Goal: Task Accomplishment & Management: Manage account settings

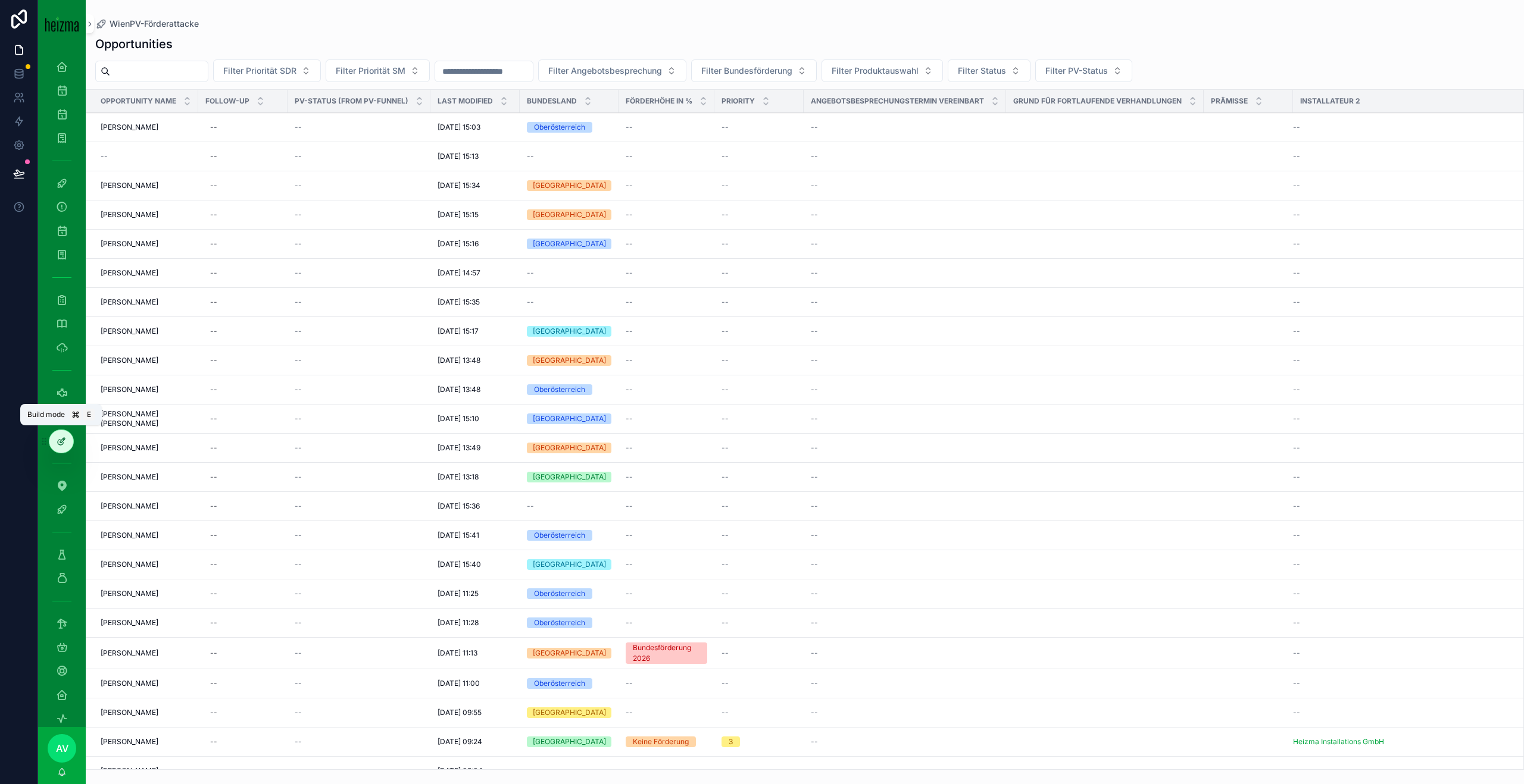
click at [65, 425] on icon at bounding box center [61, 442] width 10 height 10
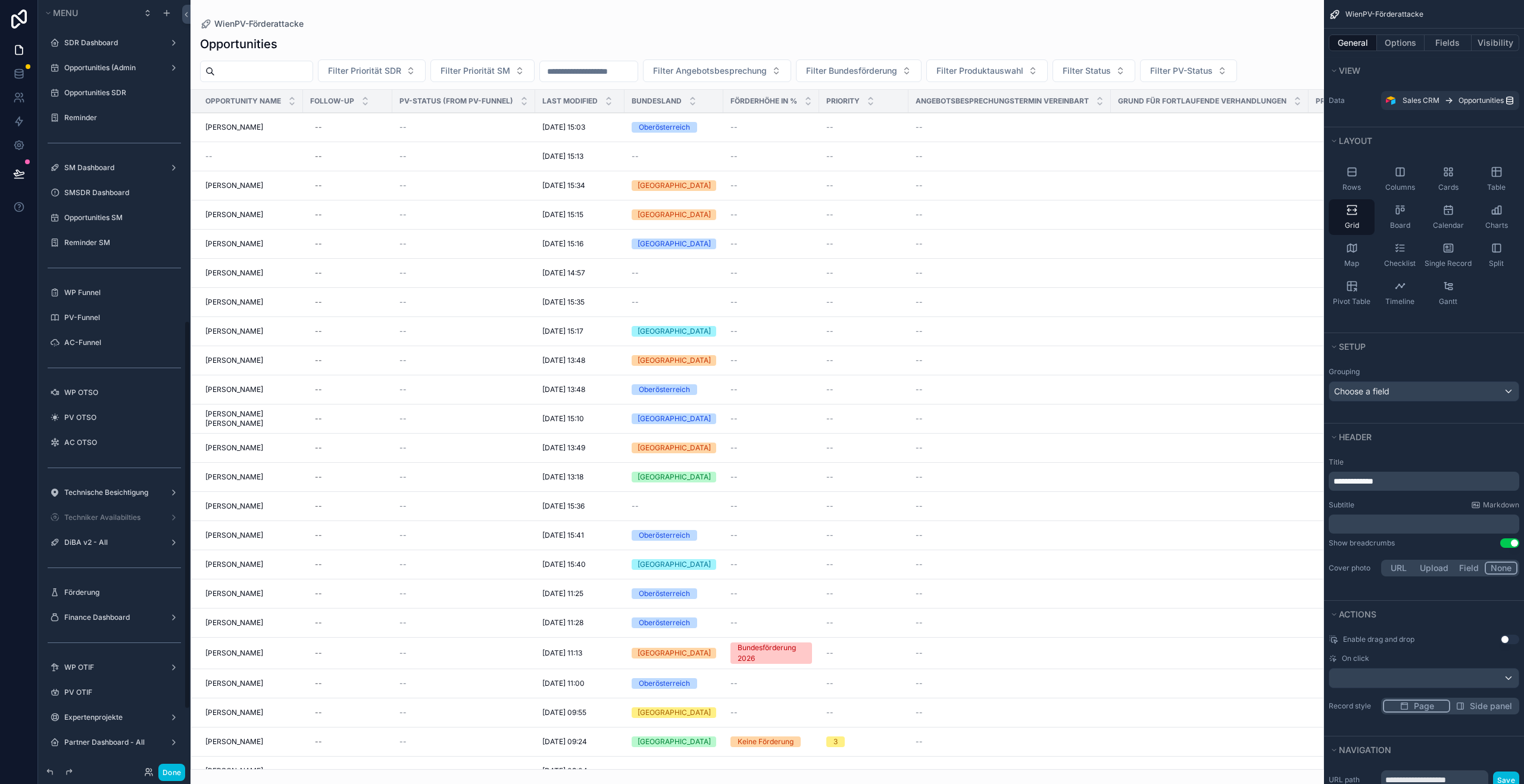
scroll to position [635, 0]
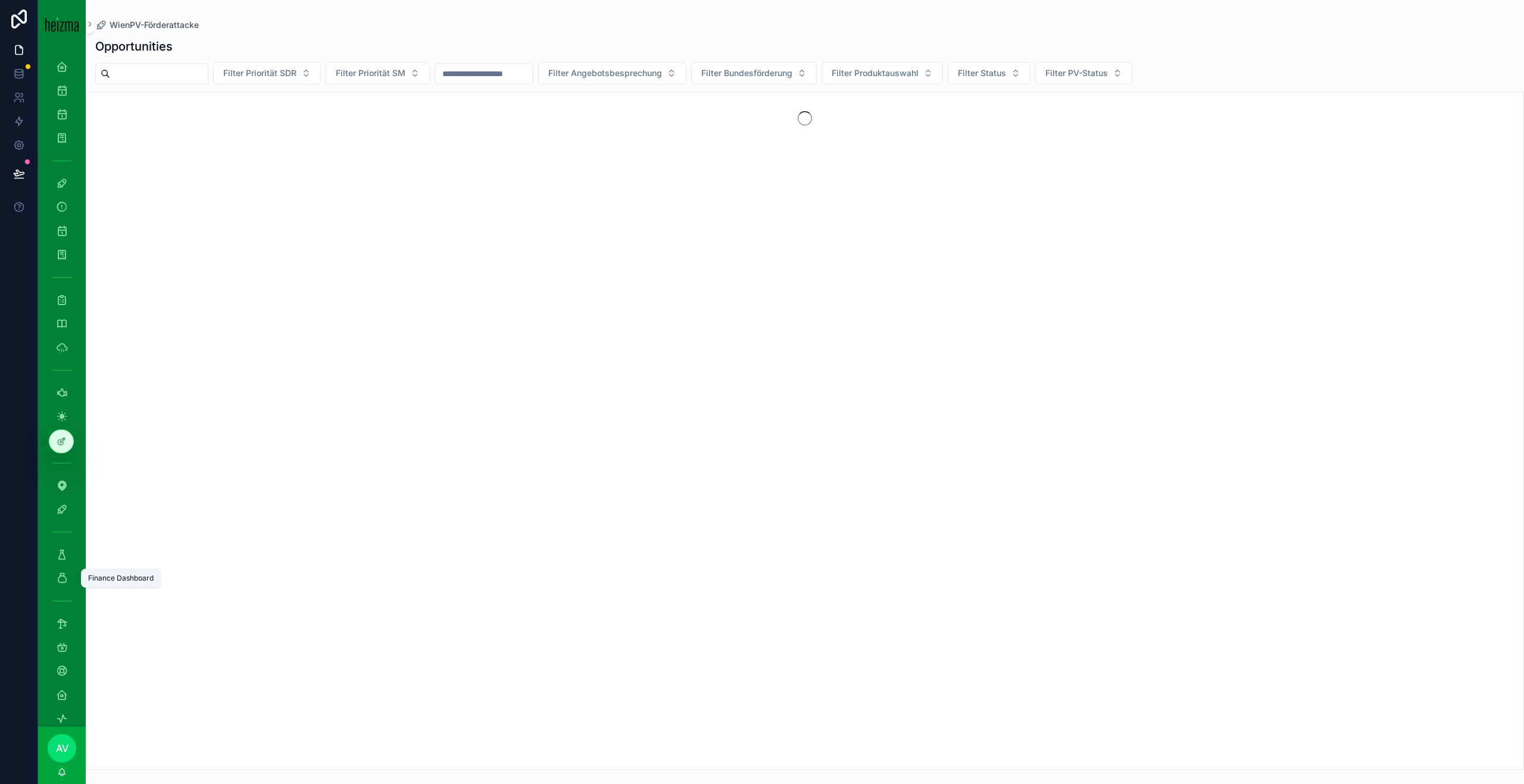
click at [70, 425] on div "Finance Dashboard" at bounding box center [62, 579] width 19 height 19
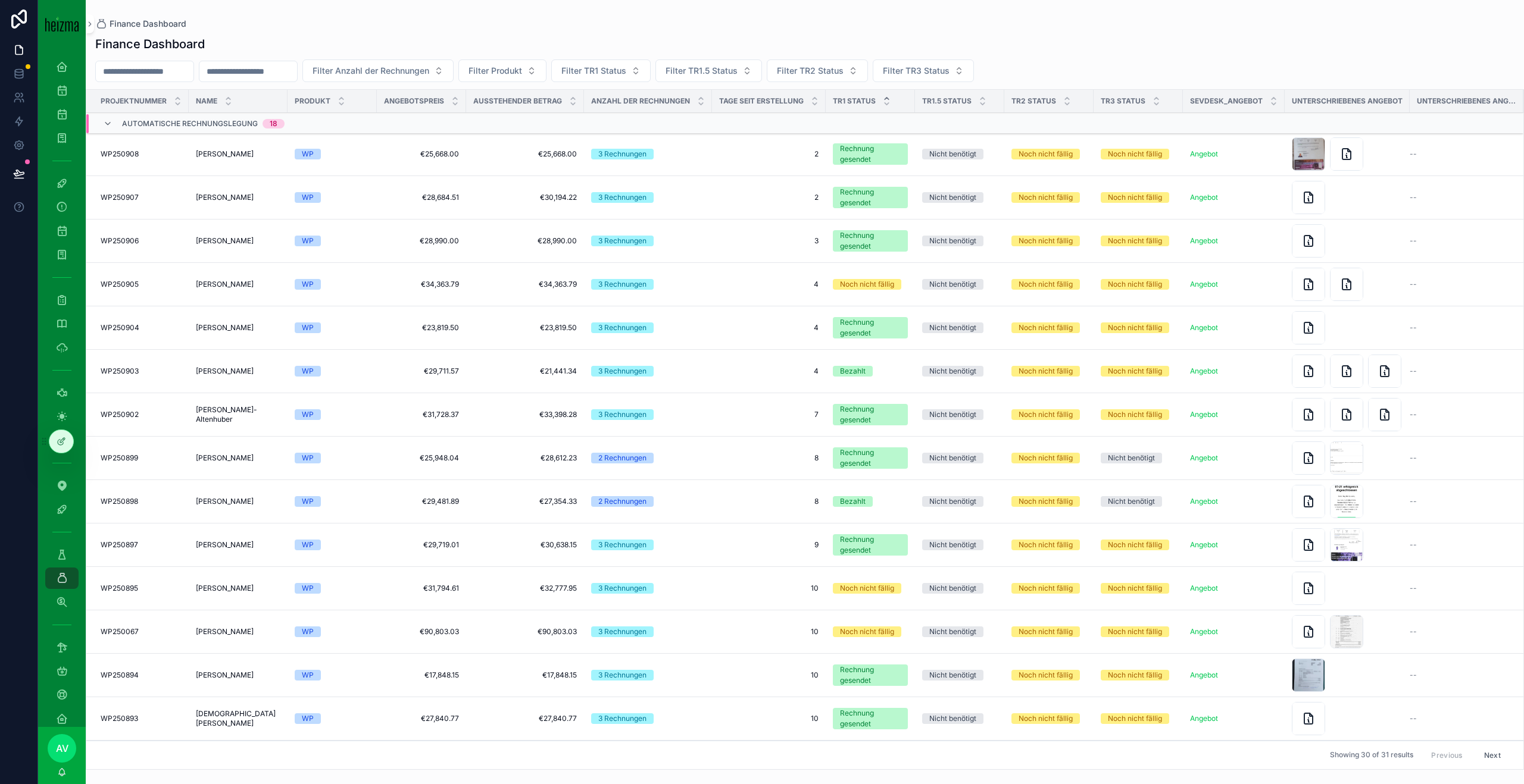
click at [714, 101] on icon "scrollable content" at bounding box center [886, 98] width 8 height 8
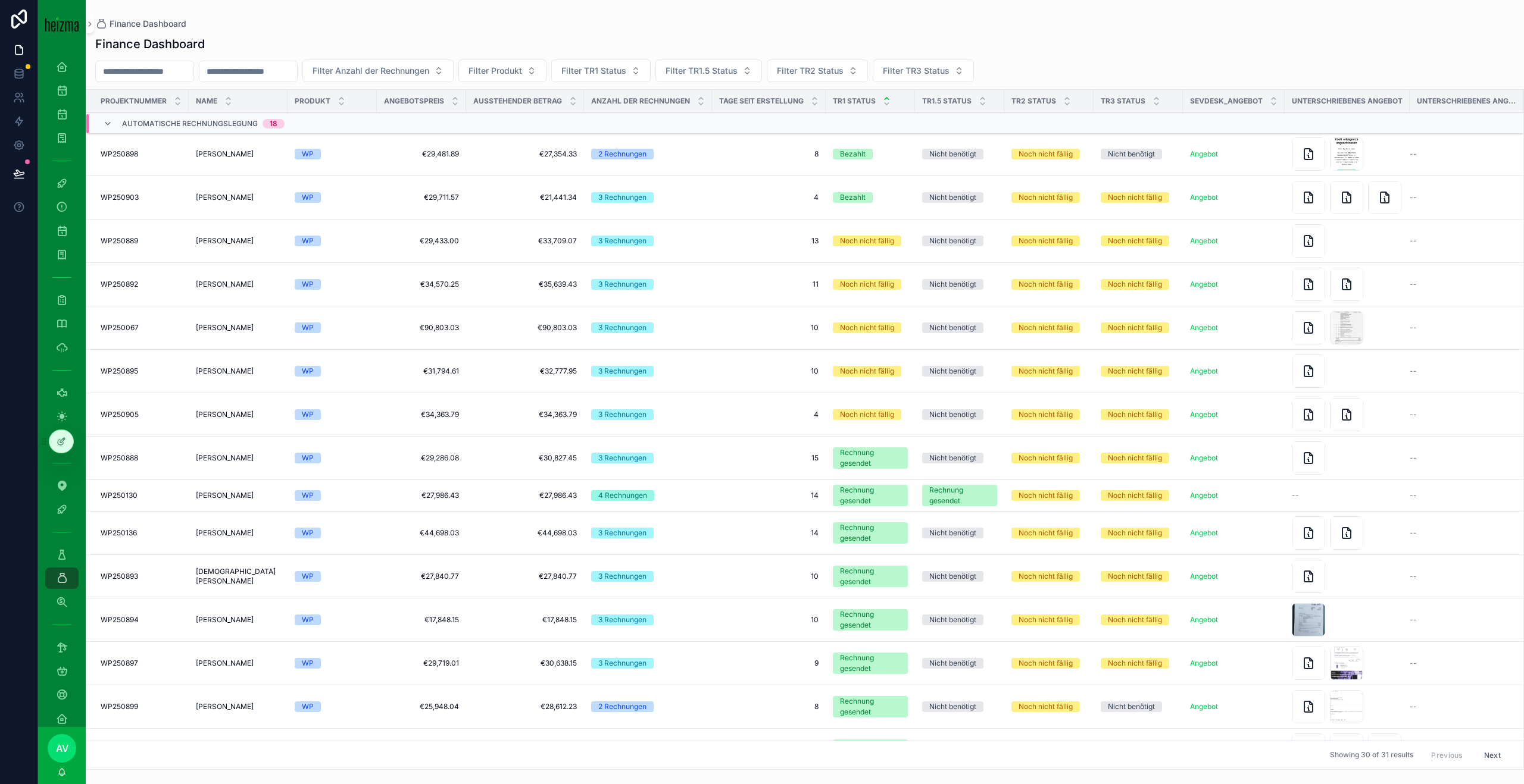
click at [239, 199] on span "[PERSON_NAME]" at bounding box center [224, 197] width 58 height 10
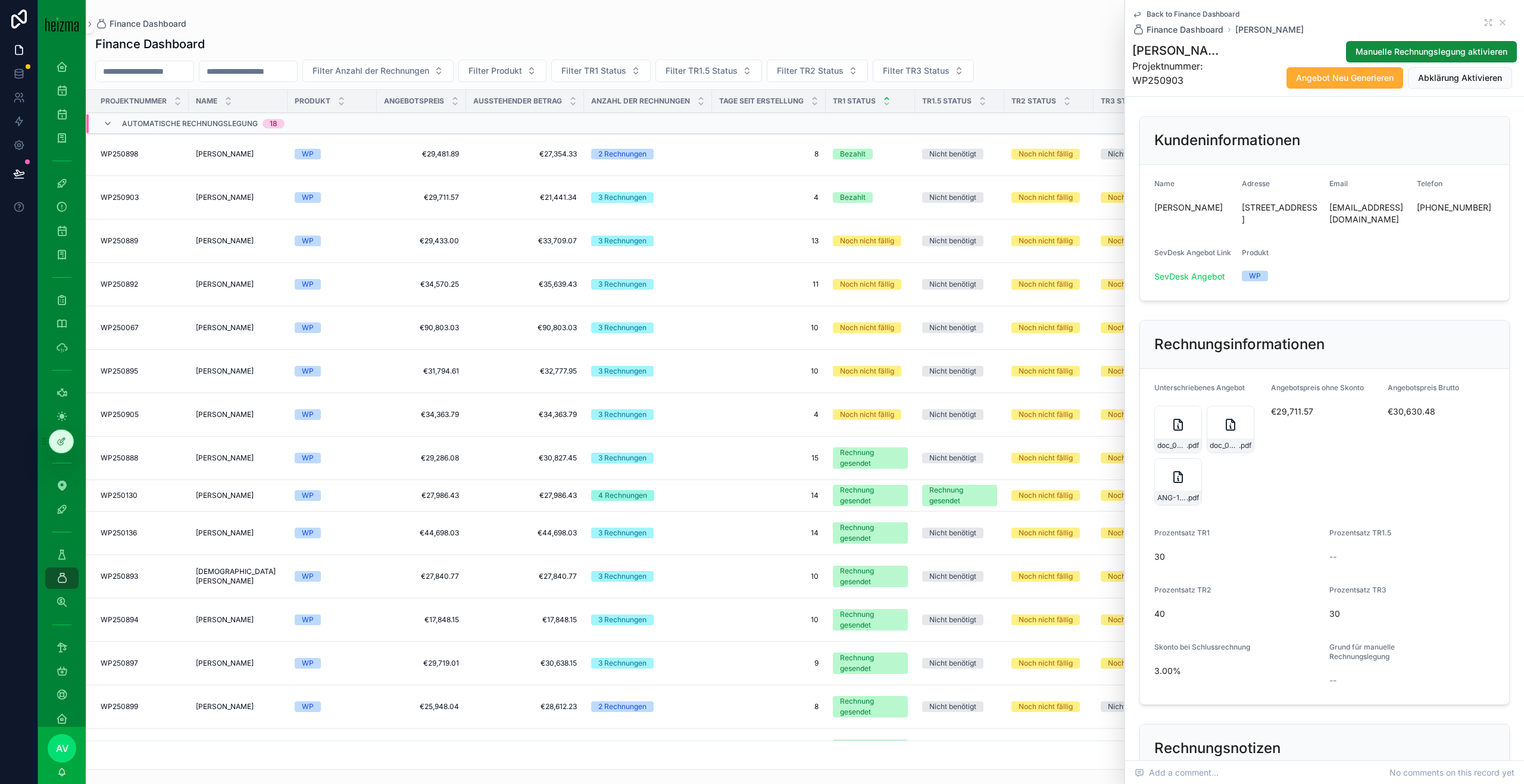
click at [714, 22] on div "Back to Finance Dashboard Finance Dashboard Johann Gaisbauer" at bounding box center [1324, 22] width 385 height 26
click at [714, 22] on icon "scrollable content" at bounding box center [1503, 23] width 10 height 10
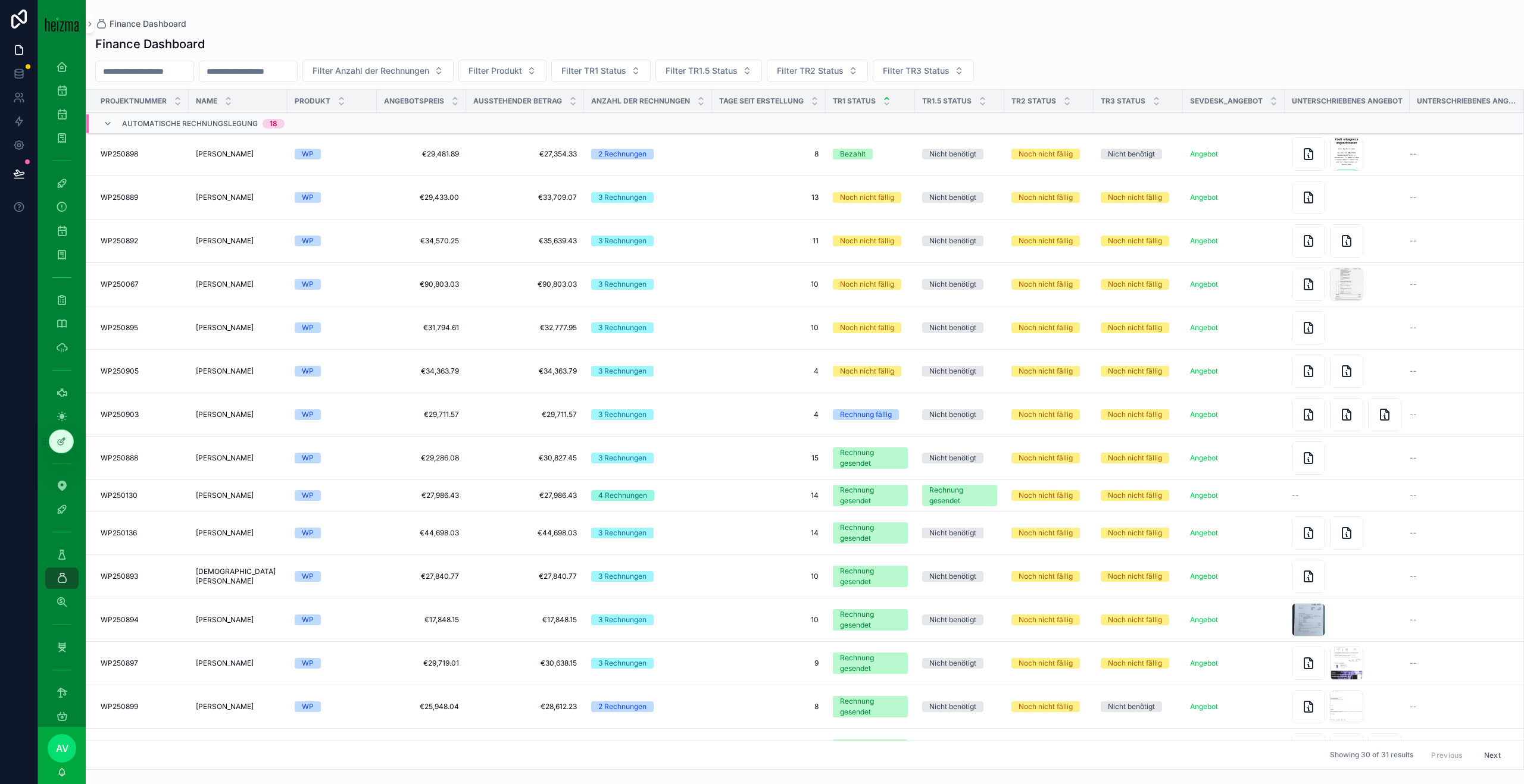
click at [225, 407] on td "[PERSON_NAME] [PERSON_NAME]" at bounding box center [238, 415] width 99 height 44
click at [229, 415] on span "[PERSON_NAME]" at bounding box center [224, 415] width 58 height 10
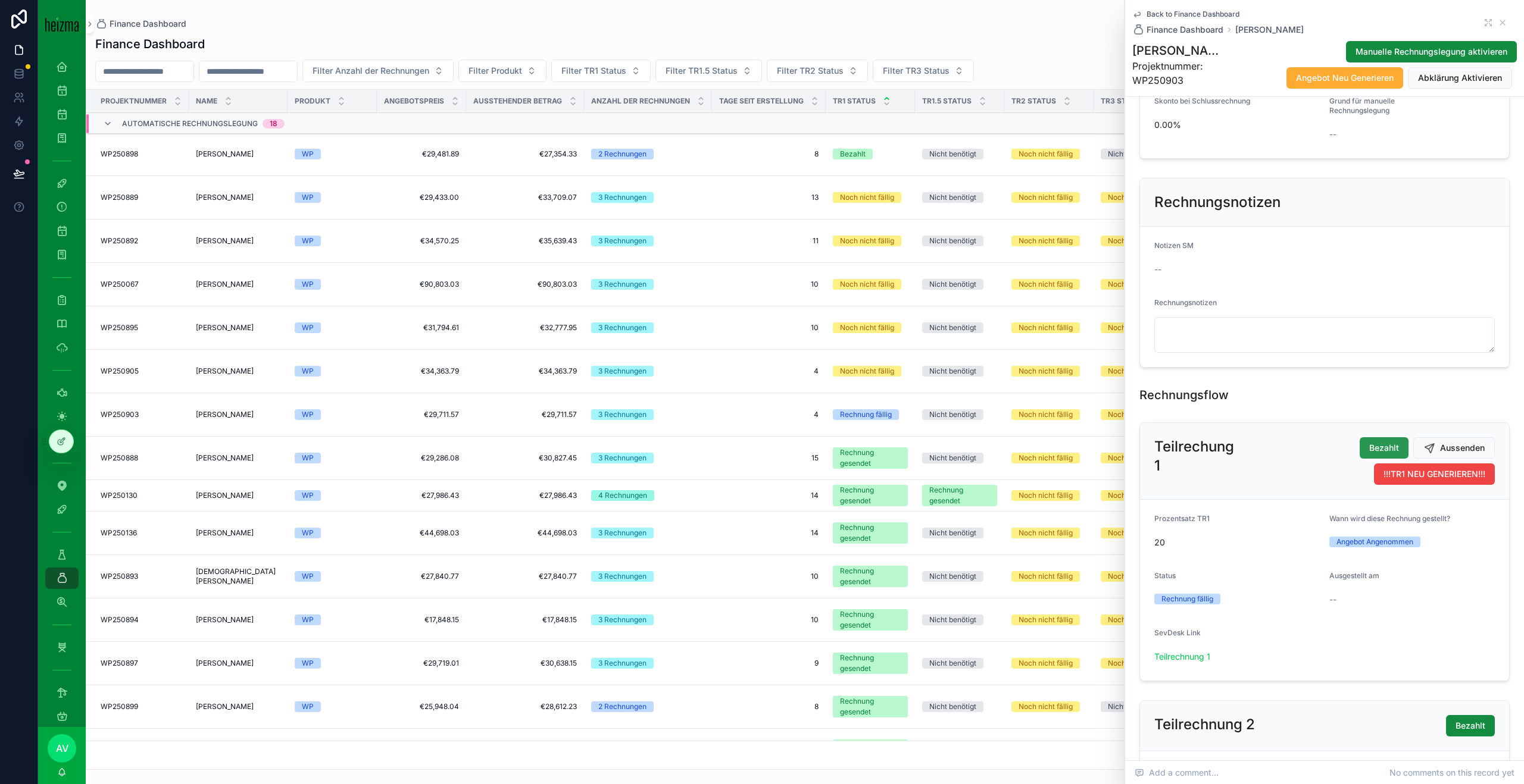
scroll to position [553, 0]
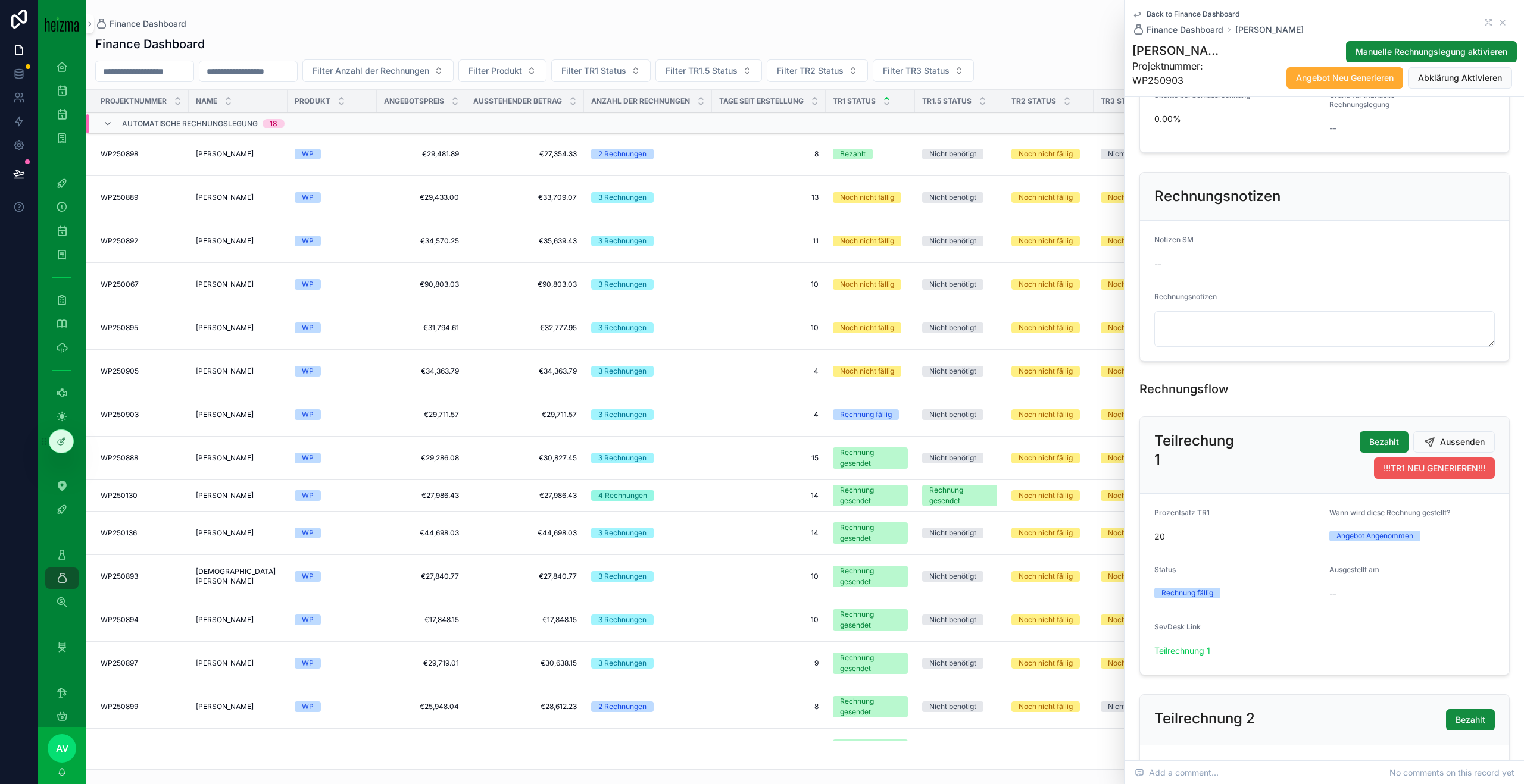
click at [1402, 472] on span "!!!TR1 NEU GENERIEREN!!!" at bounding box center [1434, 468] width 101 height 12
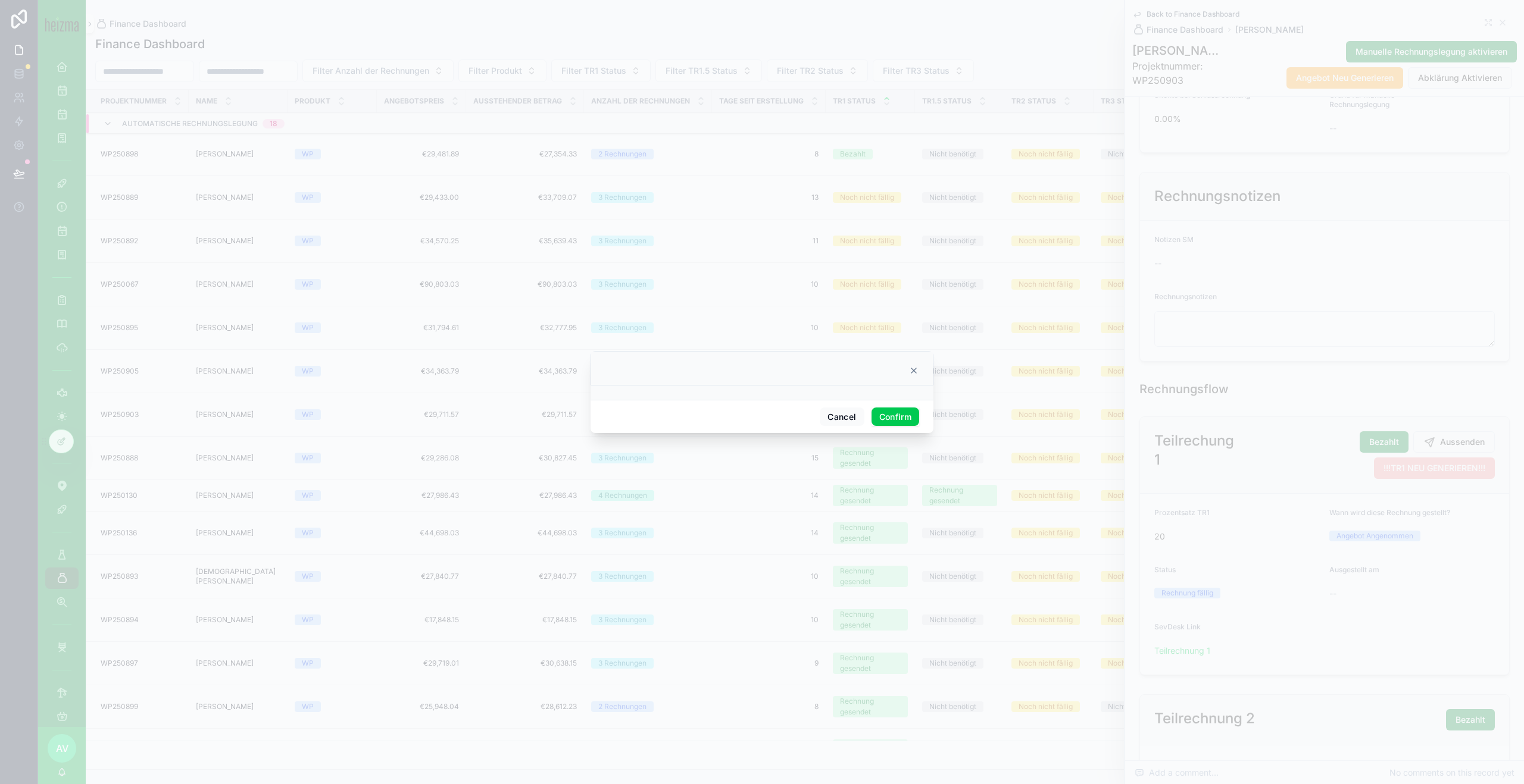
click at [898, 419] on button "Confirm" at bounding box center [895, 417] width 48 height 19
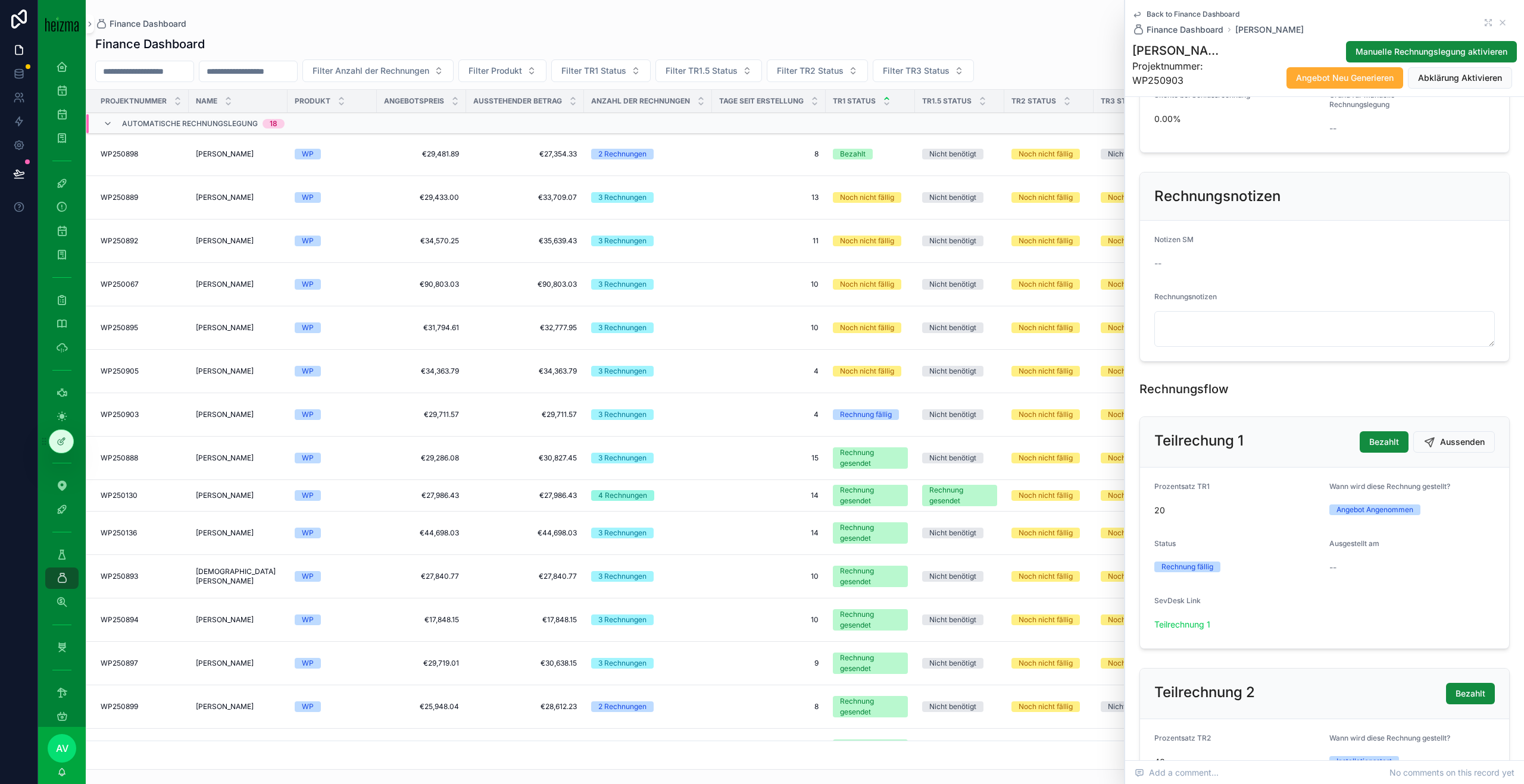
click at [1507, 23] on div "Back to Finance Dashboard Finance Dashboard Johann Gaisbauer" at bounding box center [1324, 22] width 385 height 26
click at [1506, 23] on icon "scrollable content" at bounding box center [1503, 23] width 10 height 10
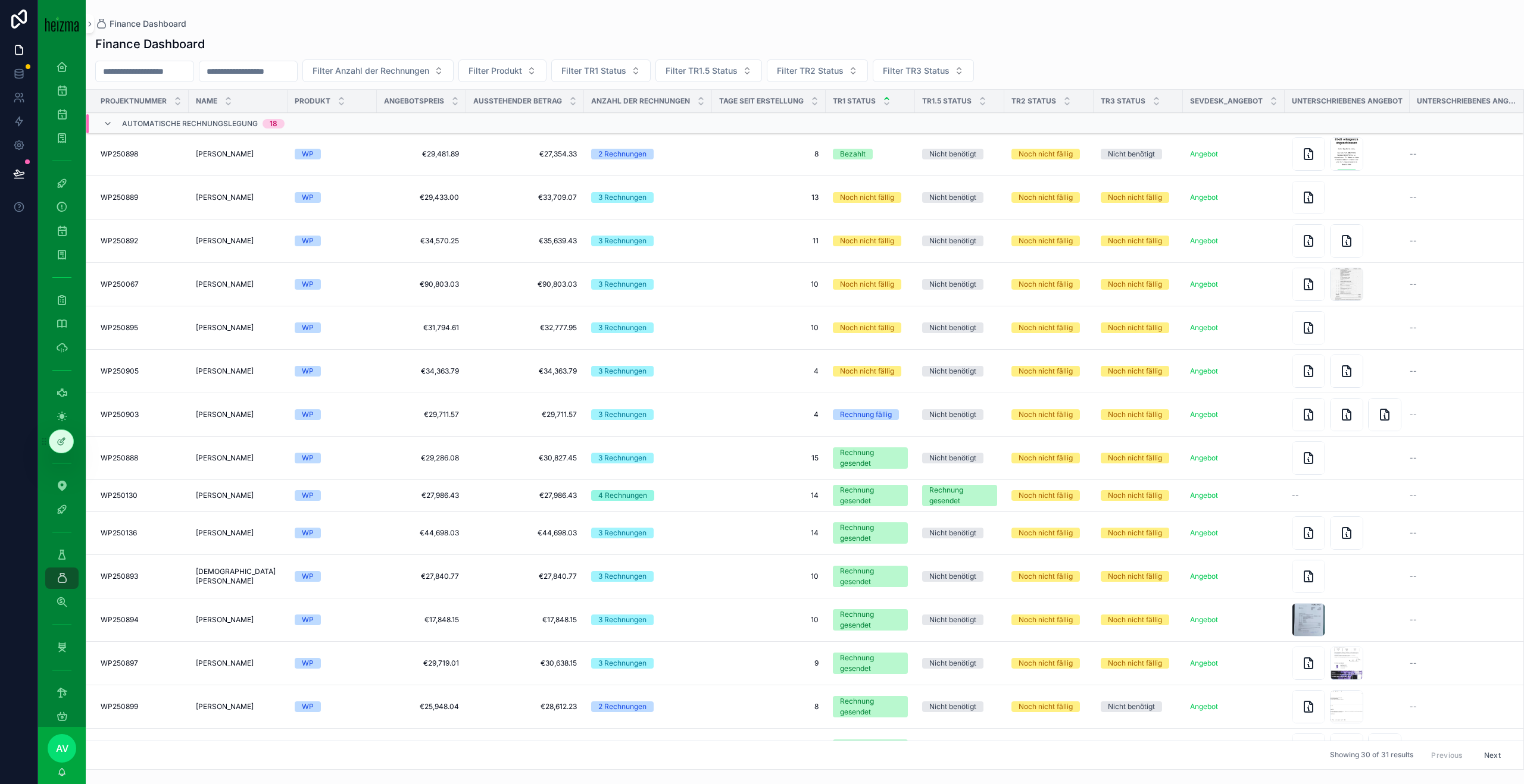
click at [250, 418] on span "[PERSON_NAME]" at bounding box center [224, 415] width 58 height 10
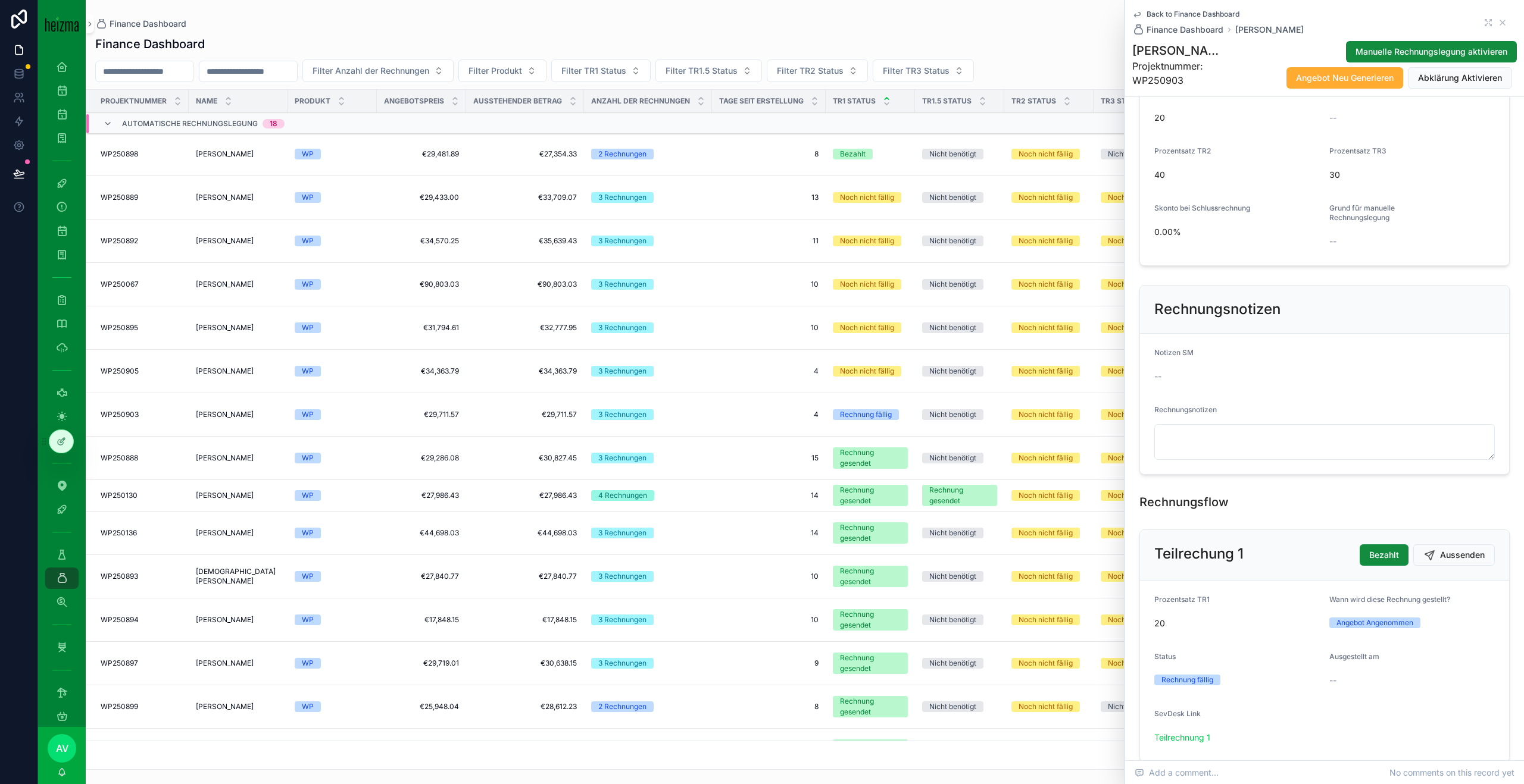
scroll to position [599, 0]
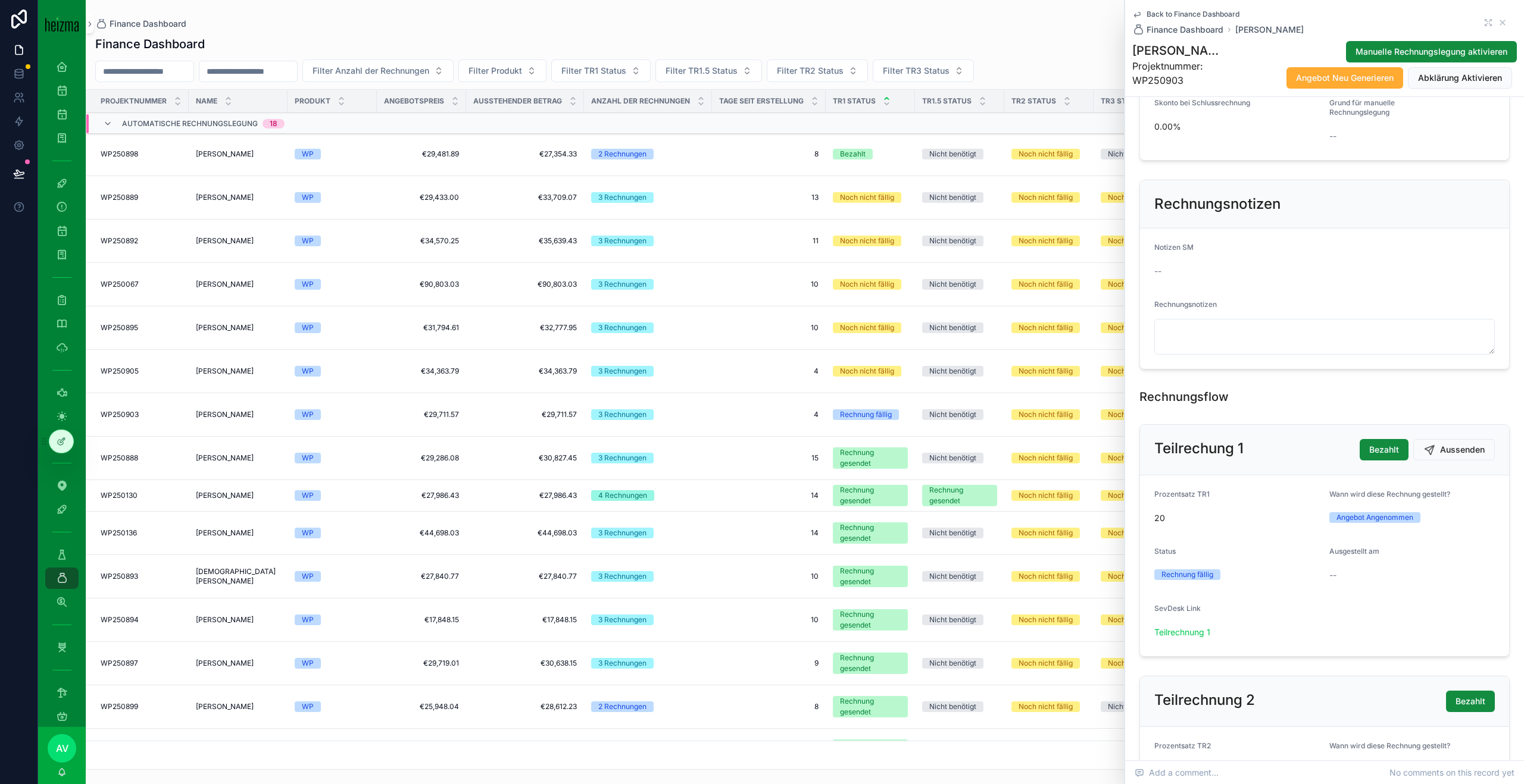
scroll to position [545, 0]
click at [1503, 25] on icon "scrollable content" at bounding box center [1503, 23] width 10 height 10
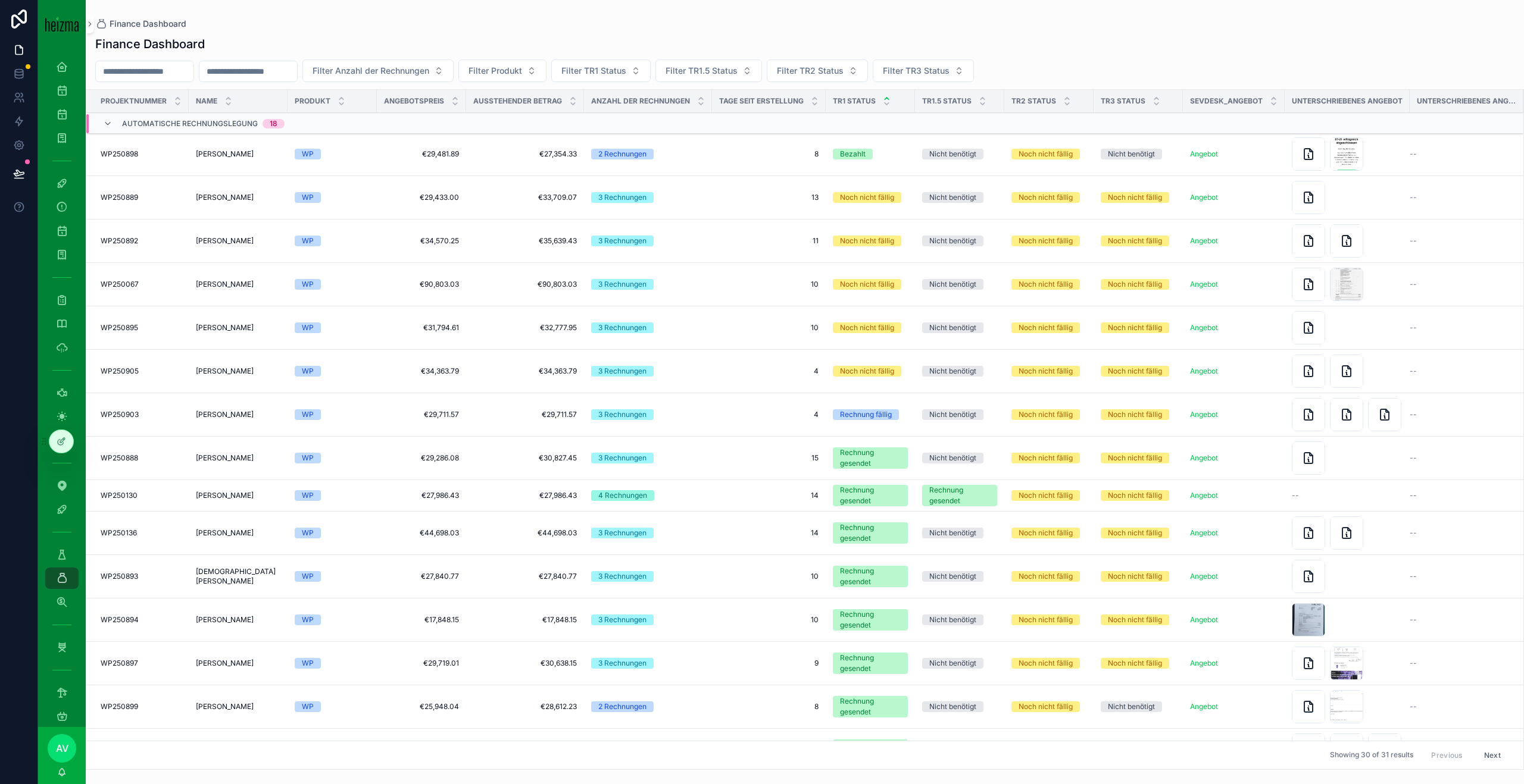
click at [213, 407] on td "[PERSON_NAME] [PERSON_NAME]" at bounding box center [238, 415] width 99 height 44
click at [214, 411] on span "[PERSON_NAME]" at bounding box center [224, 415] width 58 height 10
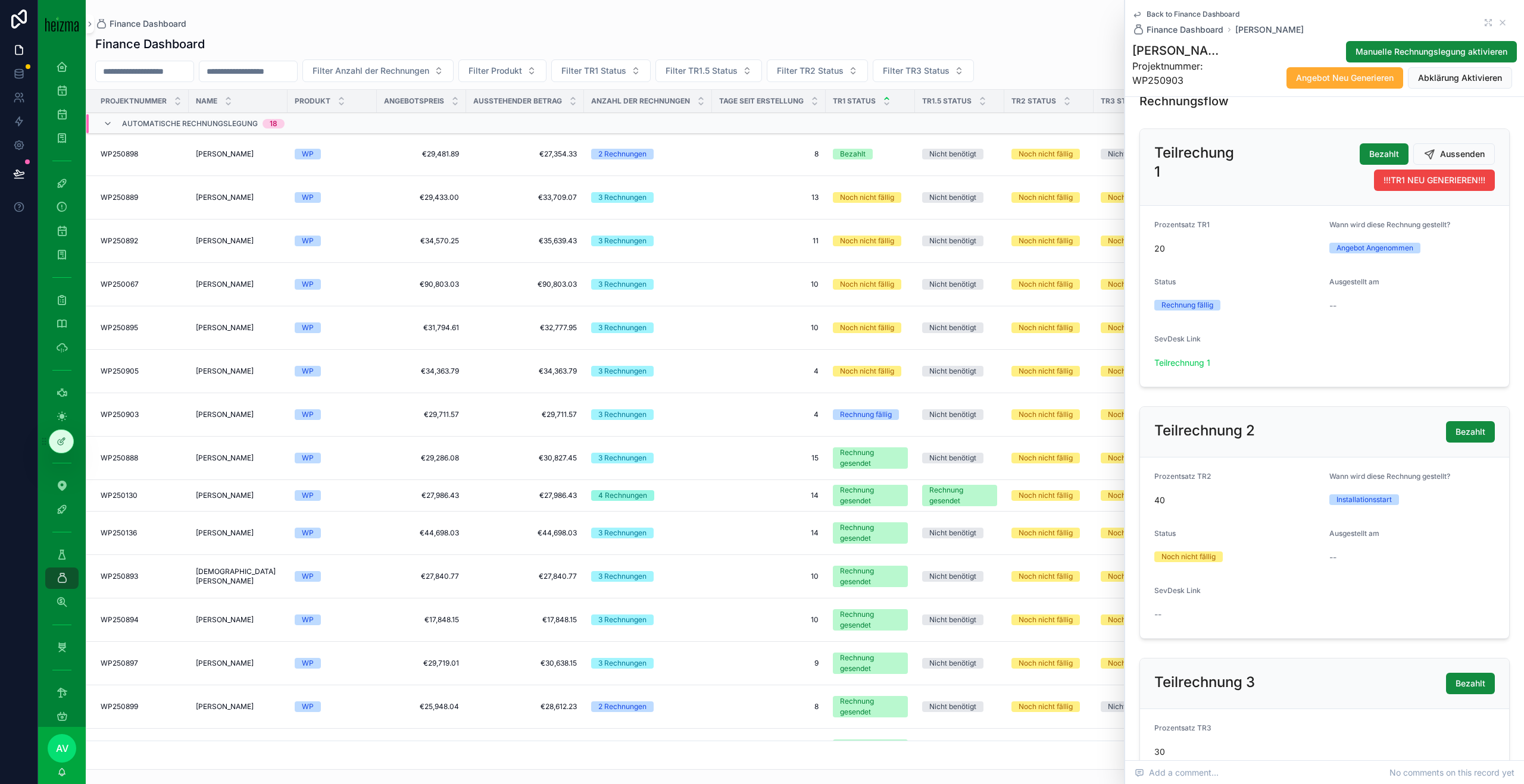
scroll to position [650, 0]
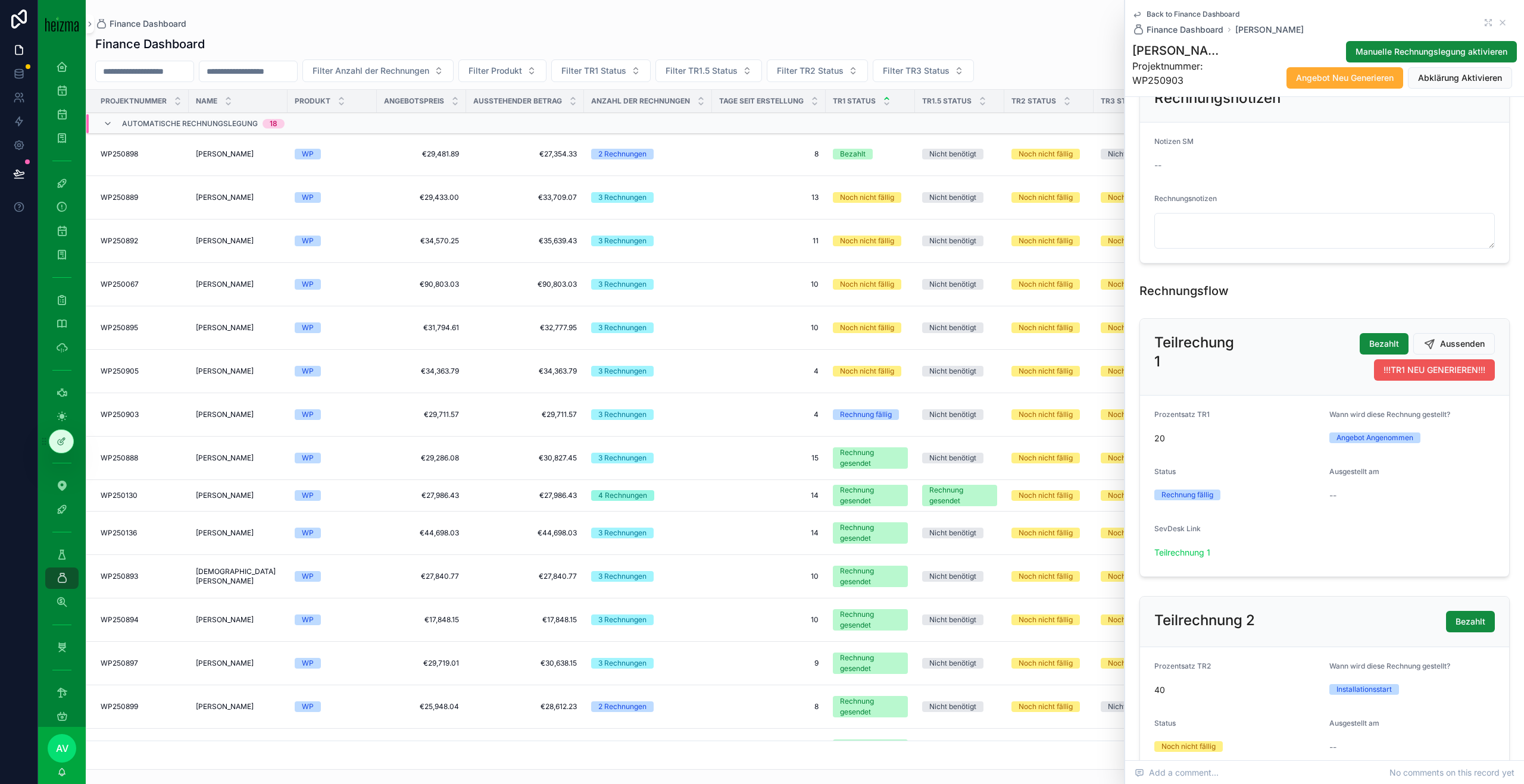
click at [1454, 368] on span "!!!TR1 NEU GENERIEREN!!!" at bounding box center [1434, 369] width 101 height 12
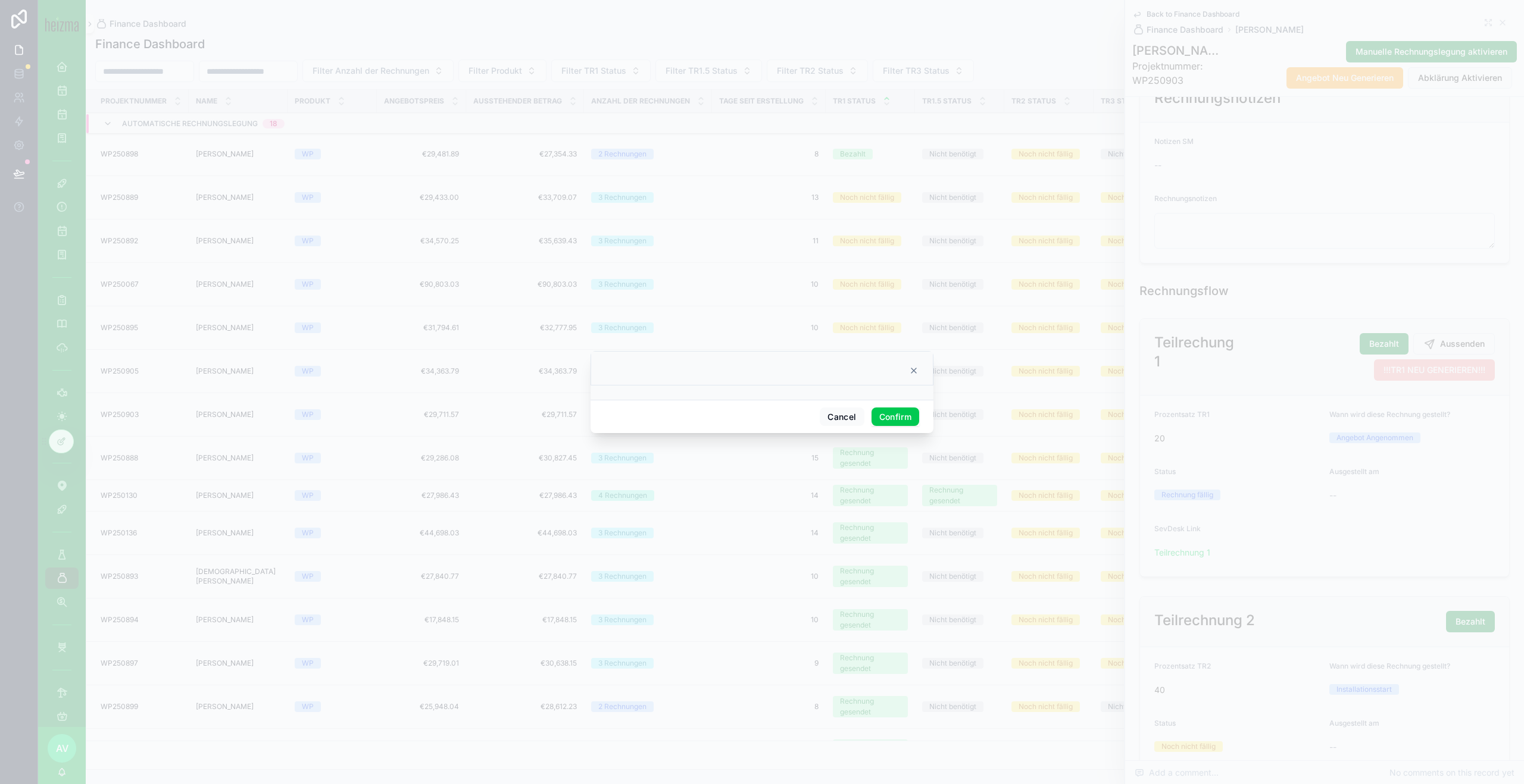
click at [898, 422] on button "Confirm" at bounding box center [895, 417] width 48 height 19
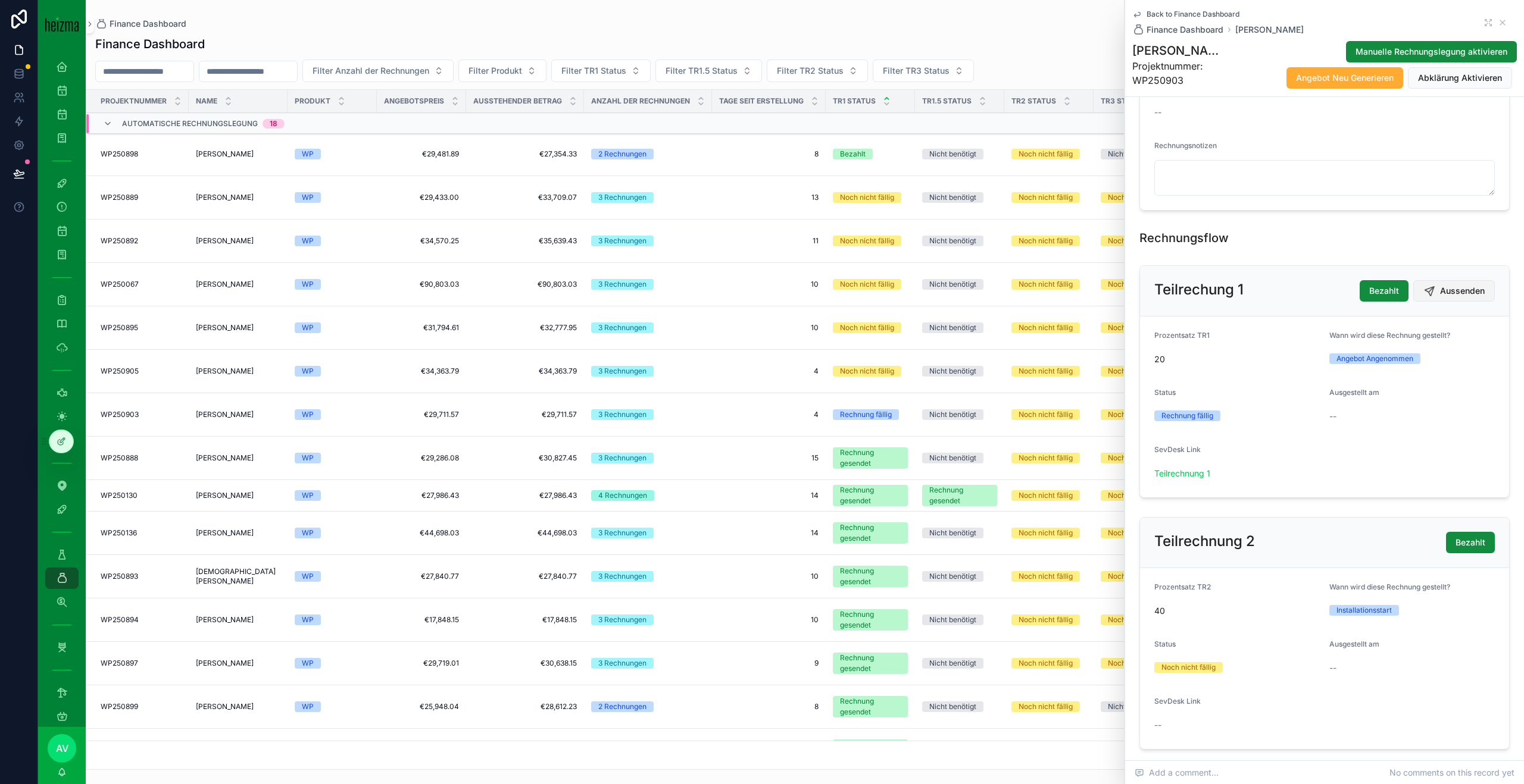
scroll to position [696, 0]
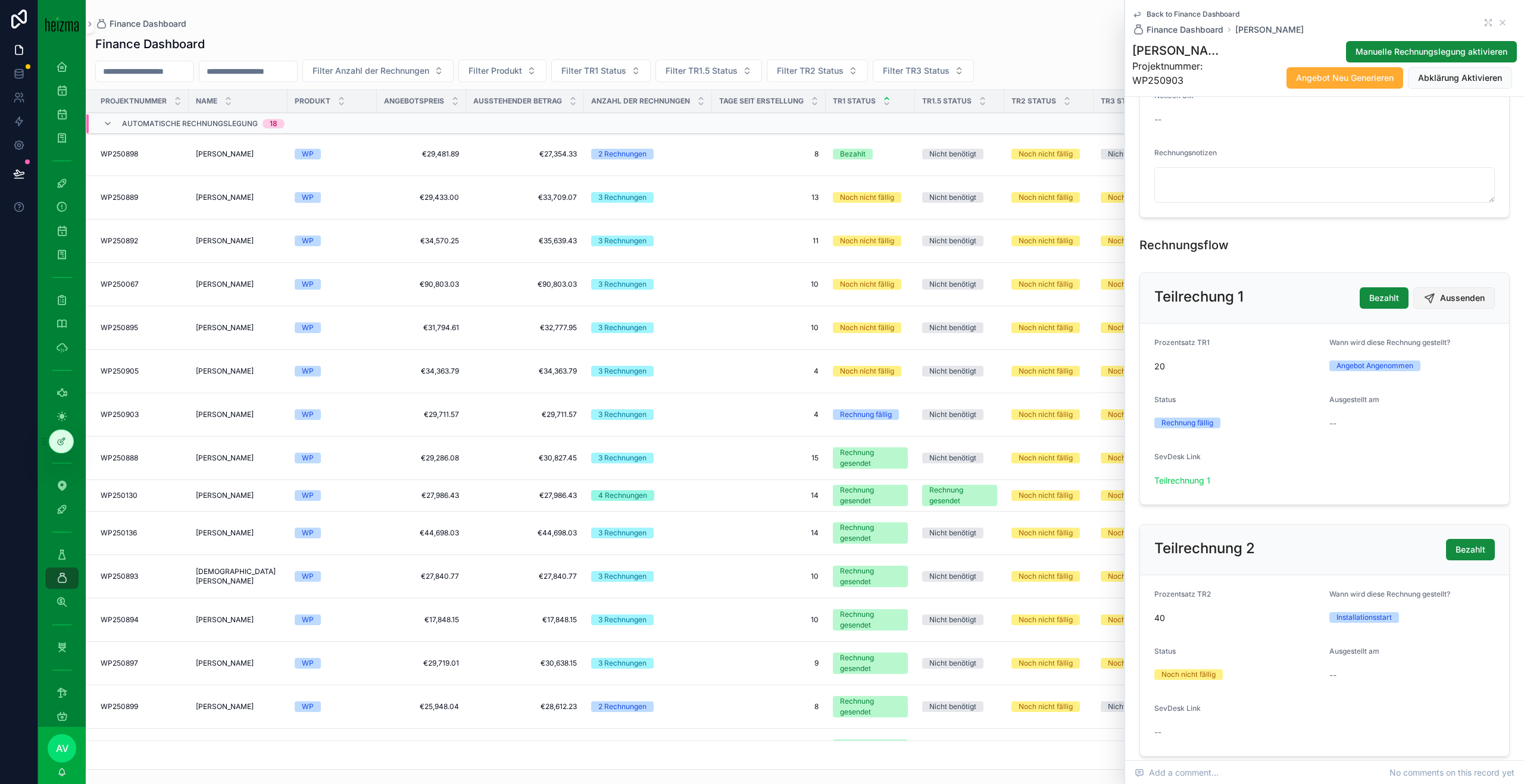
click at [1454, 304] on button "Aussenden" at bounding box center [1453, 298] width 82 height 21
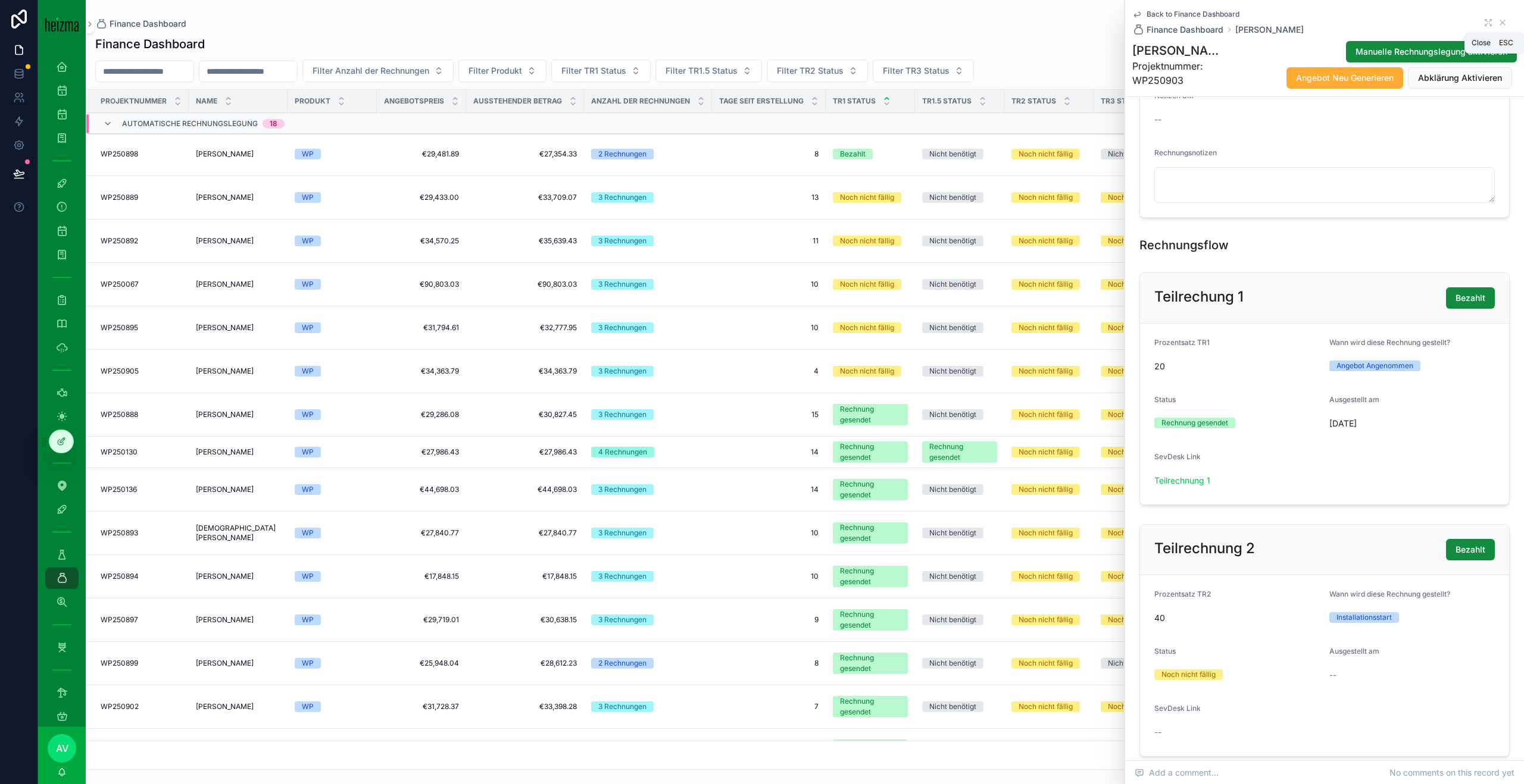
drag, startPoint x: 1504, startPoint y: 26, endPoint x: 1507, endPoint y: 49, distance: 23.2
click at [1504, 26] on icon "scrollable content" at bounding box center [1503, 23] width 10 height 10
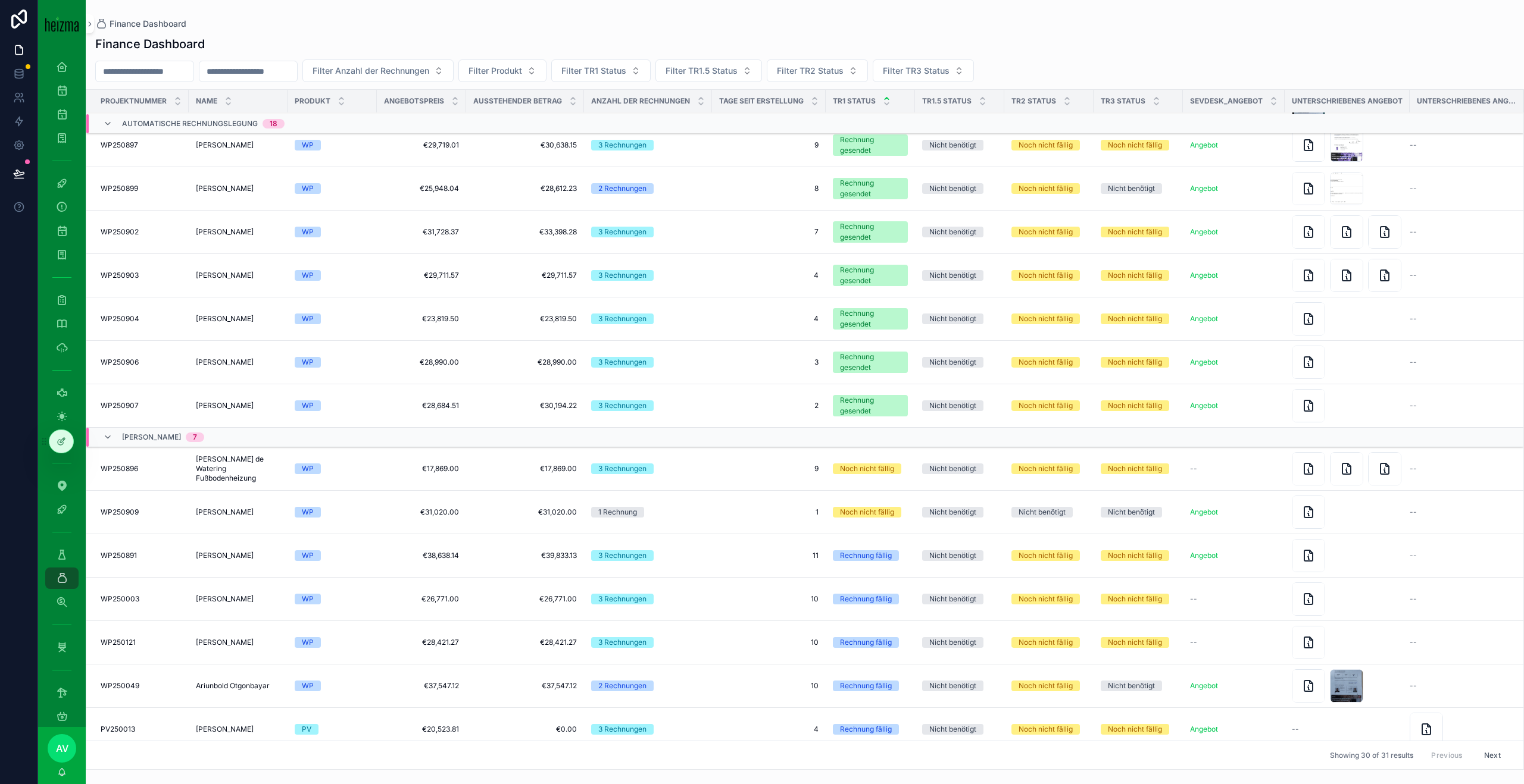
scroll to position [669, 0]
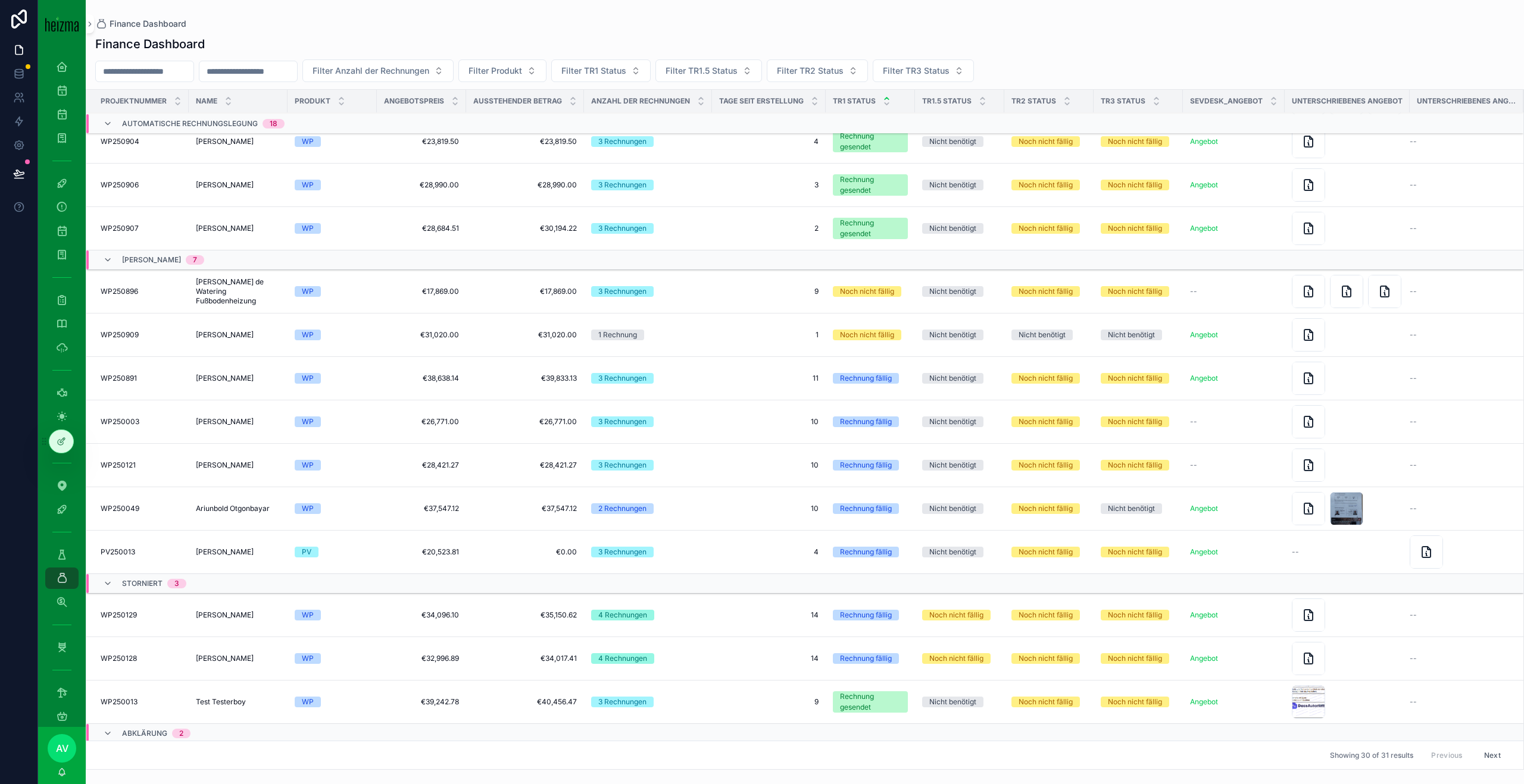
click at [223, 333] on span "[PERSON_NAME]" at bounding box center [224, 335] width 58 height 10
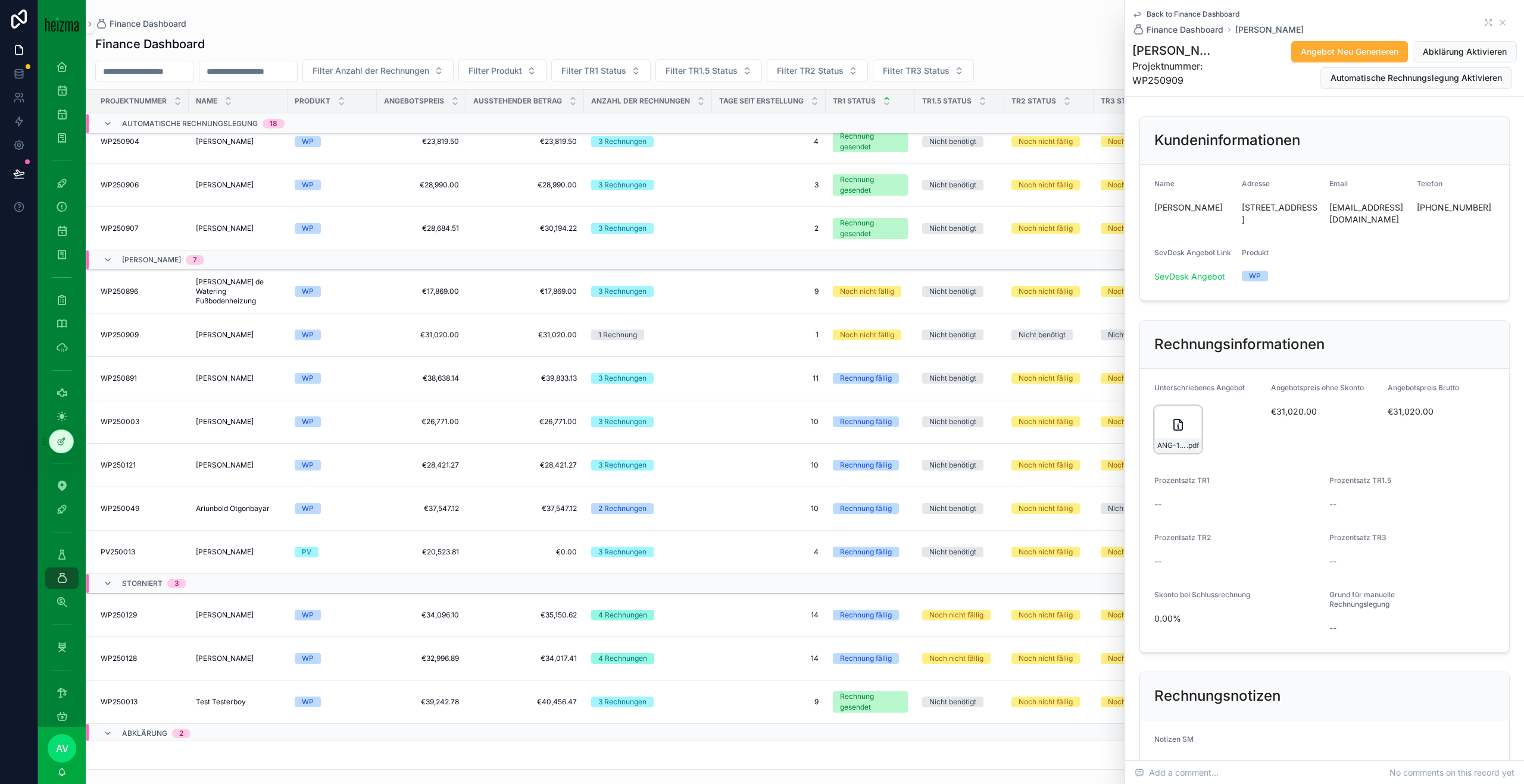
click at [1172, 425] on icon "scrollable content" at bounding box center [1177, 425] width 14 height 14
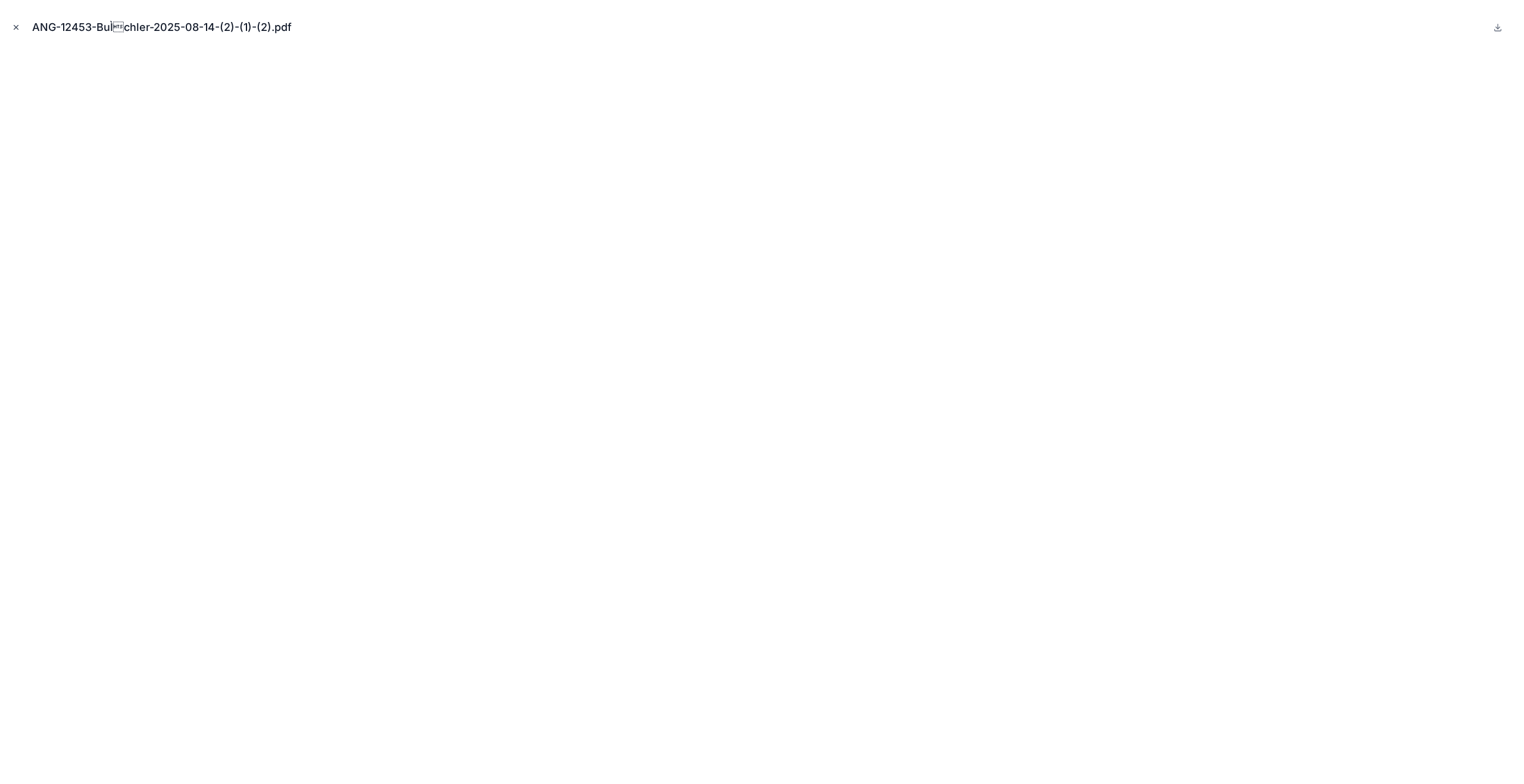
click at [17, 30] on icon "Close modal" at bounding box center [16, 27] width 9 height 9
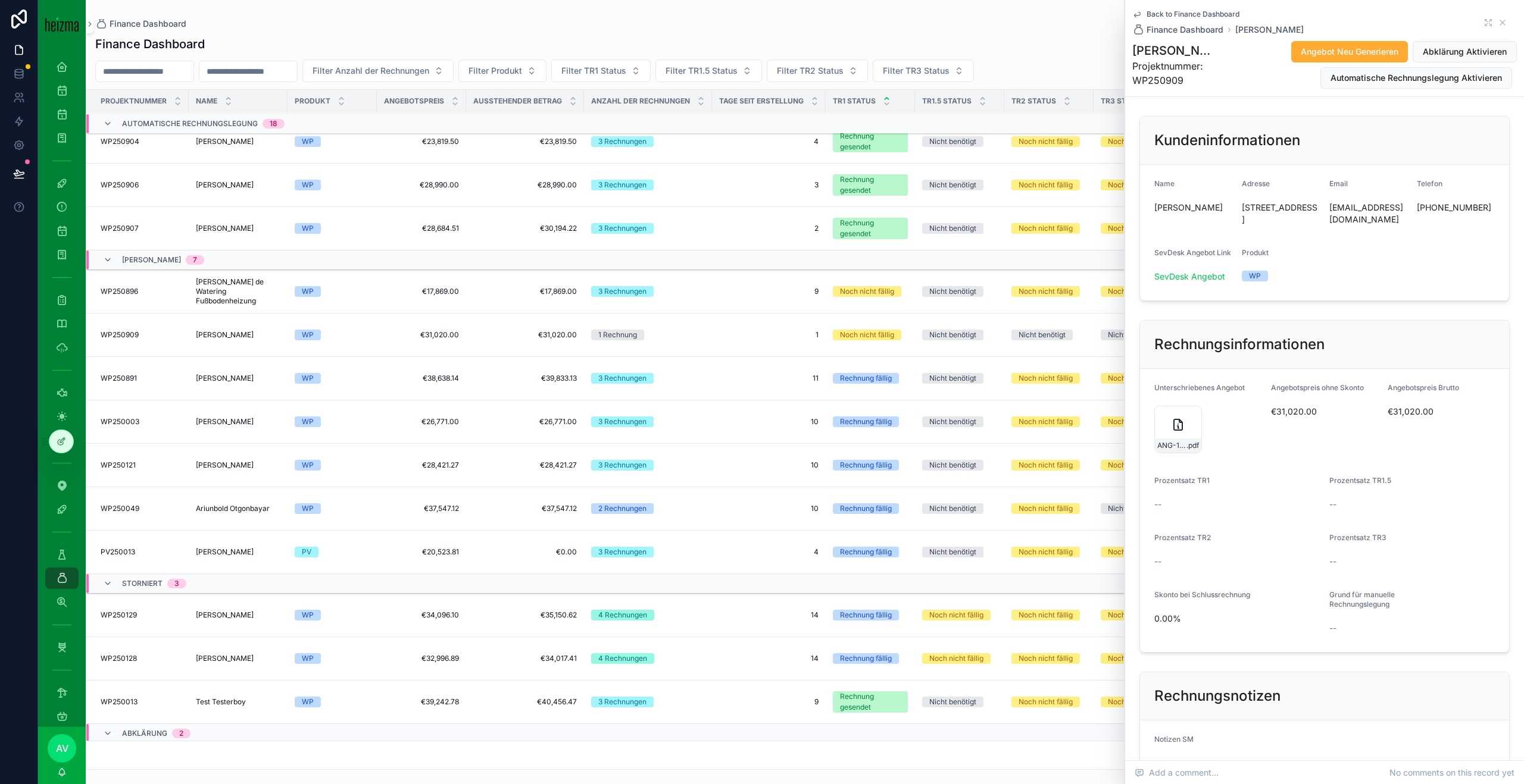
click at [1197, 204] on span "[PERSON_NAME]" at bounding box center [1193, 207] width 78 height 12
copy span "[PERSON_NAME]"
click at [253, 372] on td "Martin Lukanowicz Martin Lukanowicz" at bounding box center [238, 378] width 99 height 44
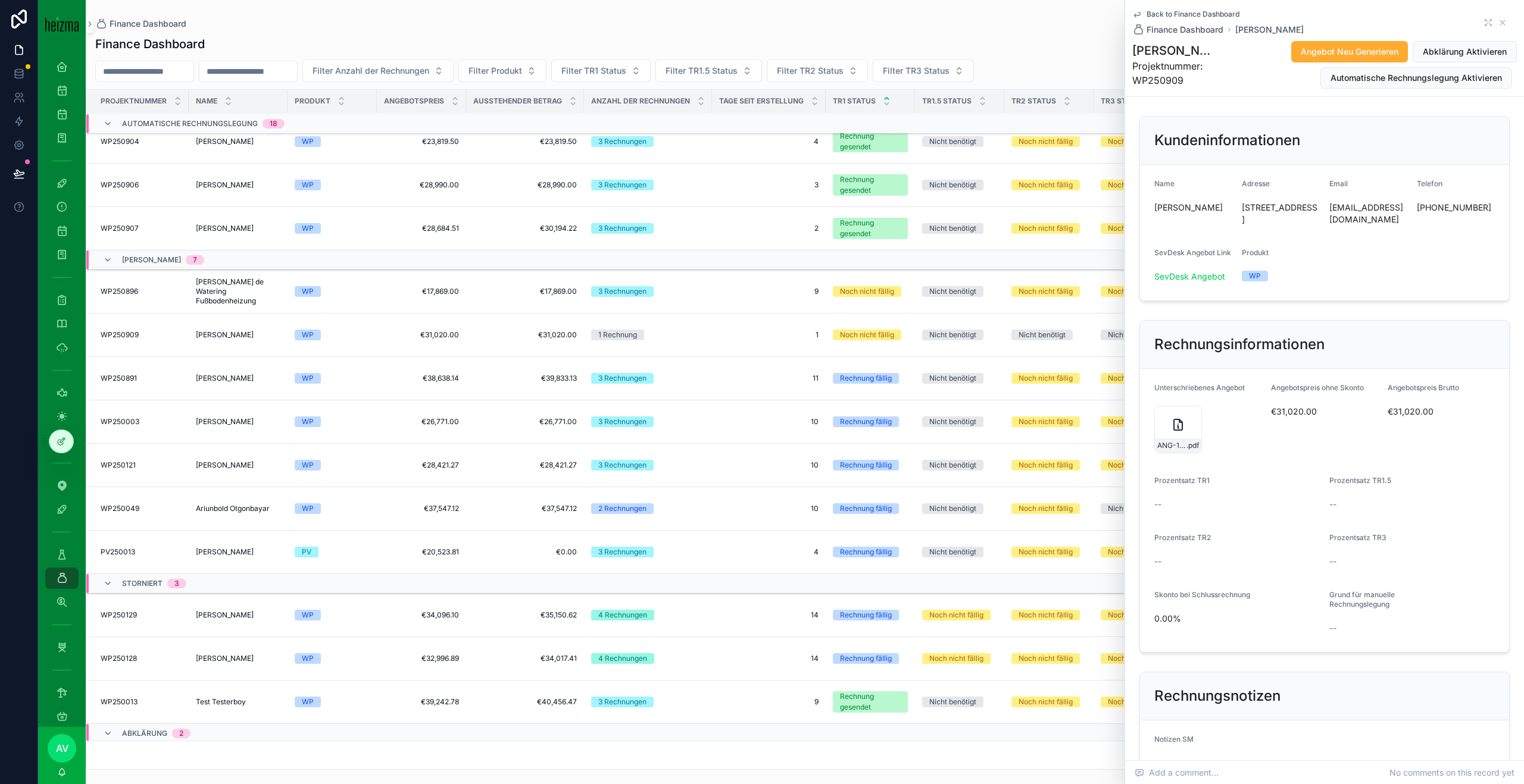
click at [252, 377] on span "[PERSON_NAME]" at bounding box center [224, 378] width 58 height 10
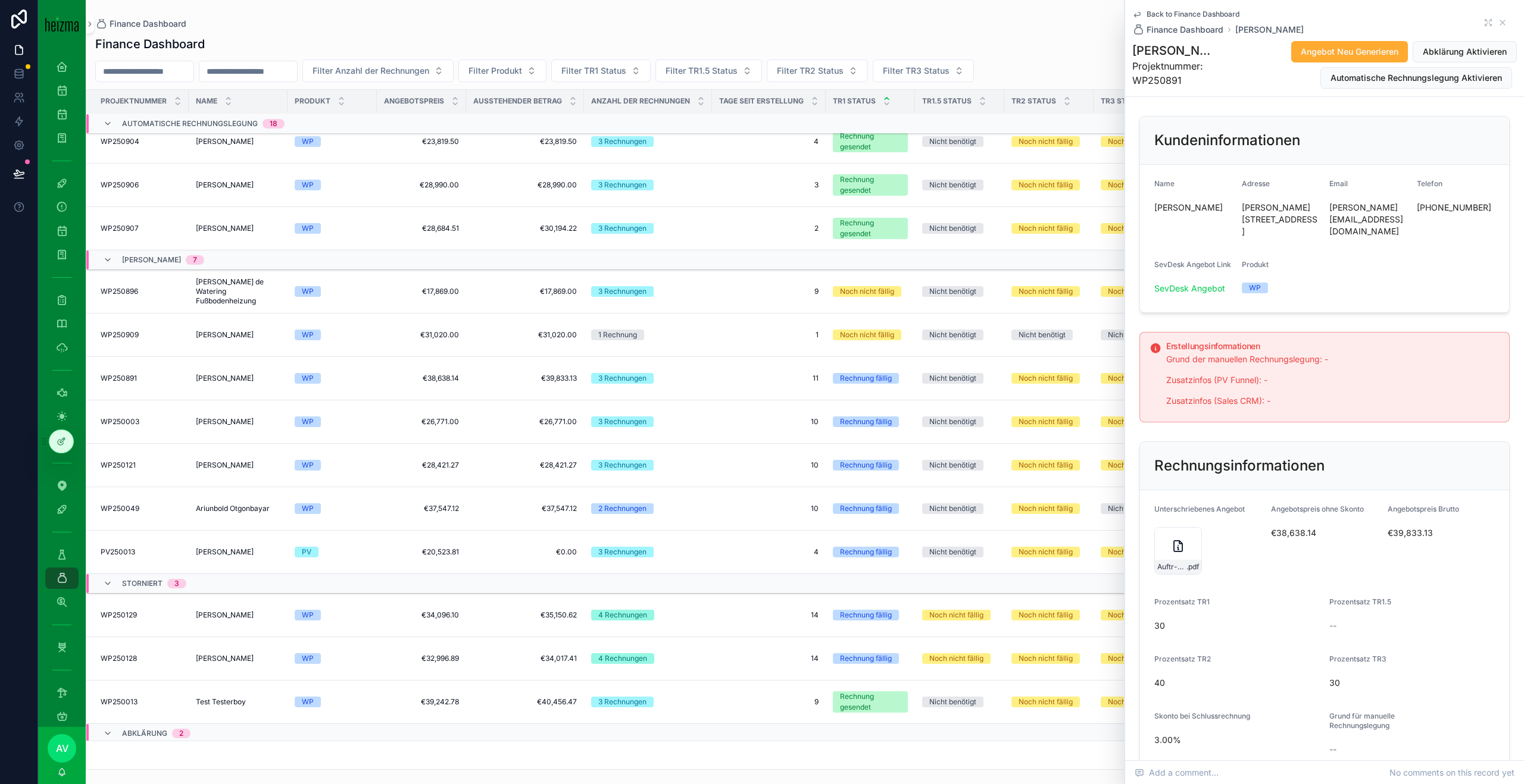
click at [1177, 221] on div "Name Martin Lukanowicz" at bounding box center [1193, 210] width 78 height 62
click at [1180, 208] on span "[PERSON_NAME]" at bounding box center [1193, 207] width 78 height 12
copy span "[PERSON_NAME]"
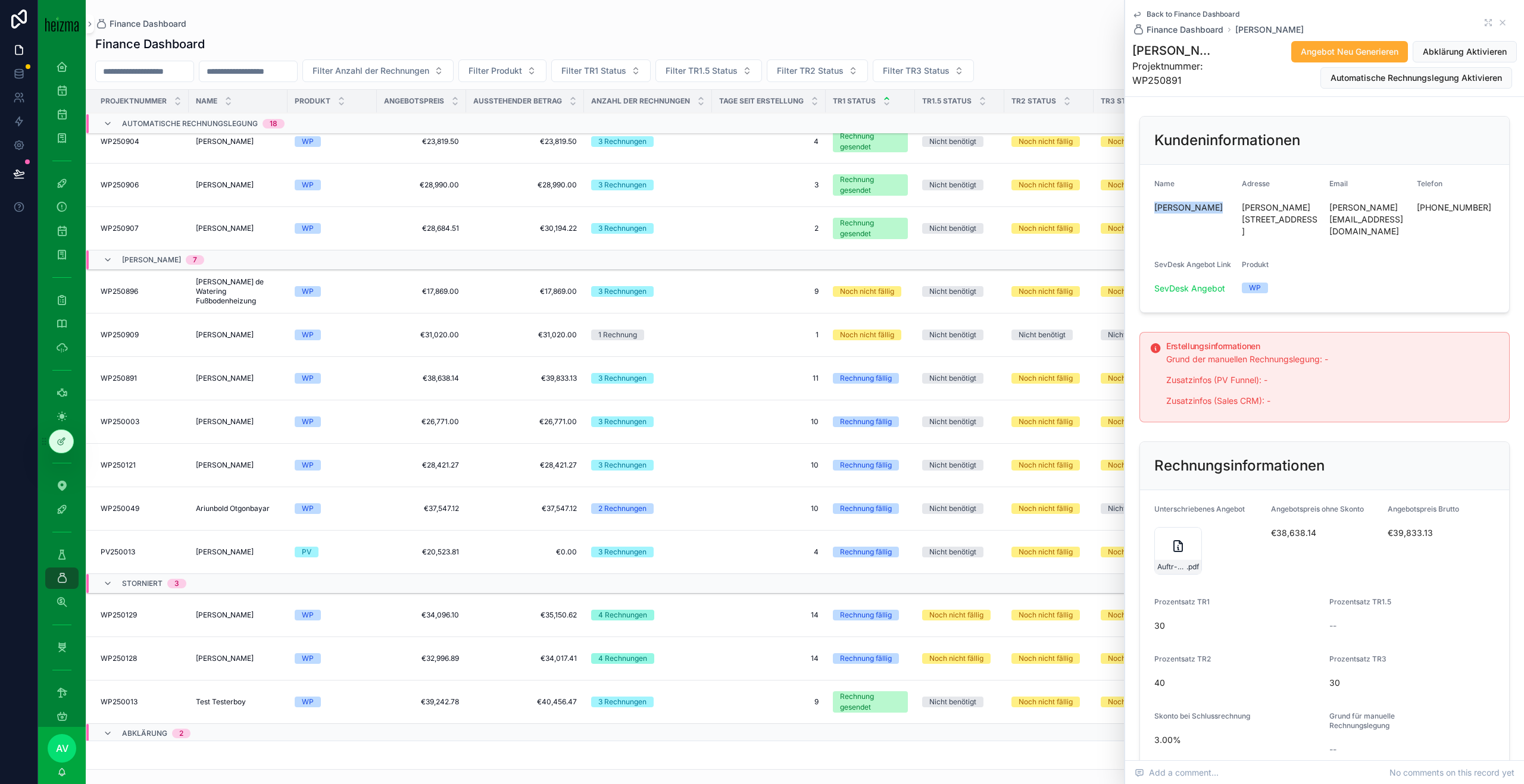
click at [206, 423] on span "[PERSON_NAME]" at bounding box center [224, 422] width 58 height 10
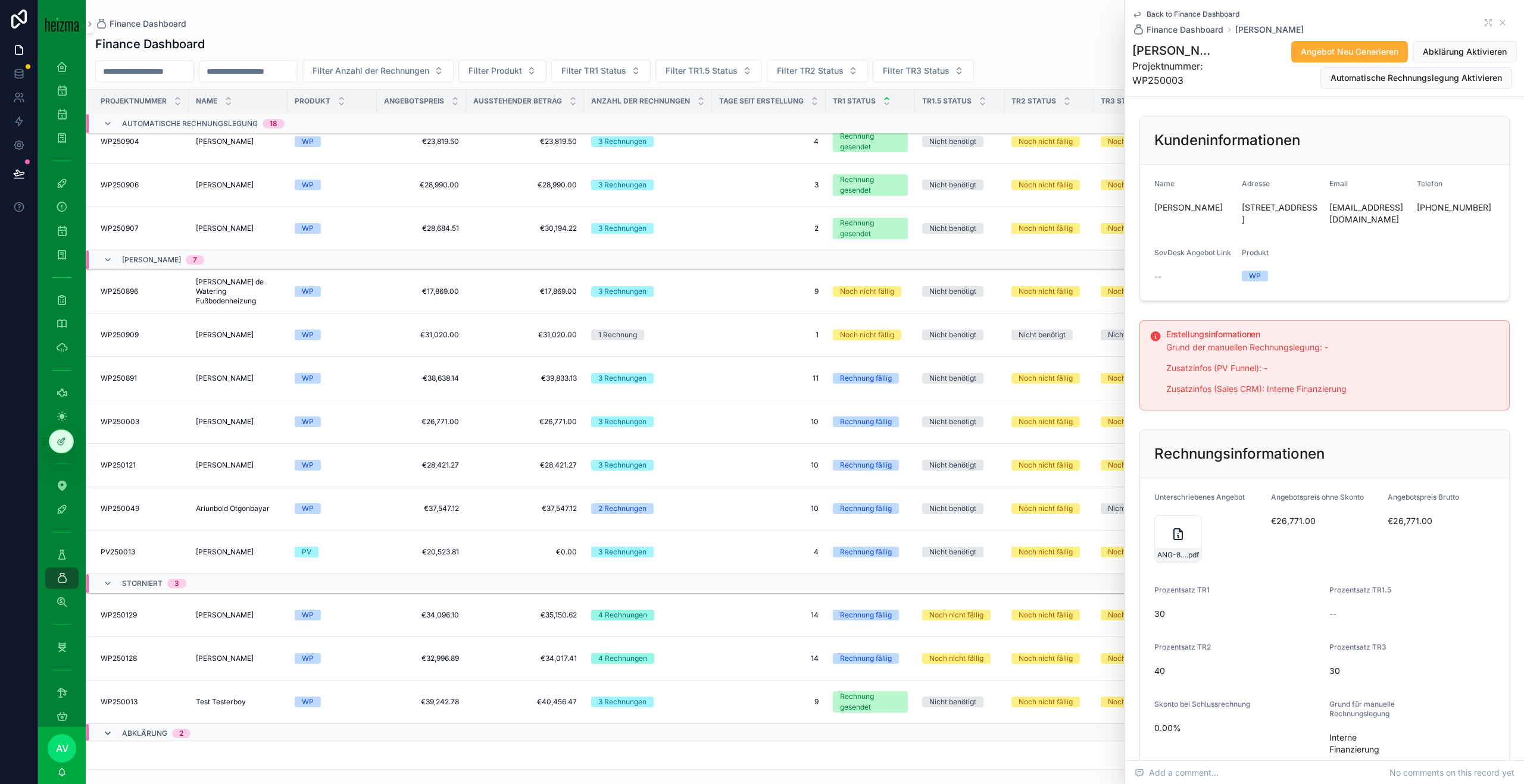
click at [109, 738] on icon "scrollable content" at bounding box center [108, 733] width 10 height 10
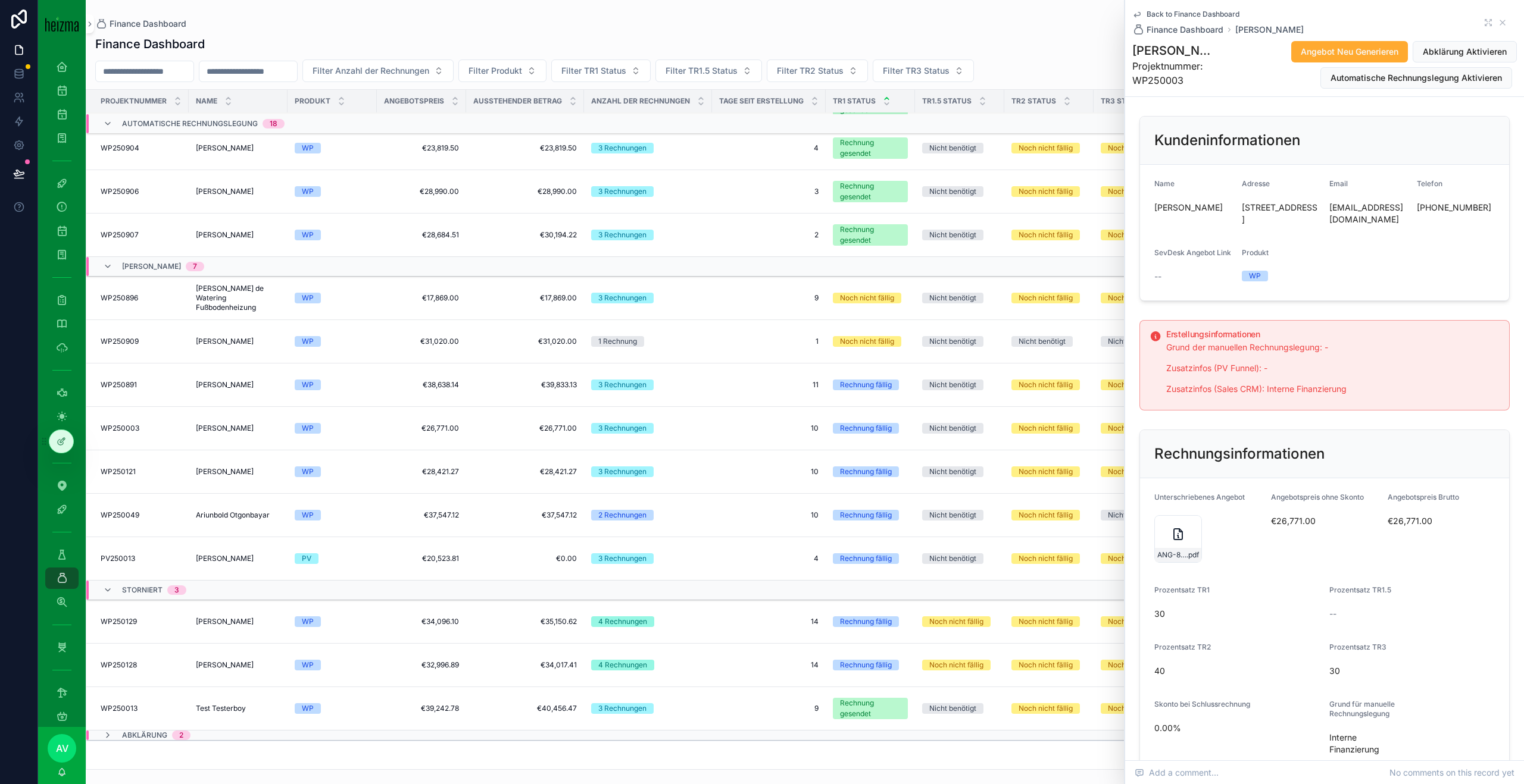
scroll to position [662, 0]
click at [111, 734] on icon "scrollable content" at bounding box center [108, 736] width 10 height 10
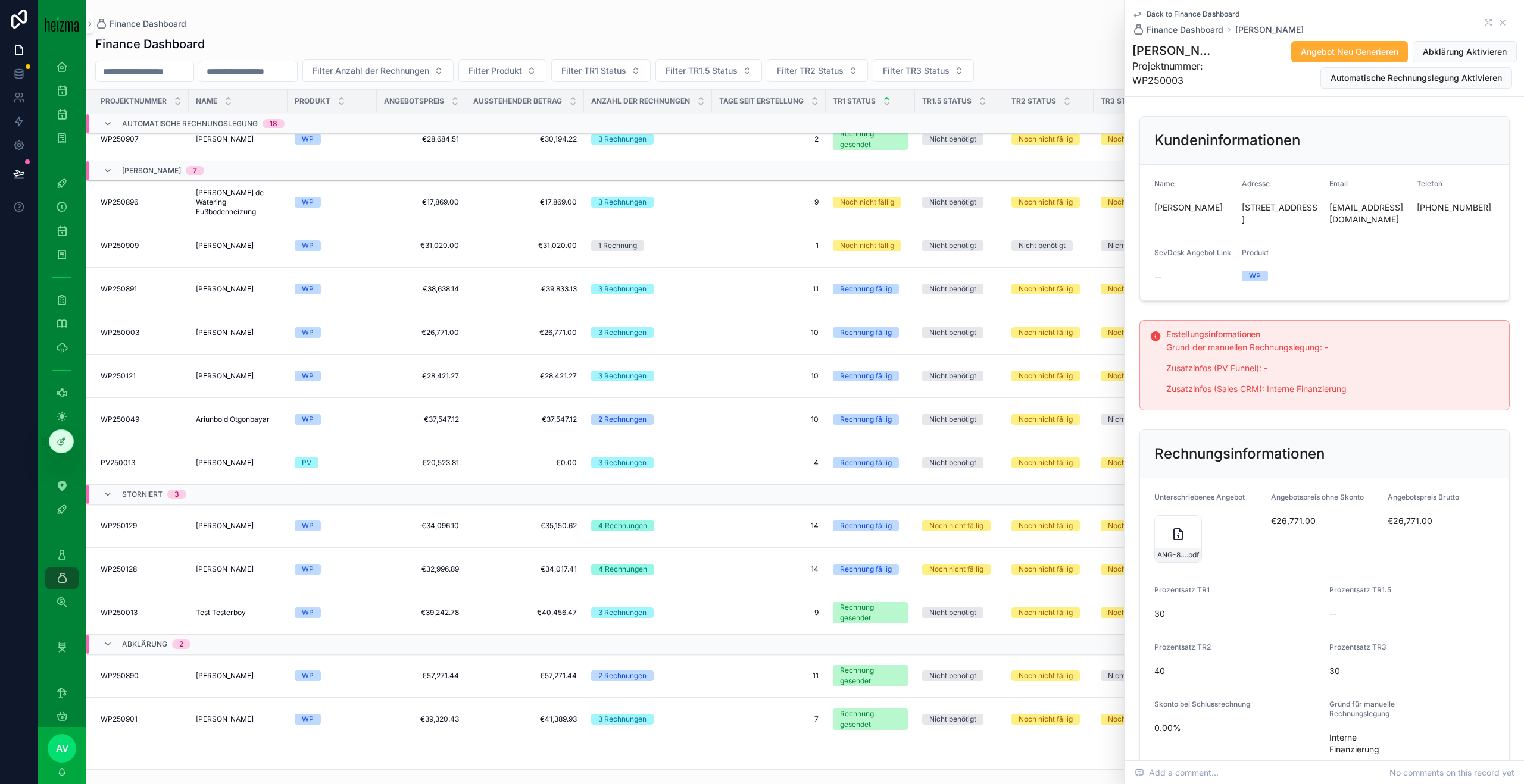
click at [241, 340] on td "Waltraud Mörtlitz Waltraud Mörtlitz" at bounding box center [238, 333] width 99 height 44
click at [250, 285] on span "[PERSON_NAME]" at bounding box center [224, 289] width 58 height 10
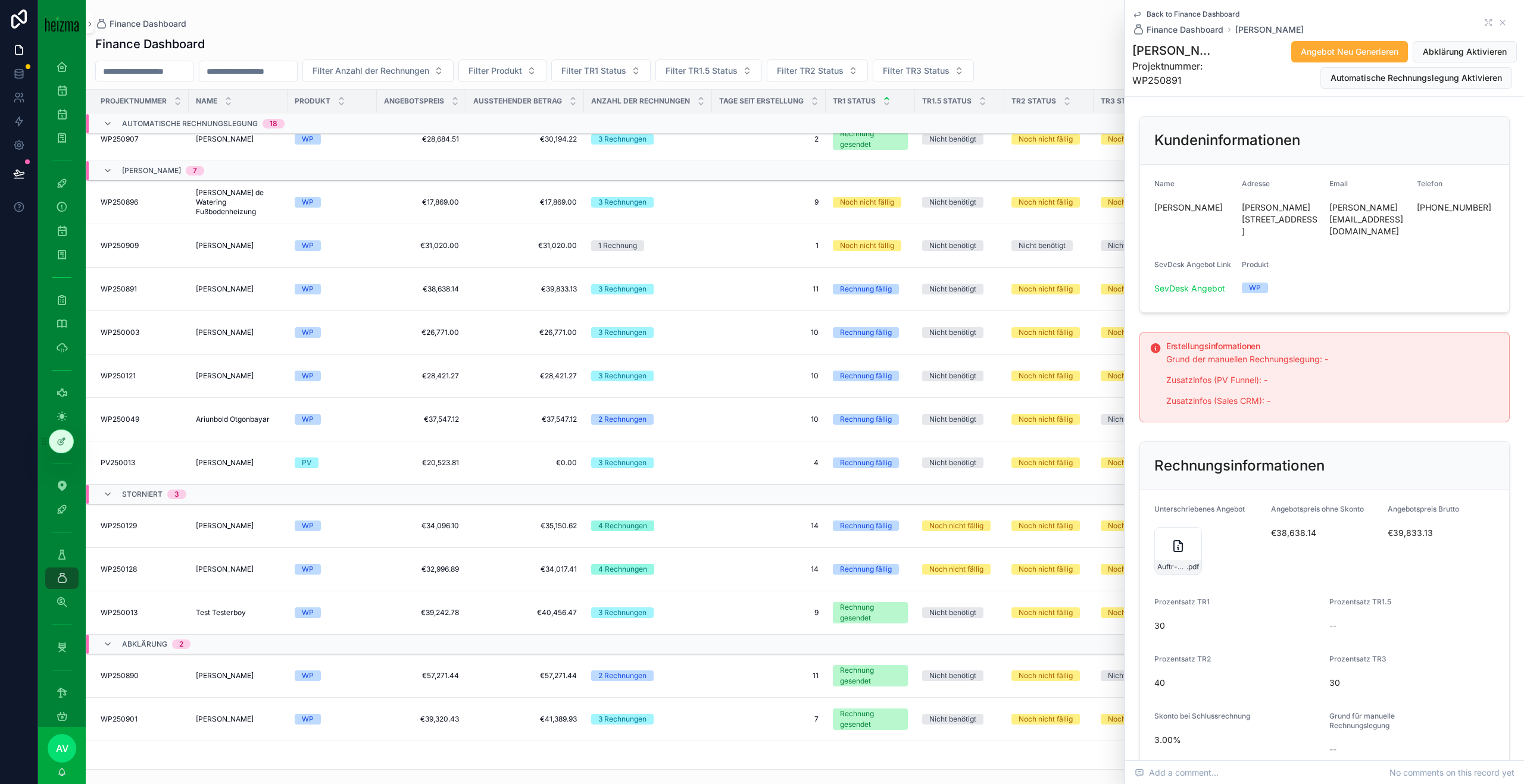
drag, startPoint x: 250, startPoint y: 285, endPoint x: 238, endPoint y: 338, distance: 54.3
click at [239, 338] on td "Waltraud Mörtlitz Waltraud Mörtlitz" at bounding box center [238, 333] width 99 height 44
click at [237, 333] on span "[PERSON_NAME]" at bounding box center [224, 333] width 58 height 10
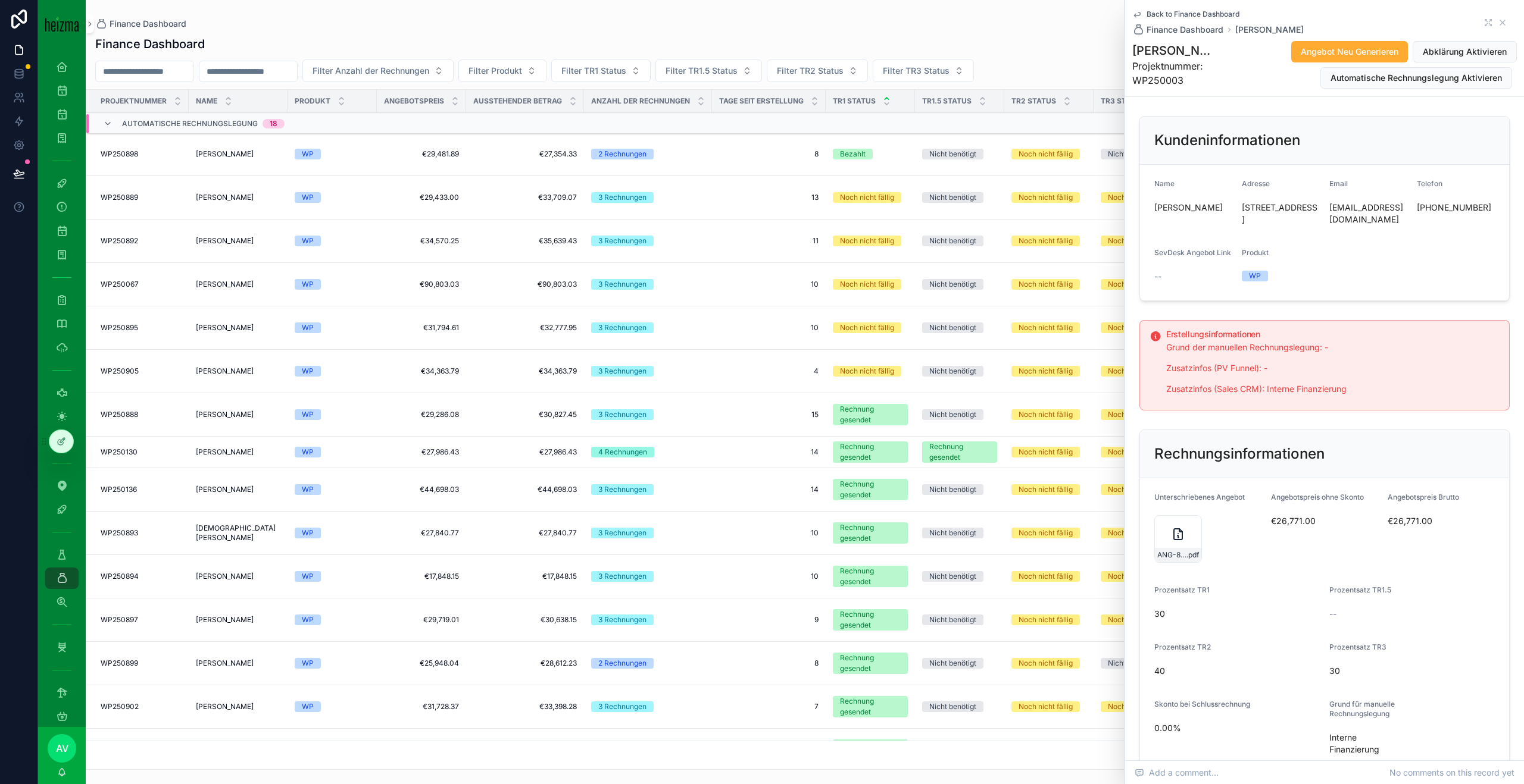
scroll to position [758, 0]
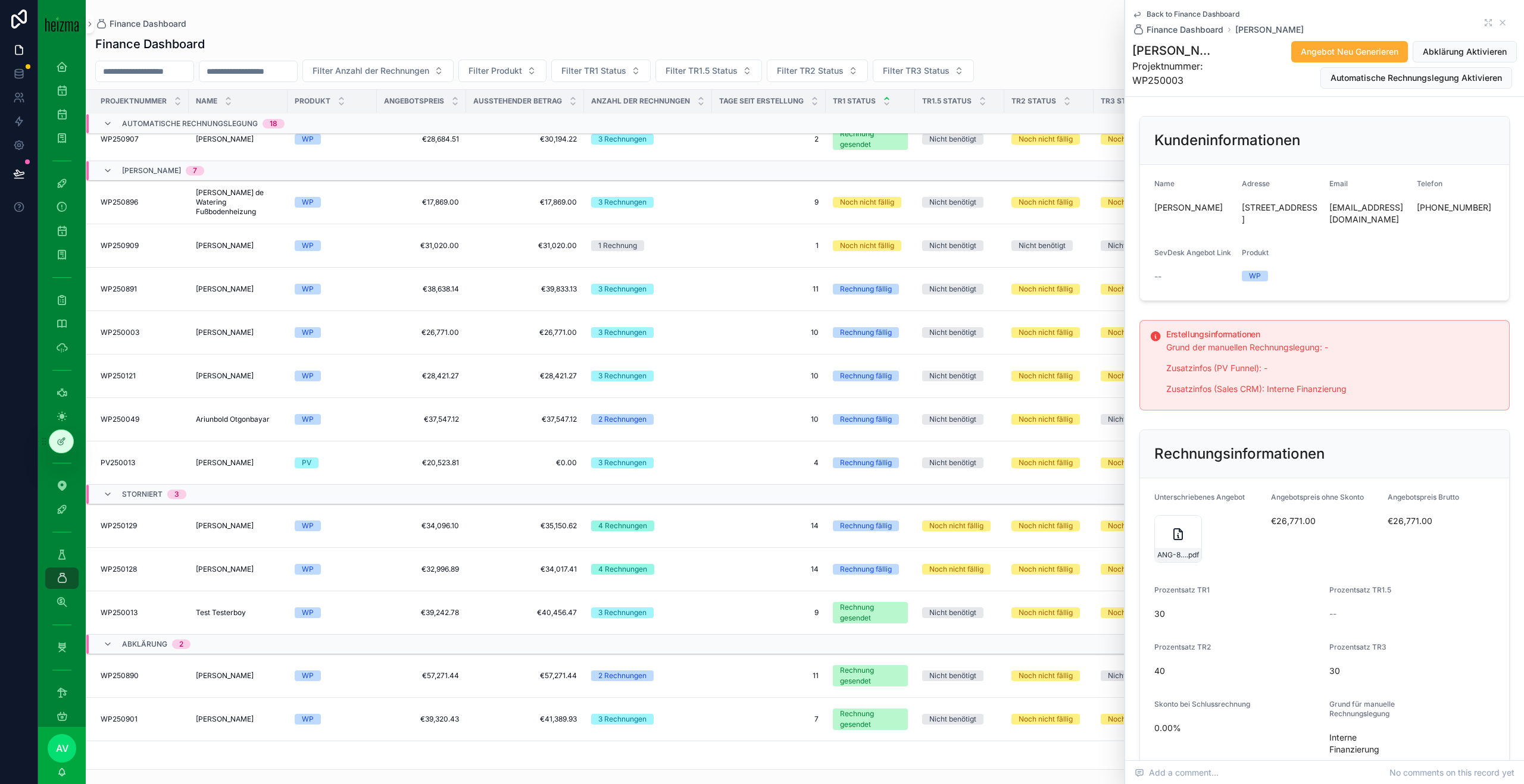
click at [230, 329] on span "[PERSON_NAME]" at bounding box center [224, 333] width 58 height 10
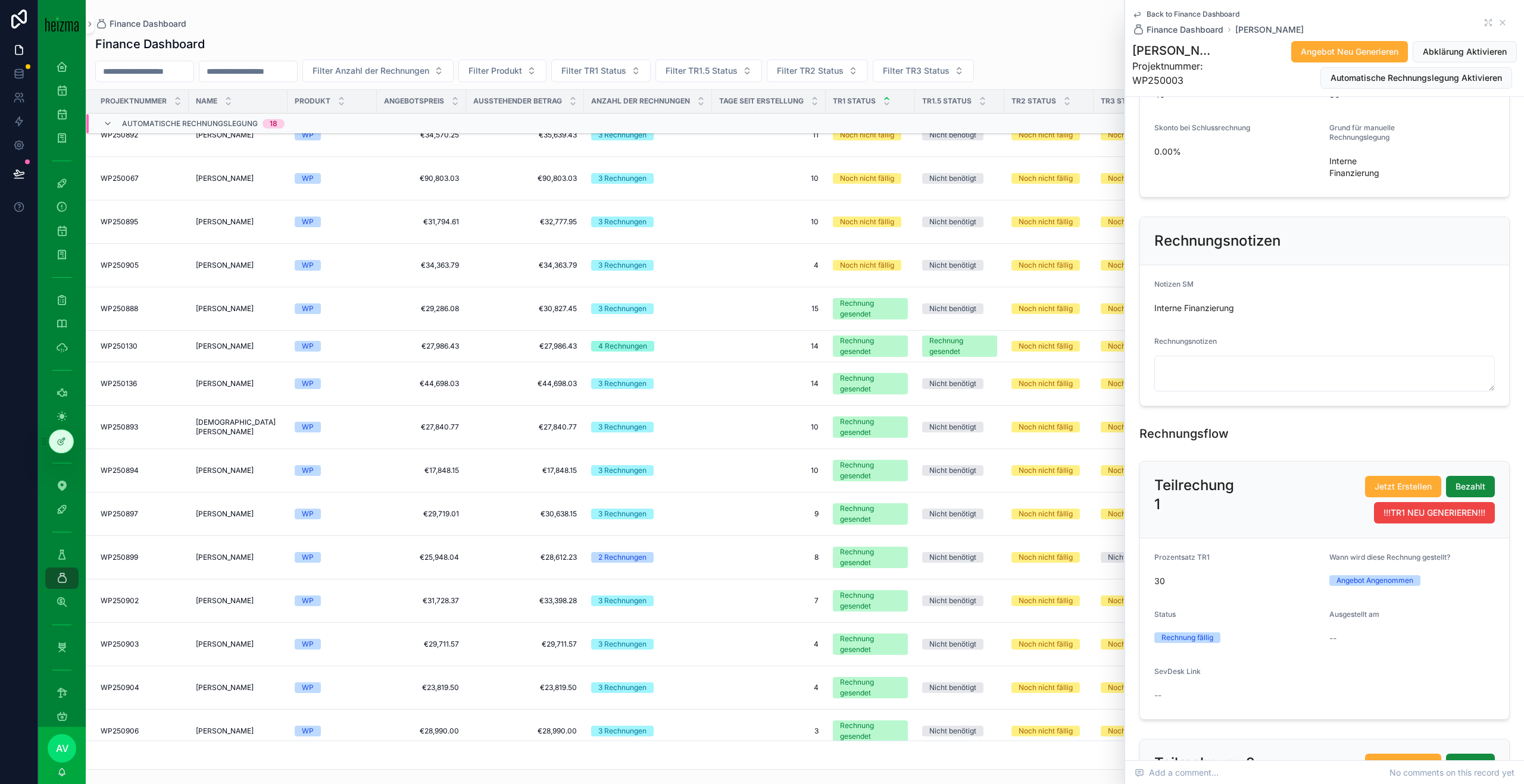
scroll to position [1180, 0]
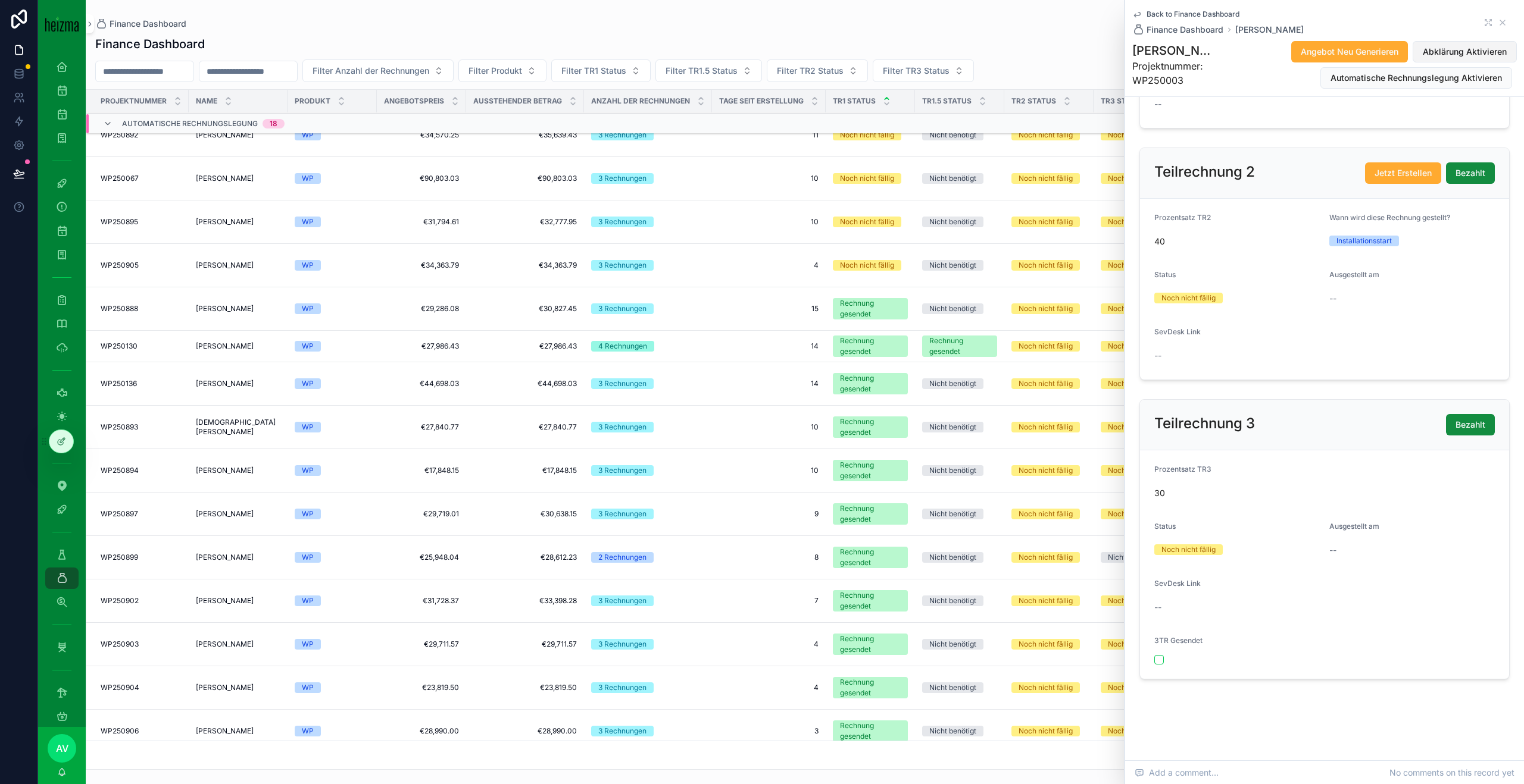
click at [1461, 55] on span "Abklärung Aktivieren" at bounding box center [1465, 52] width 84 height 12
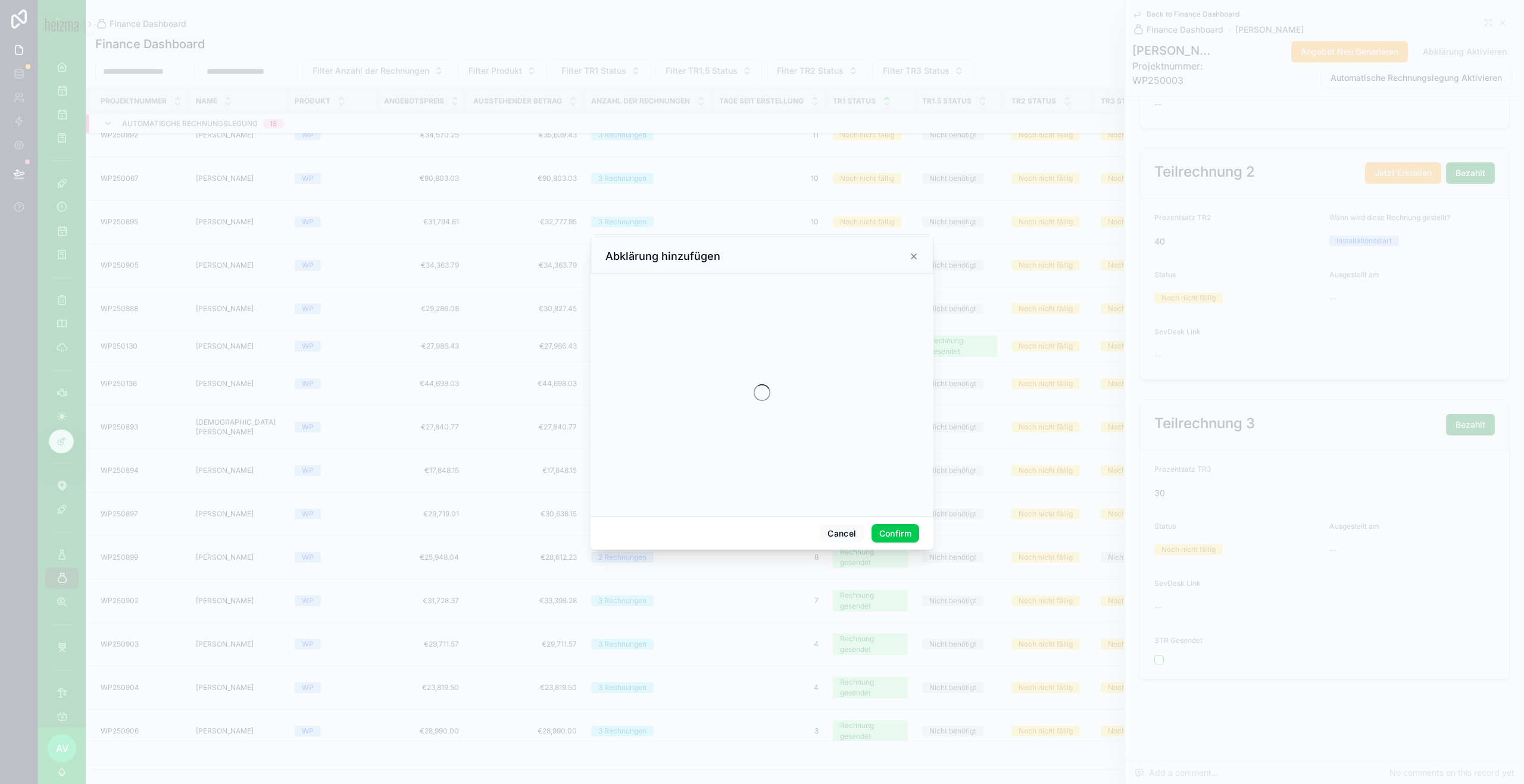
click at [902, 539] on button "Confirm" at bounding box center [895, 534] width 48 height 19
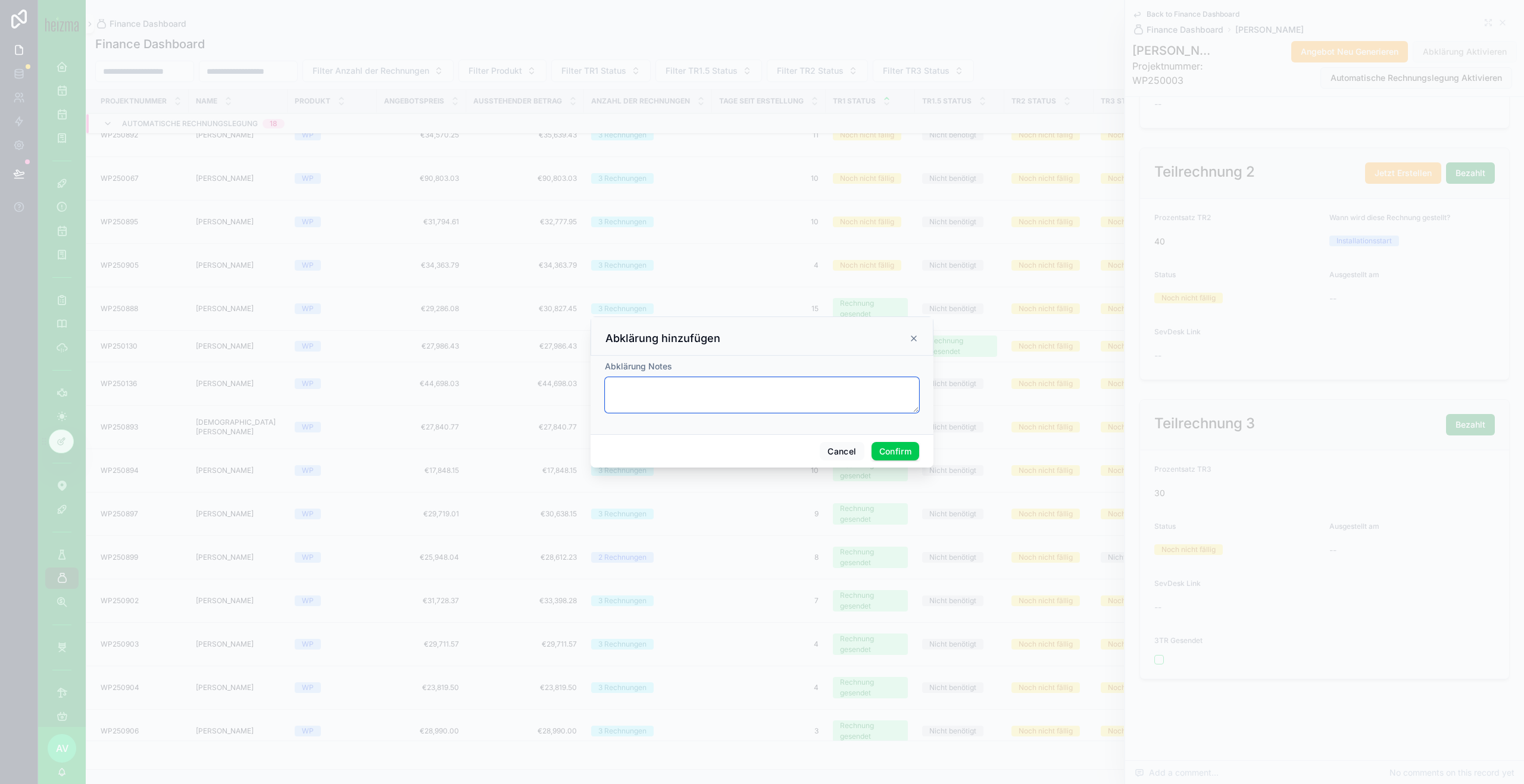
click at [826, 407] on textarea at bounding box center [762, 395] width 314 height 36
type textarea "**********"
click at [902, 455] on button "Confirm" at bounding box center [895, 452] width 48 height 19
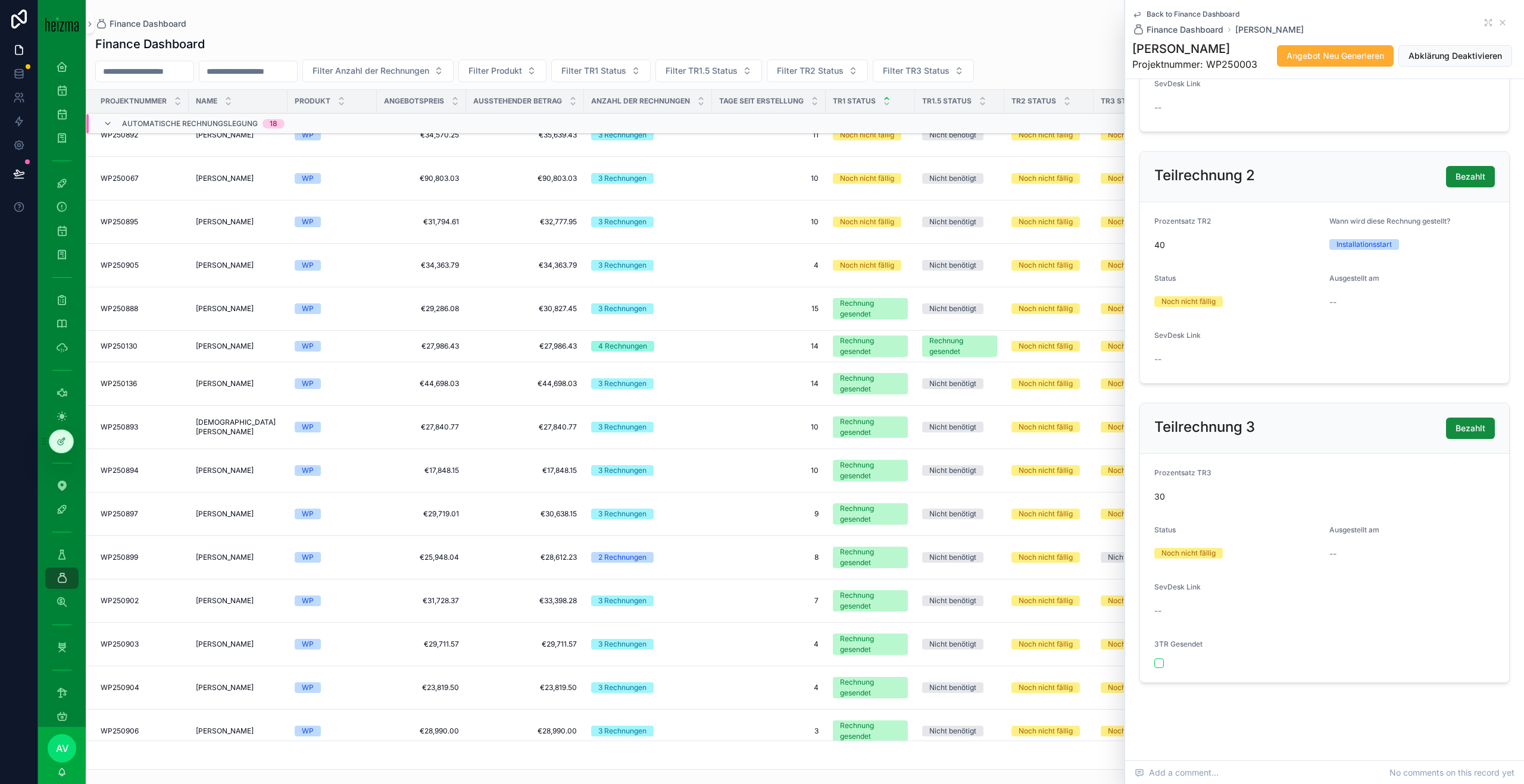
scroll to position [1195, 0]
click at [1505, 22] on icon "scrollable content" at bounding box center [1503, 23] width 10 height 10
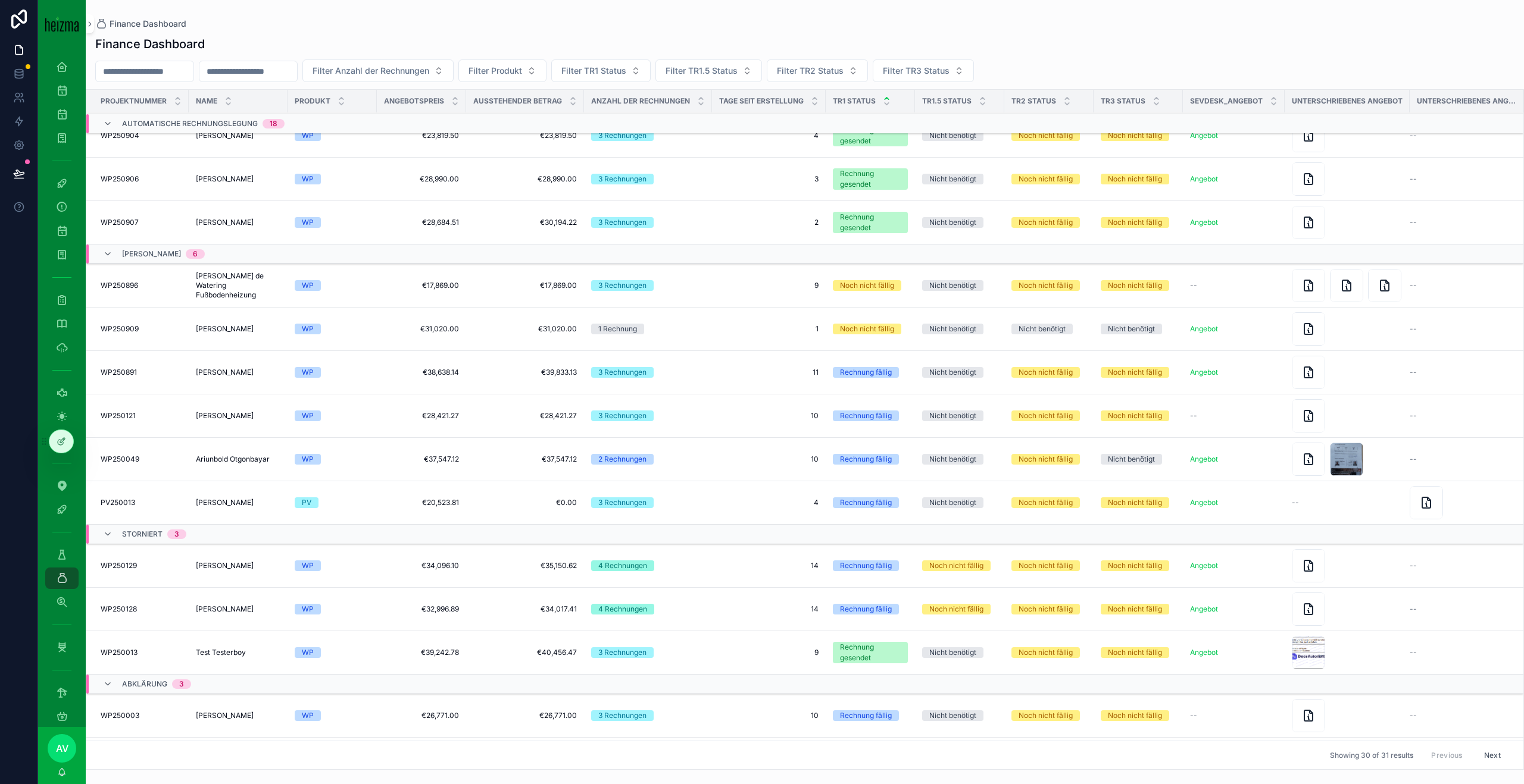
scroll to position [666, 0]
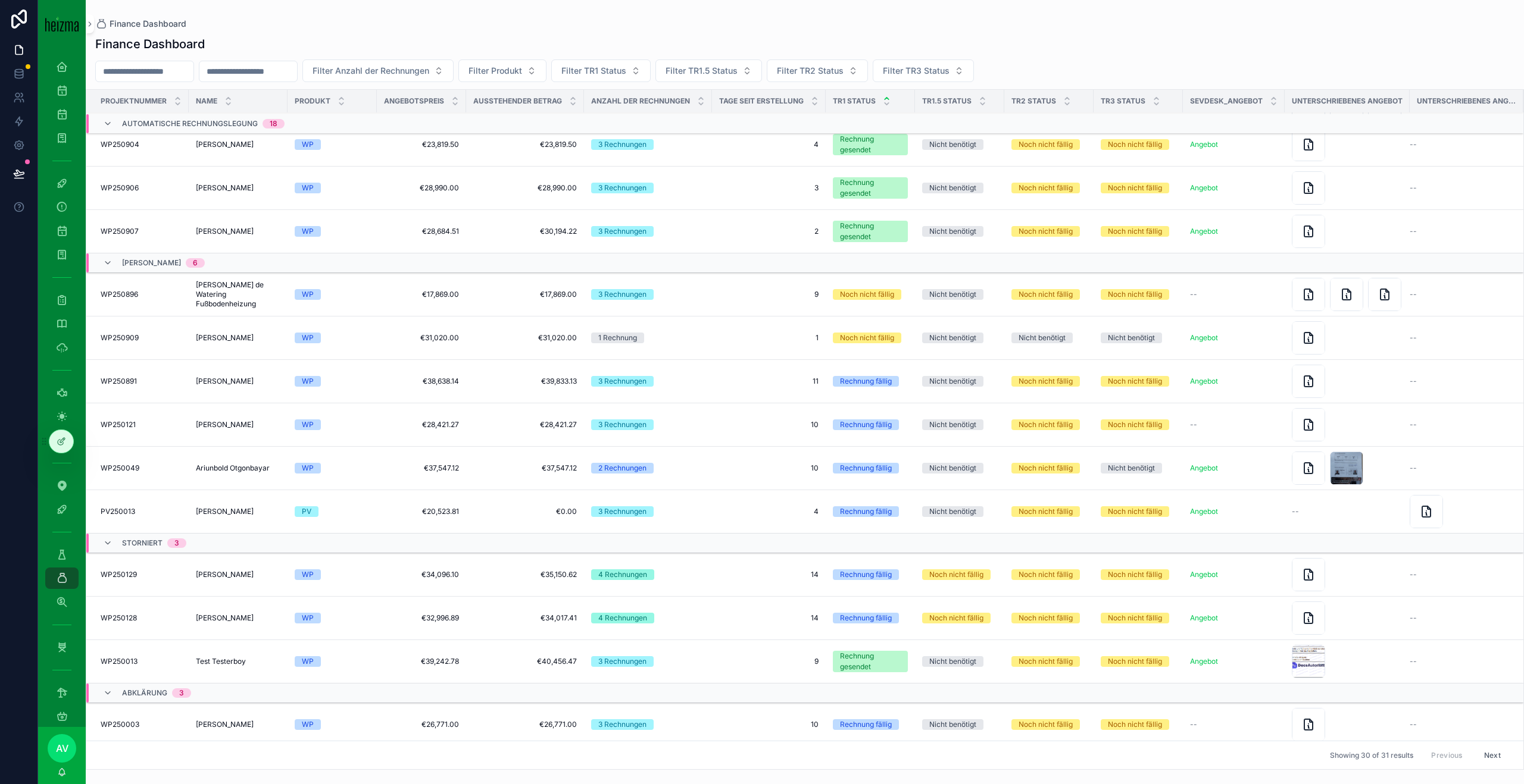
click at [175, 418] on td "WP250121 WP250121" at bounding box center [137, 425] width 102 height 44
click at [202, 430] on td "[PERSON_NAME] [PERSON_NAME]" at bounding box center [238, 425] width 99 height 44
click at [211, 422] on span "[PERSON_NAME]" at bounding box center [224, 425] width 58 height 10
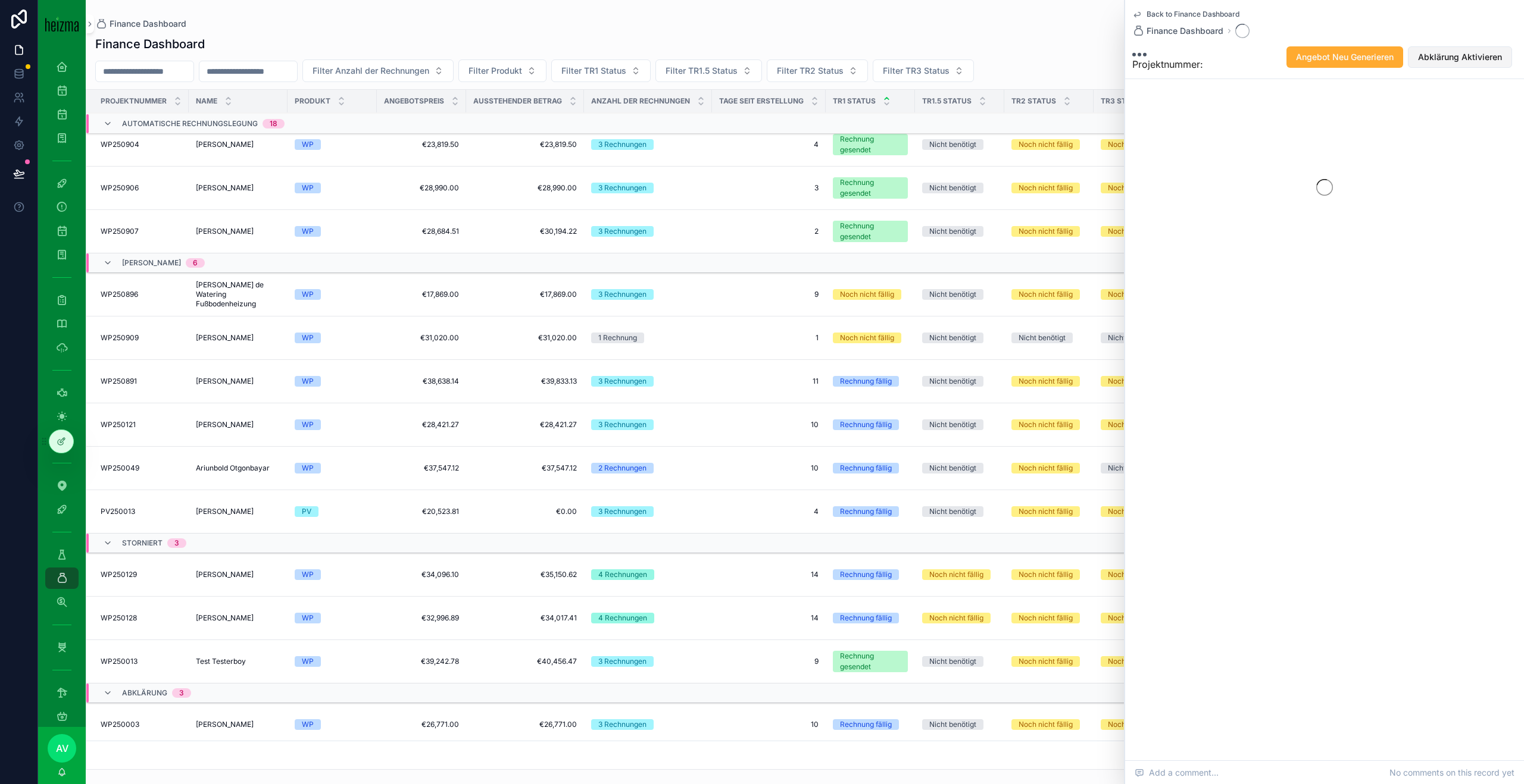
click at [1449, 56] on span "Abklärung Aktivieren" at bounding box center [1460, 57] width 84 height 12
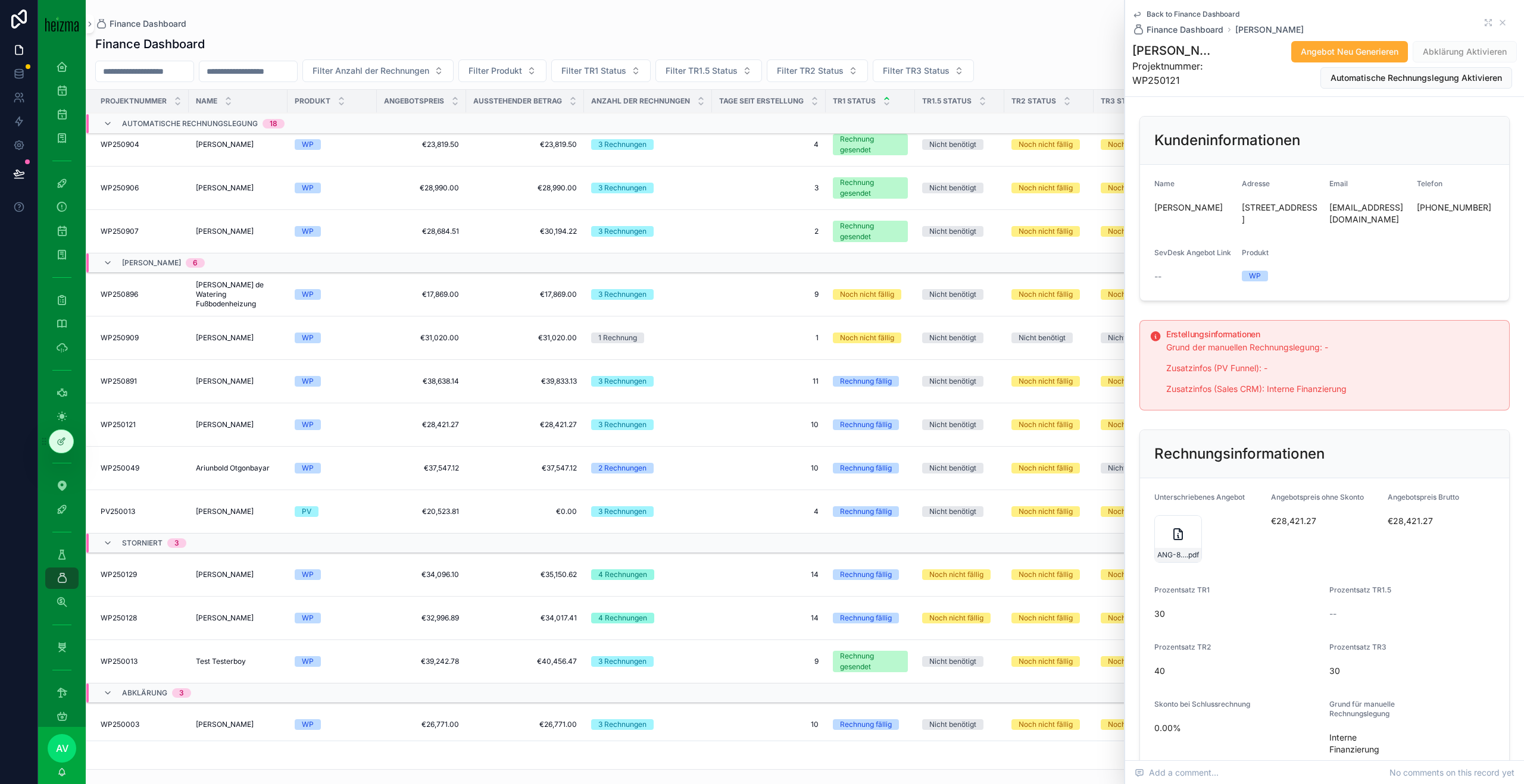
scroll to position [758, 0]
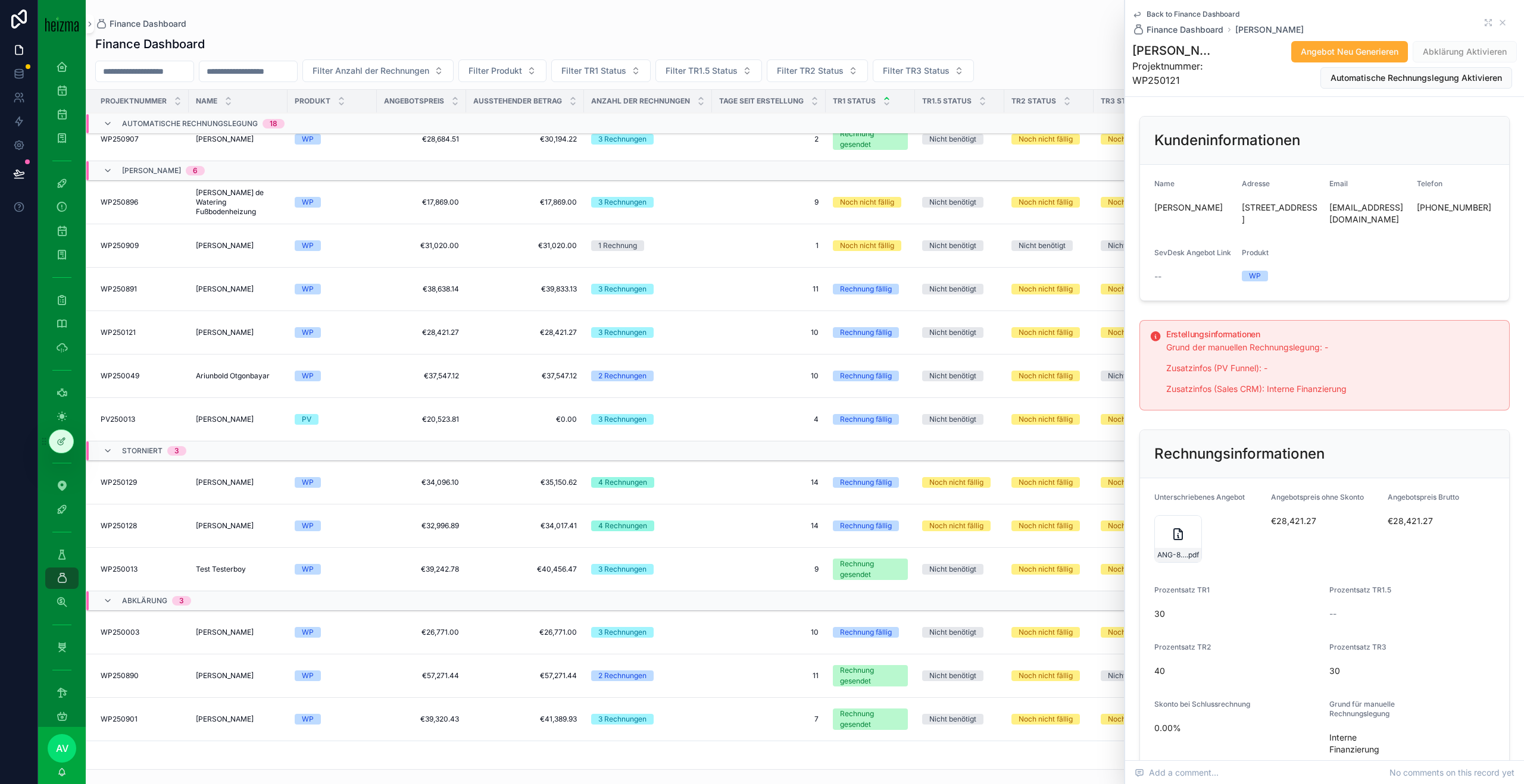
click at [1489, 53] on span "Abklärung Aktivieren" at bounding box center [1464, 52] width 104 height 21
click at [1504, 21] on icon "scrollable content" at bounding box center [1503, 23] width 5 height 5
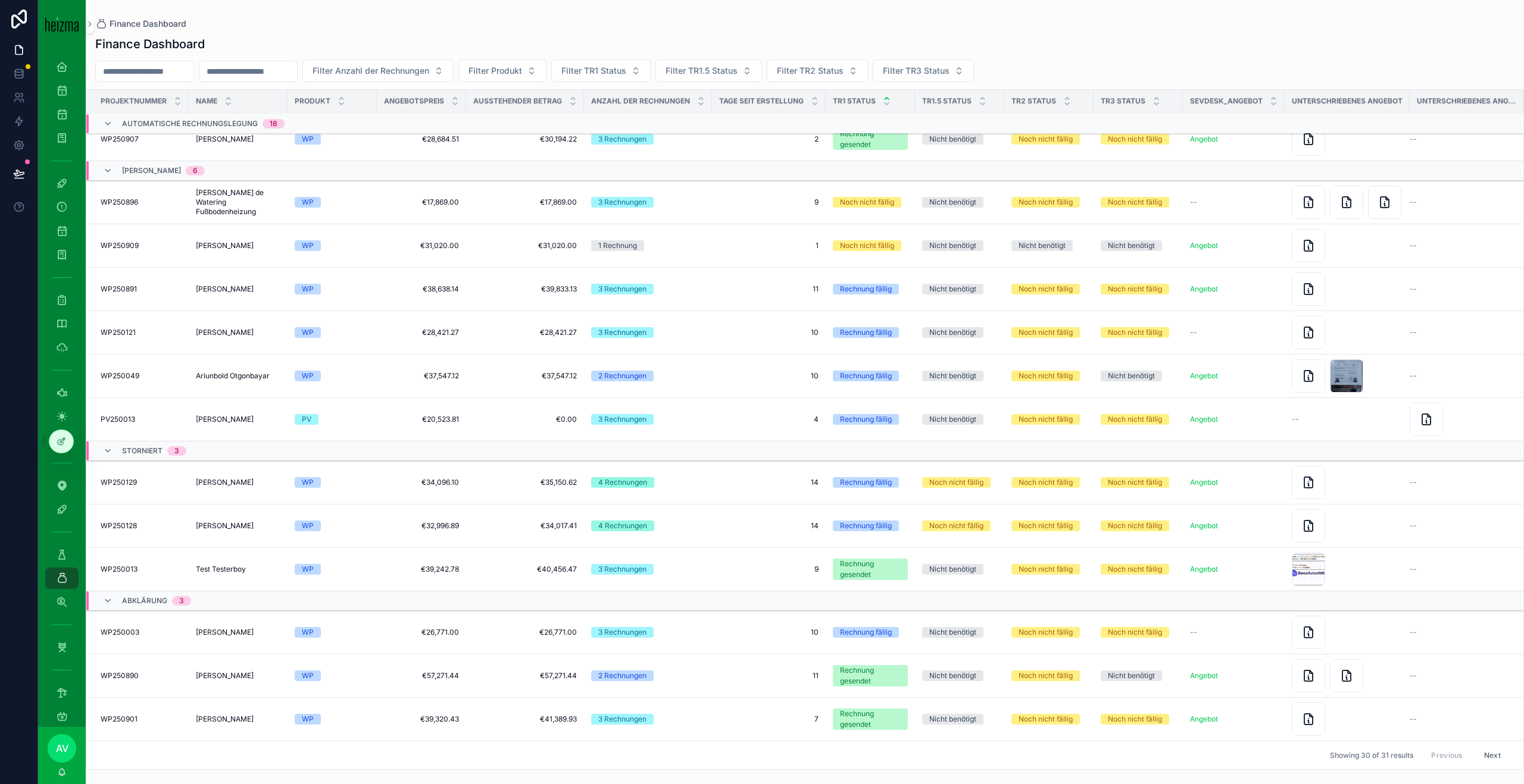
click at [250, 335] on div "[PERSON_NAME] [PERSON_NAME]" at bounding box center [238, 333] width 85 height 10
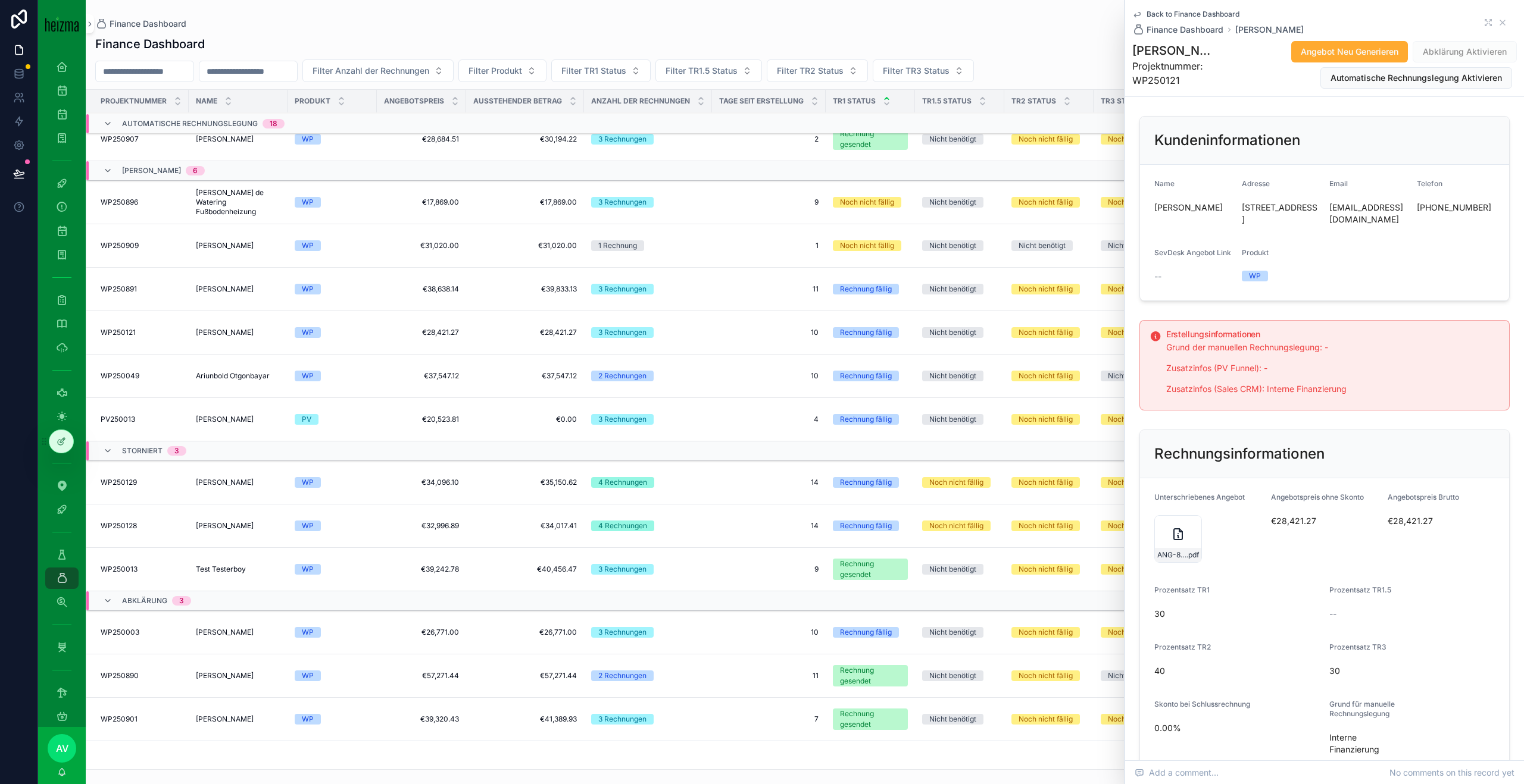
click at [1447, 52] on span "Abklärung Aktivieren" at bounding box center [1464, 52] width 104 height 21
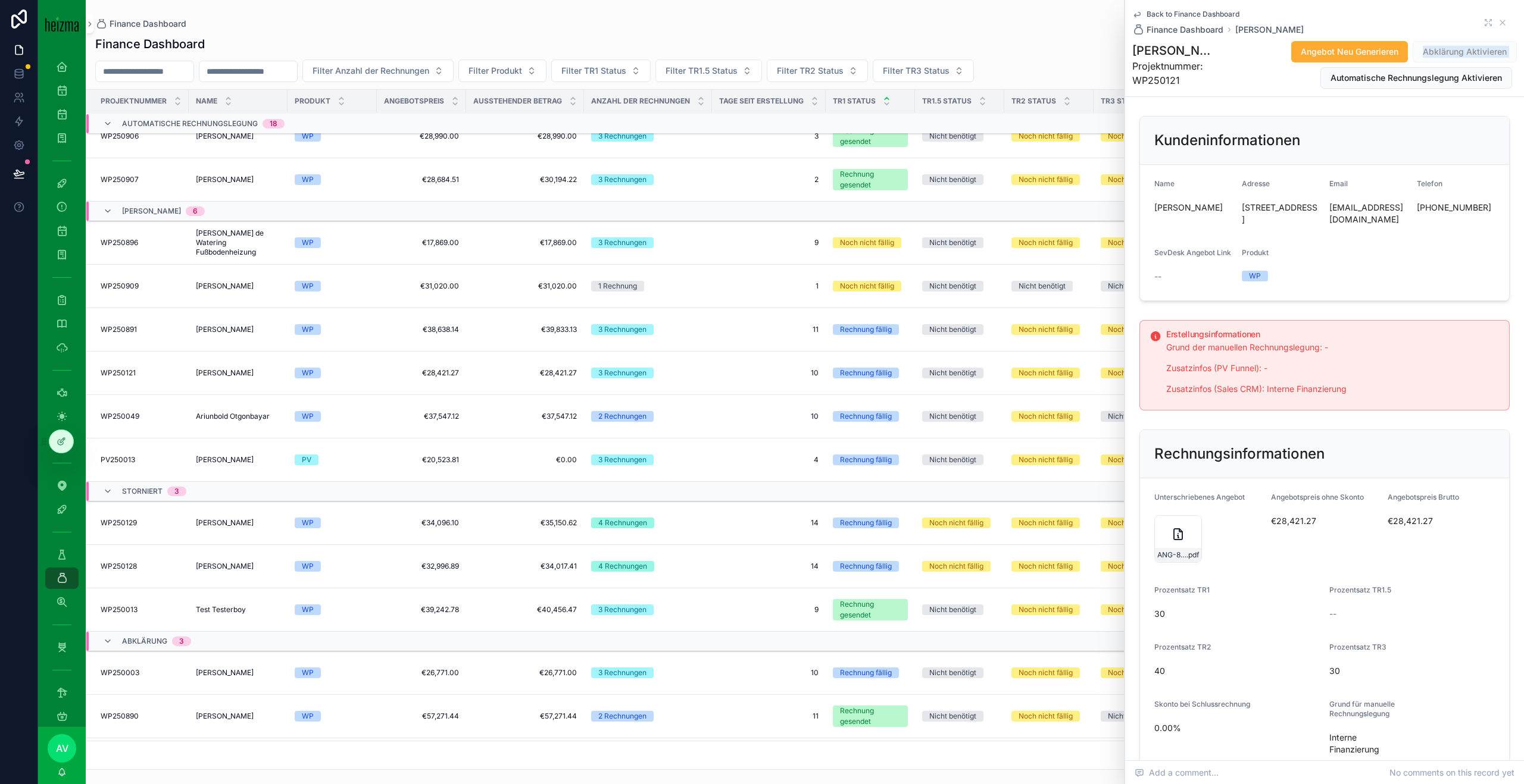
scroll to position [693, 0]
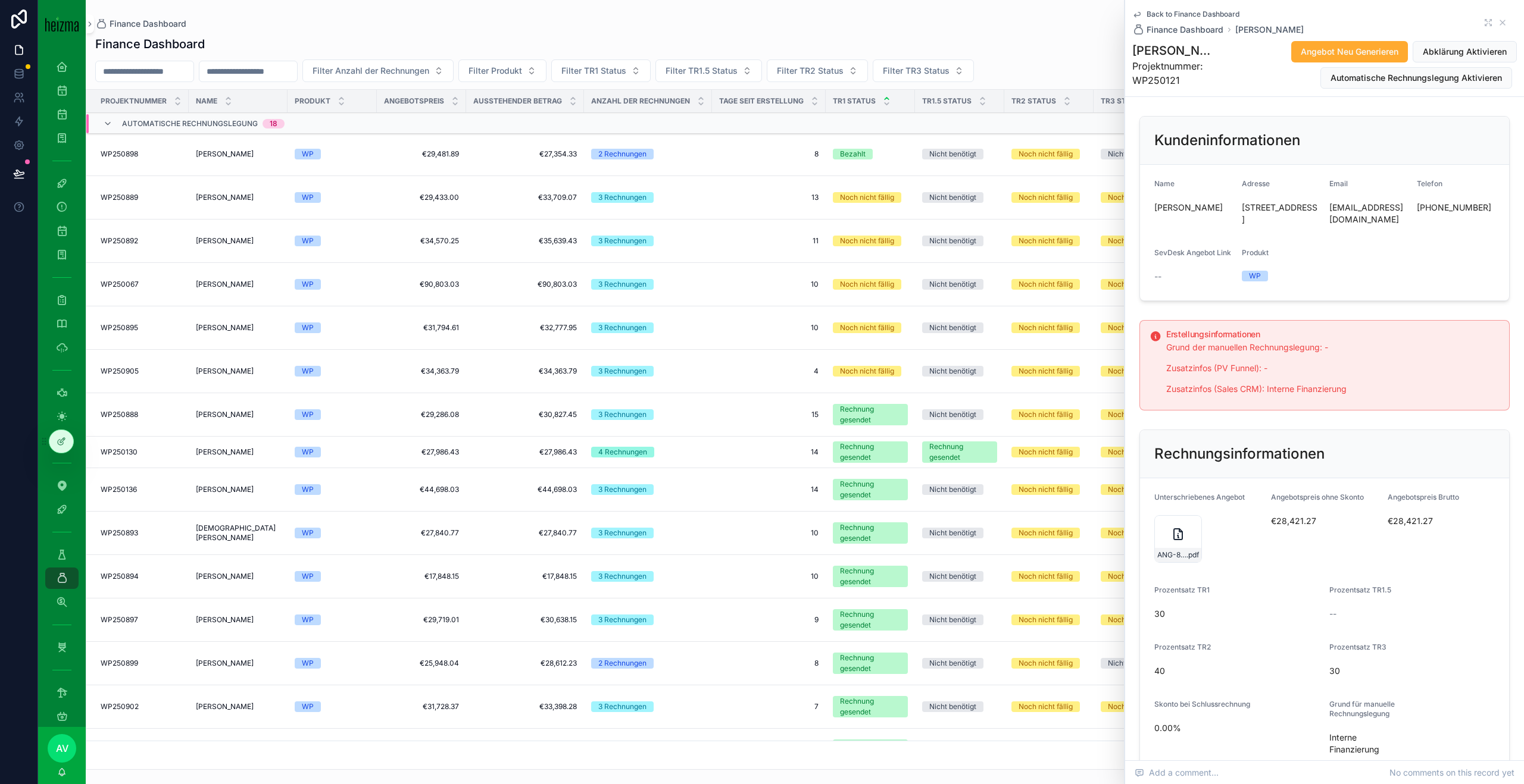
scroll to position [758, 0]
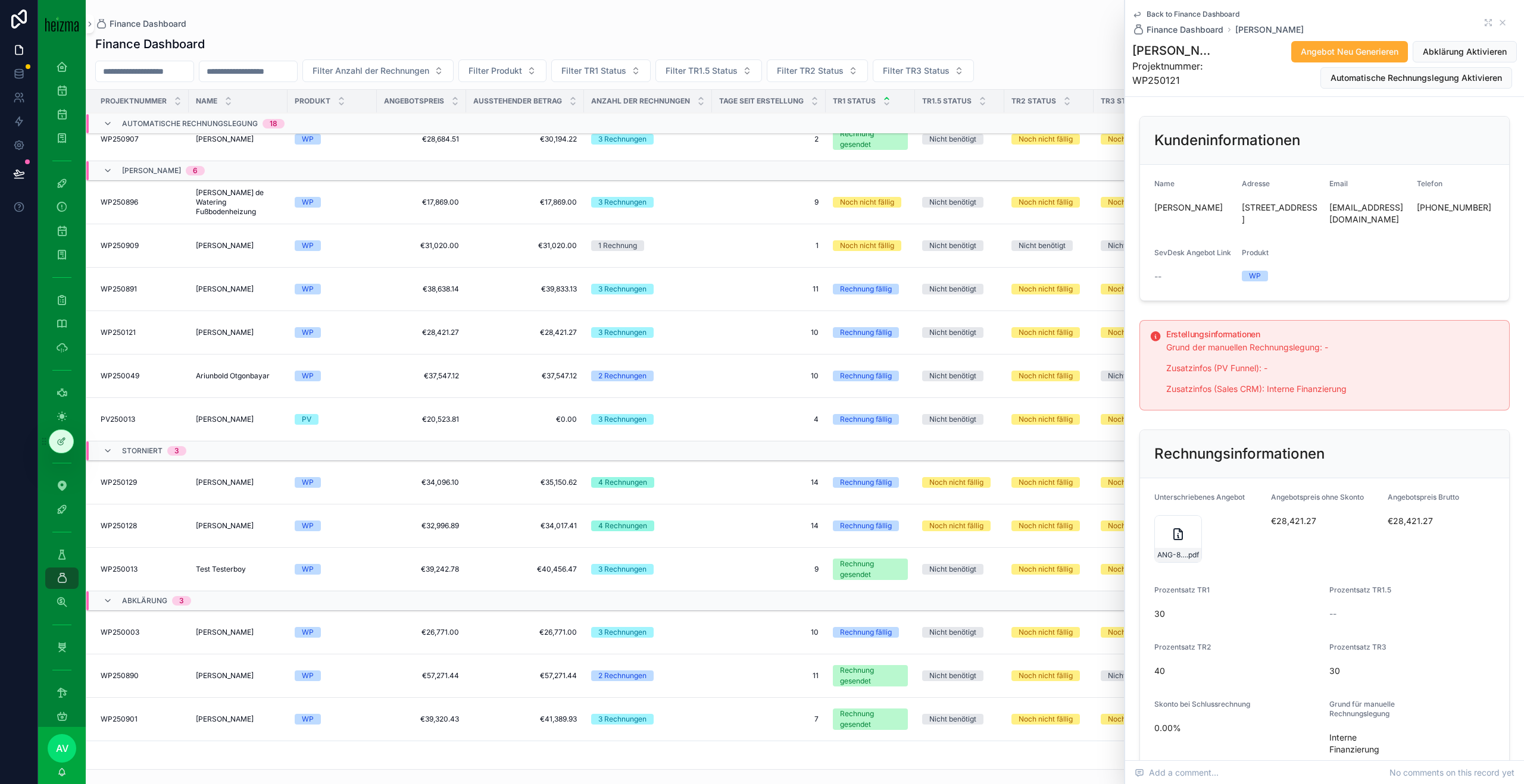
click at [249, 338] on td "[PERSON_NAME] [PERSON_NAME]" at bounding box center [238, 333] width 99 height 44
click at [230, 338] on td "[PERSON_NAME] [PERSON_NAME]" at bounding box center [238, 333] width 99 height 44
click at [1468, 54] on span "Abklärung Aktivieren" at bounding box center [1465, 52] width 84 height 12
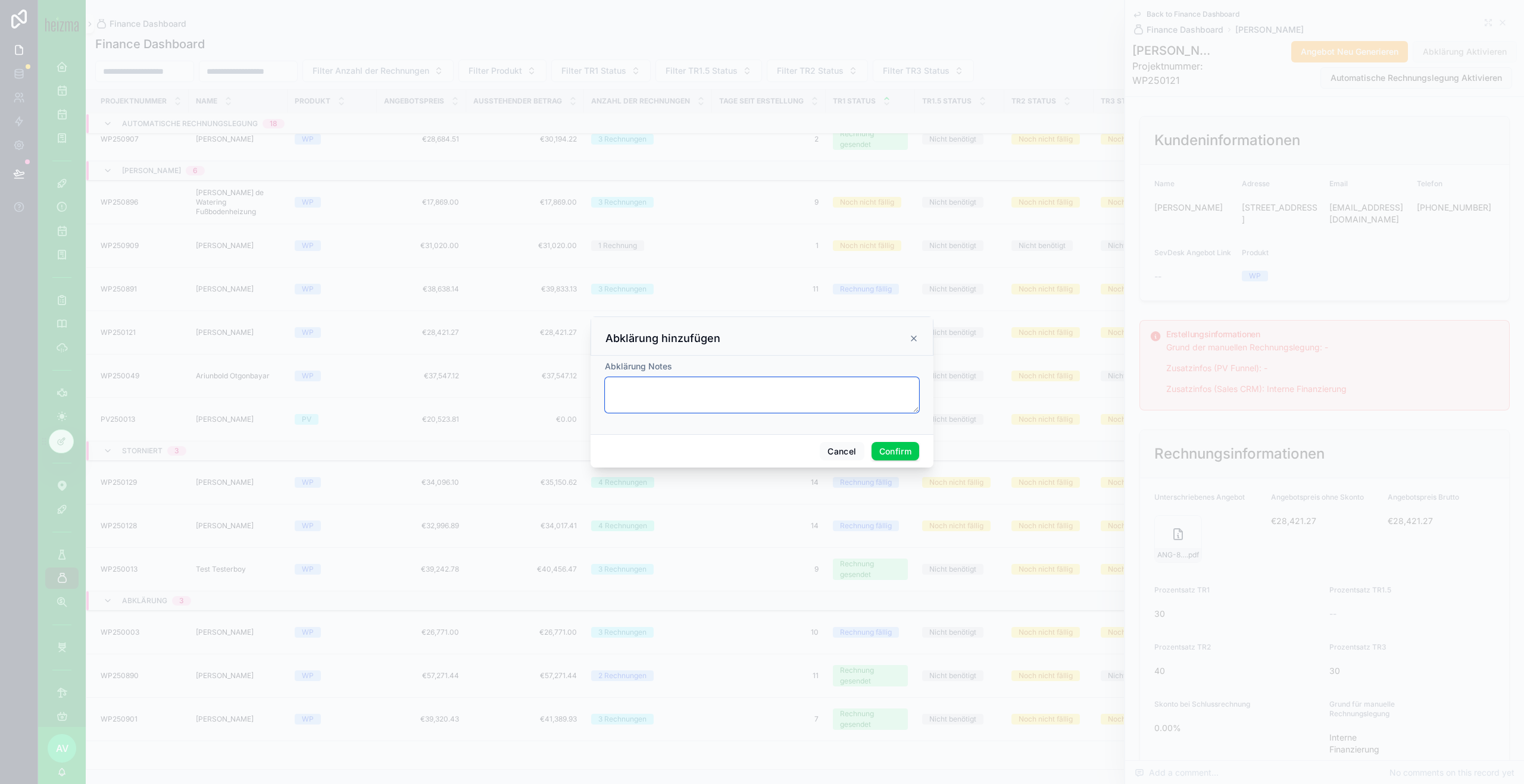
click at [660, 407] on textarea at bounding box center [762, 395] width 314 height 36
type textarea "**********"
click at [890, 457] on button "Confirm" at bounding box center [895, 457] width 48 height 19
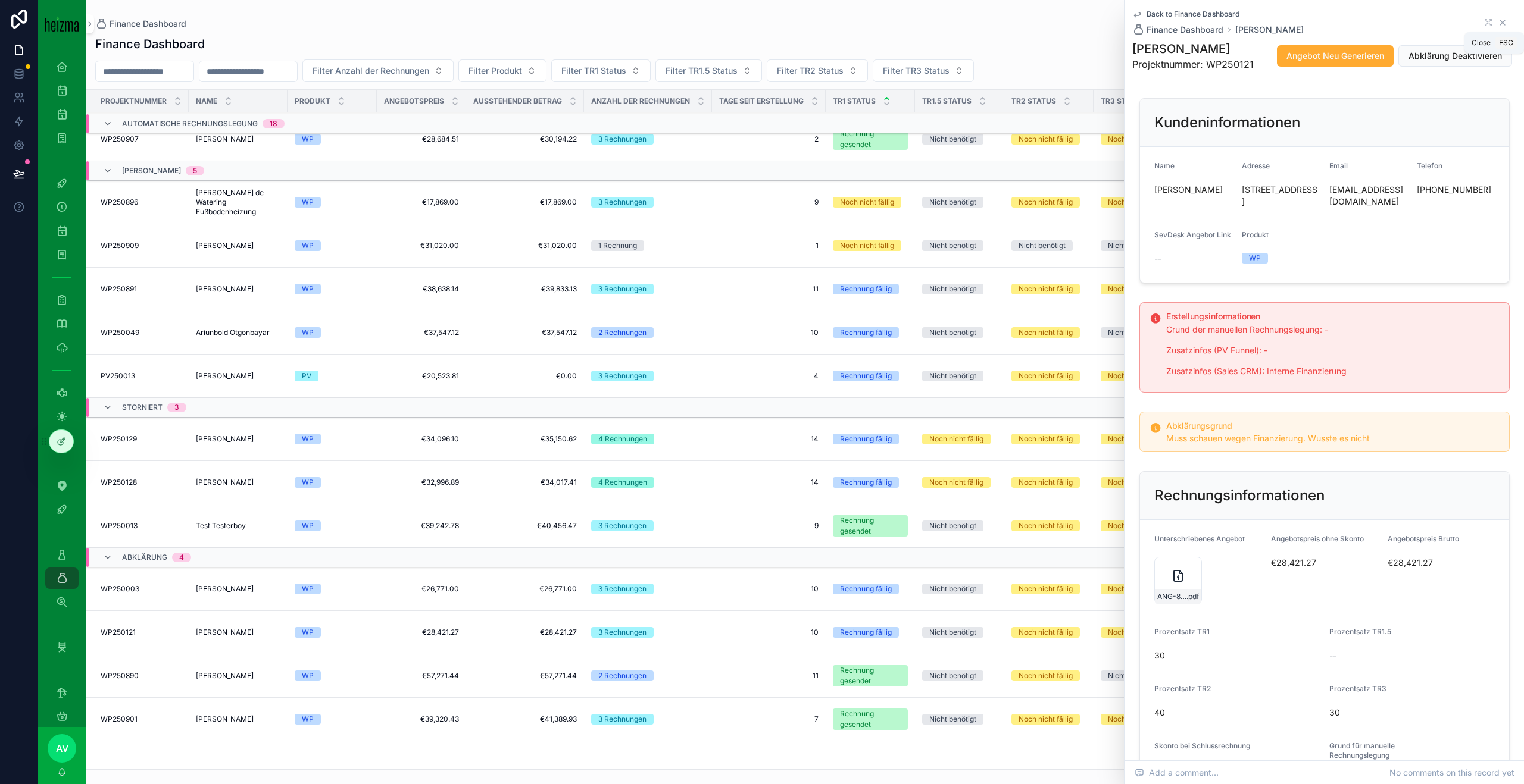
click at [1505, 21] on icon "scrollable content" at bounding box center [1503, 23] width 5 height 5
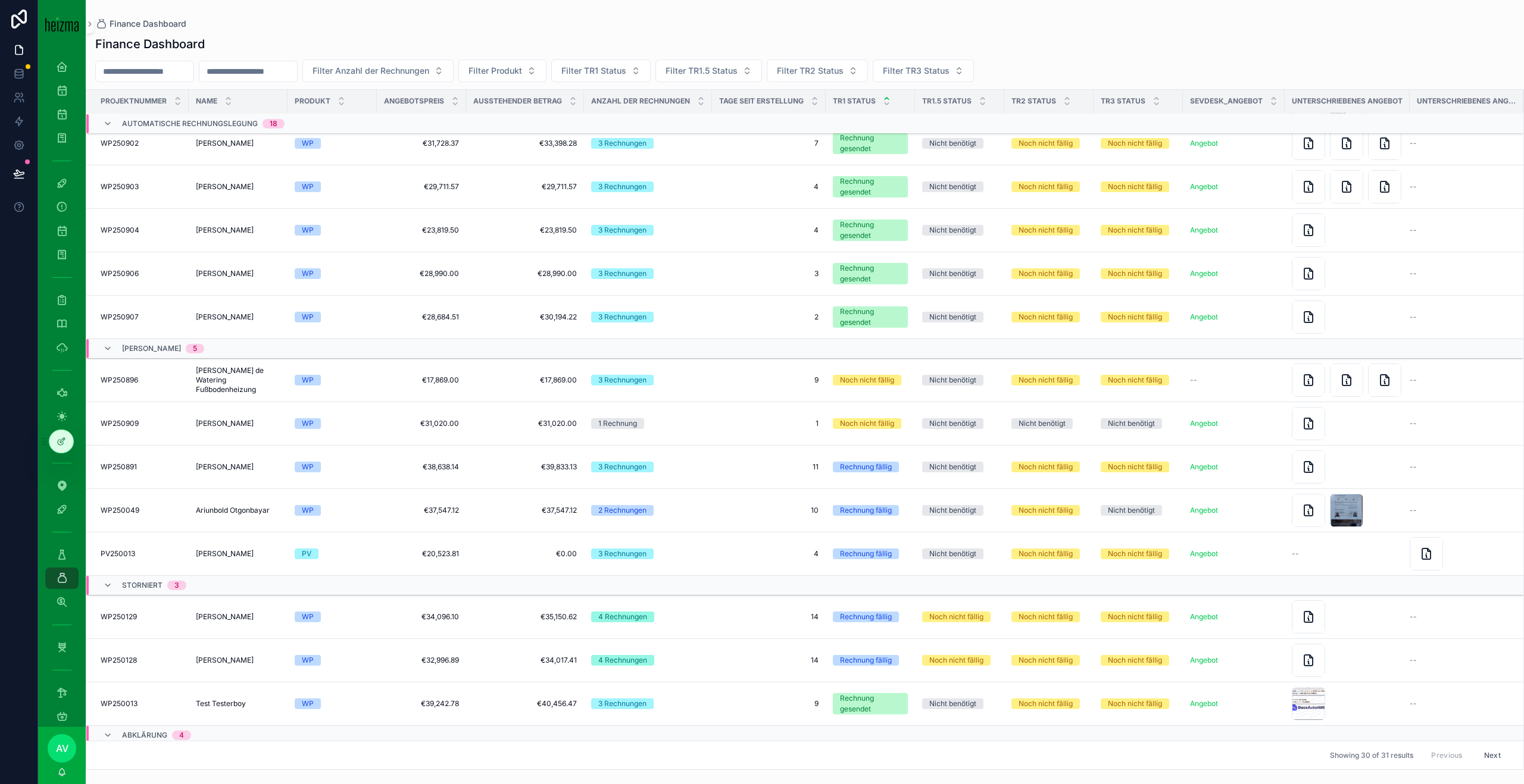
scroll to position [676, 0]
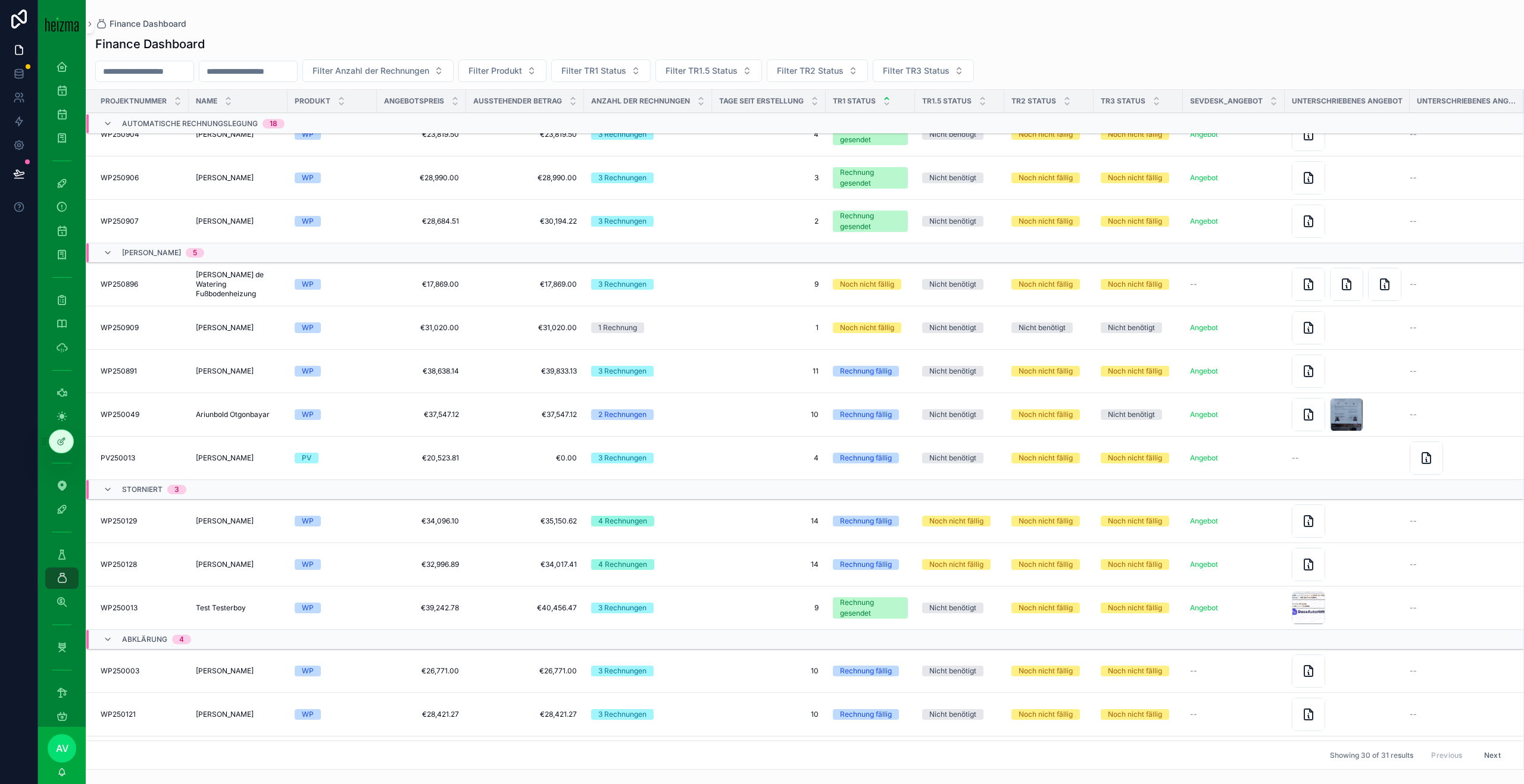
click at [257, 280] on span "[PERSON_NAME] de Watering Fußbodenheizung" at bounding box center [238, 285] width 85 height 29
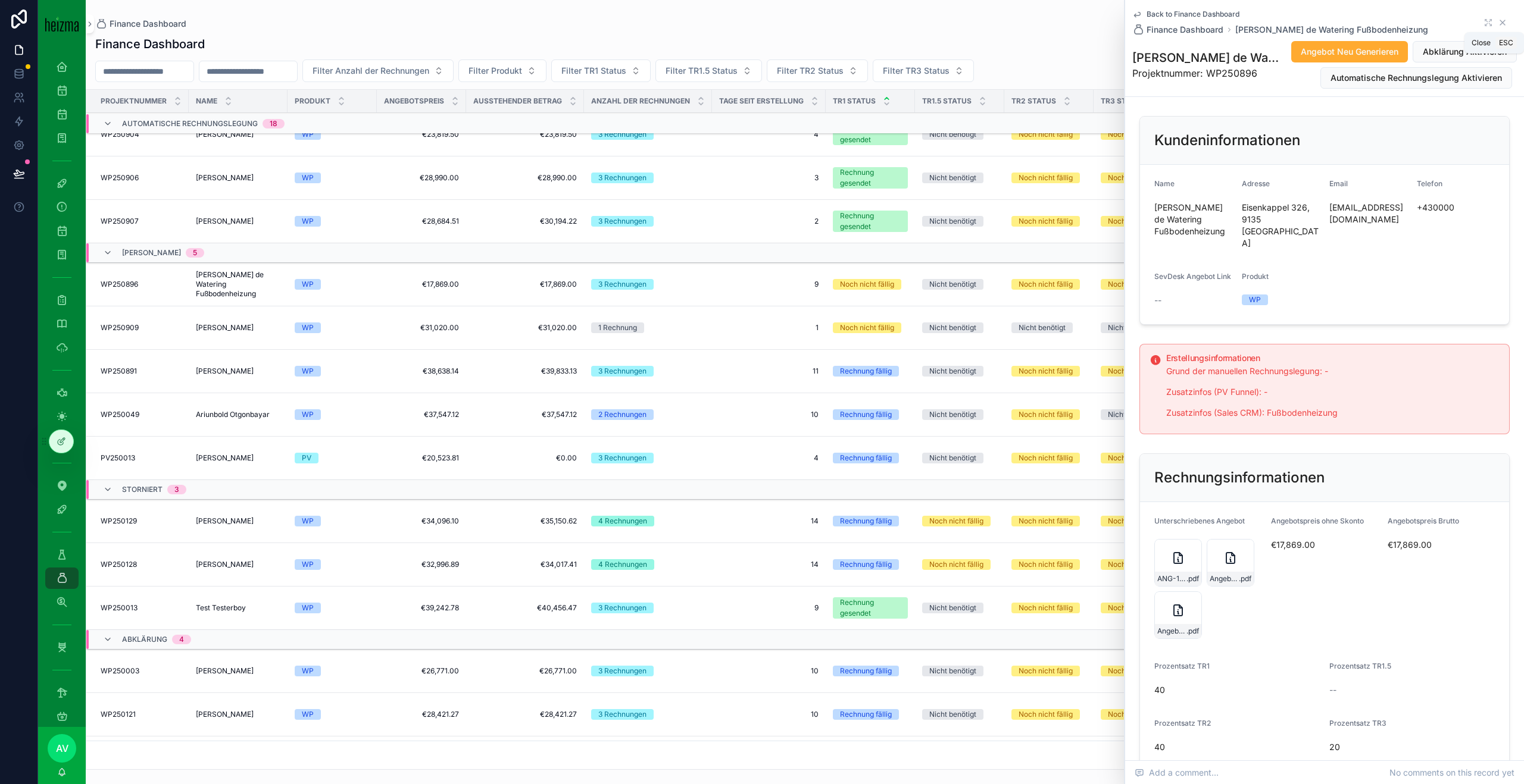
click at [1503, 21] on icon "scrollable content" at bounding box center [1503, 23] width 10 height 10
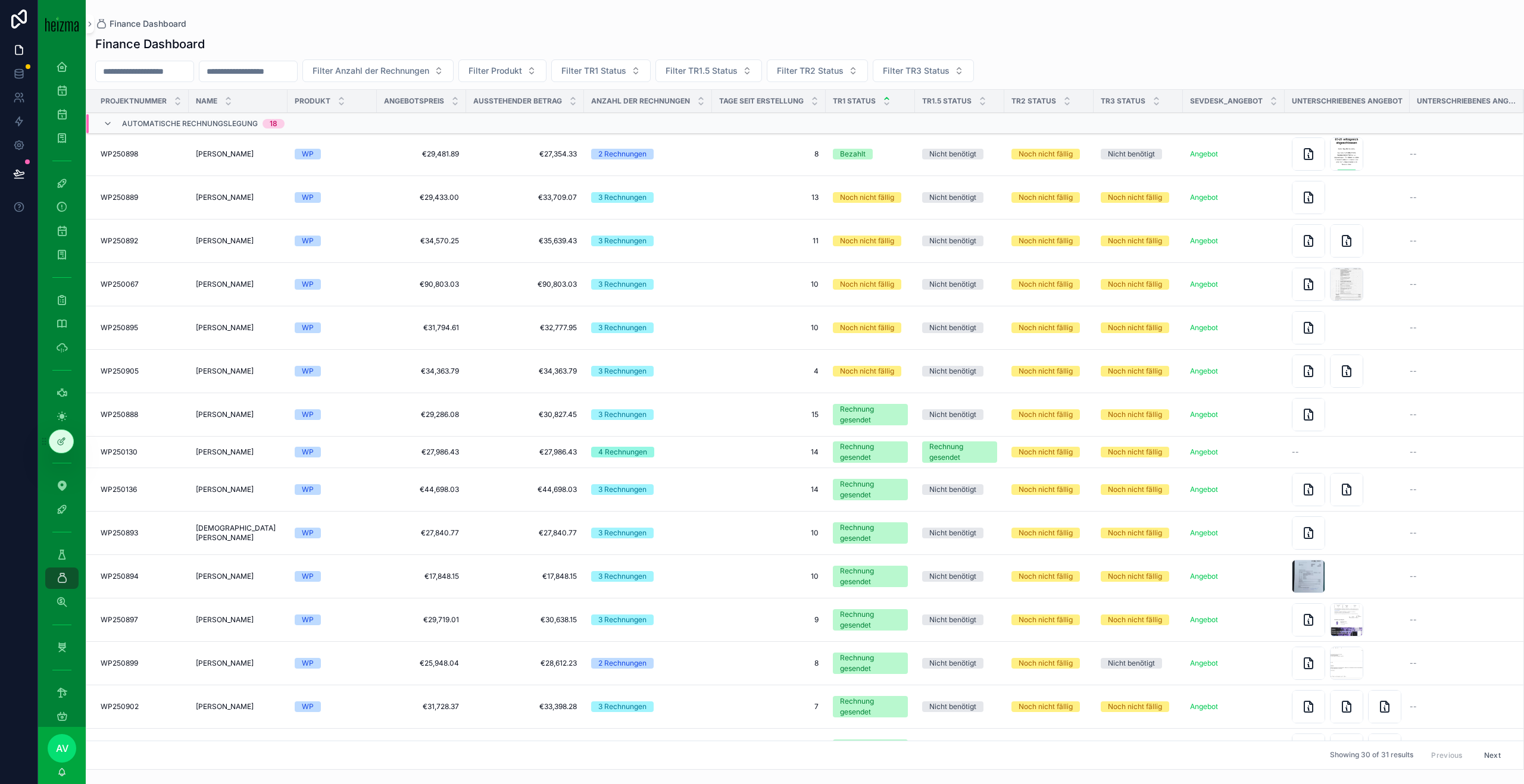
click at [1040, 157] on div "Noch nicht fällig" at bounding box center [1045, 155] width 54 height 11
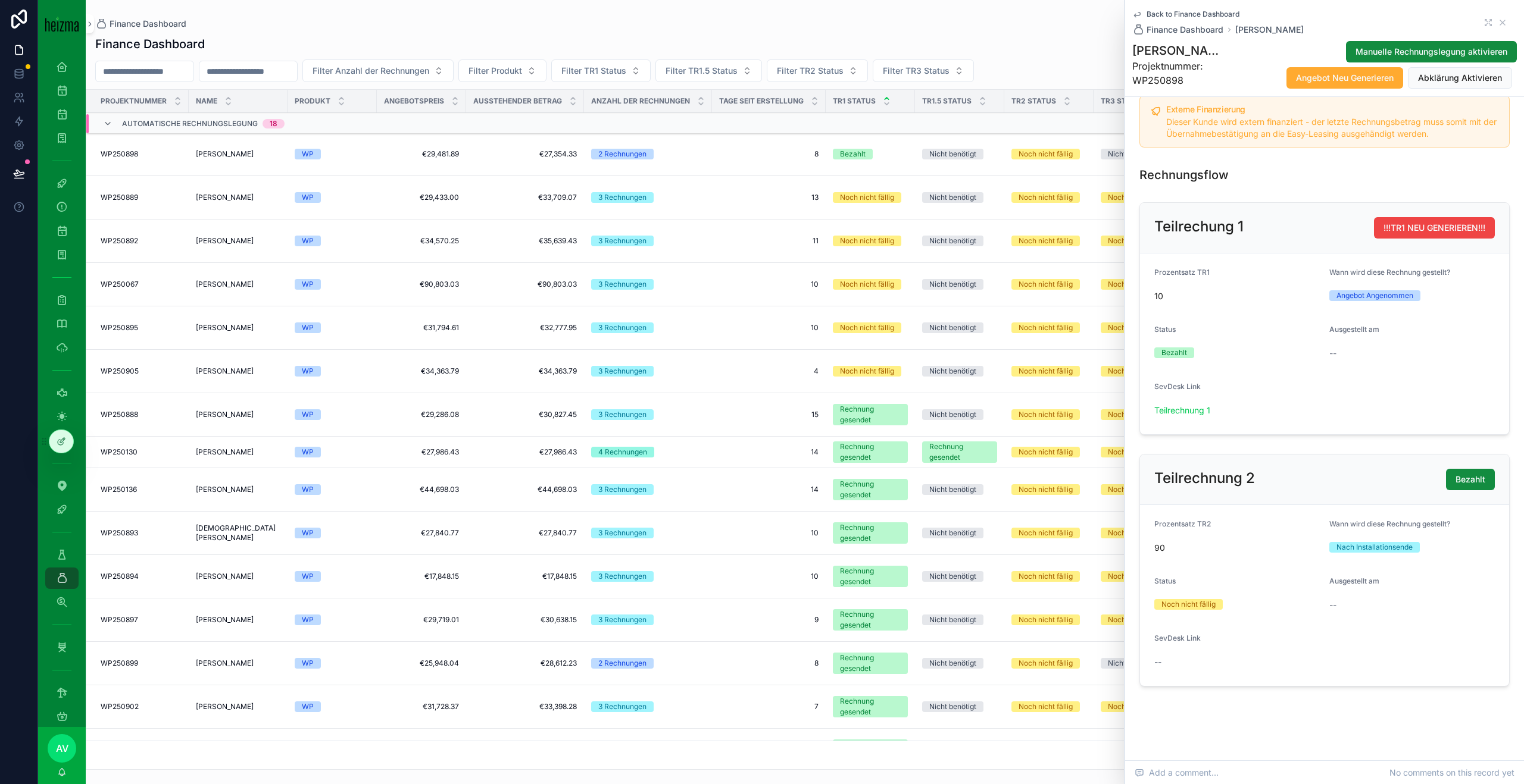
scroll to position [793, 0]
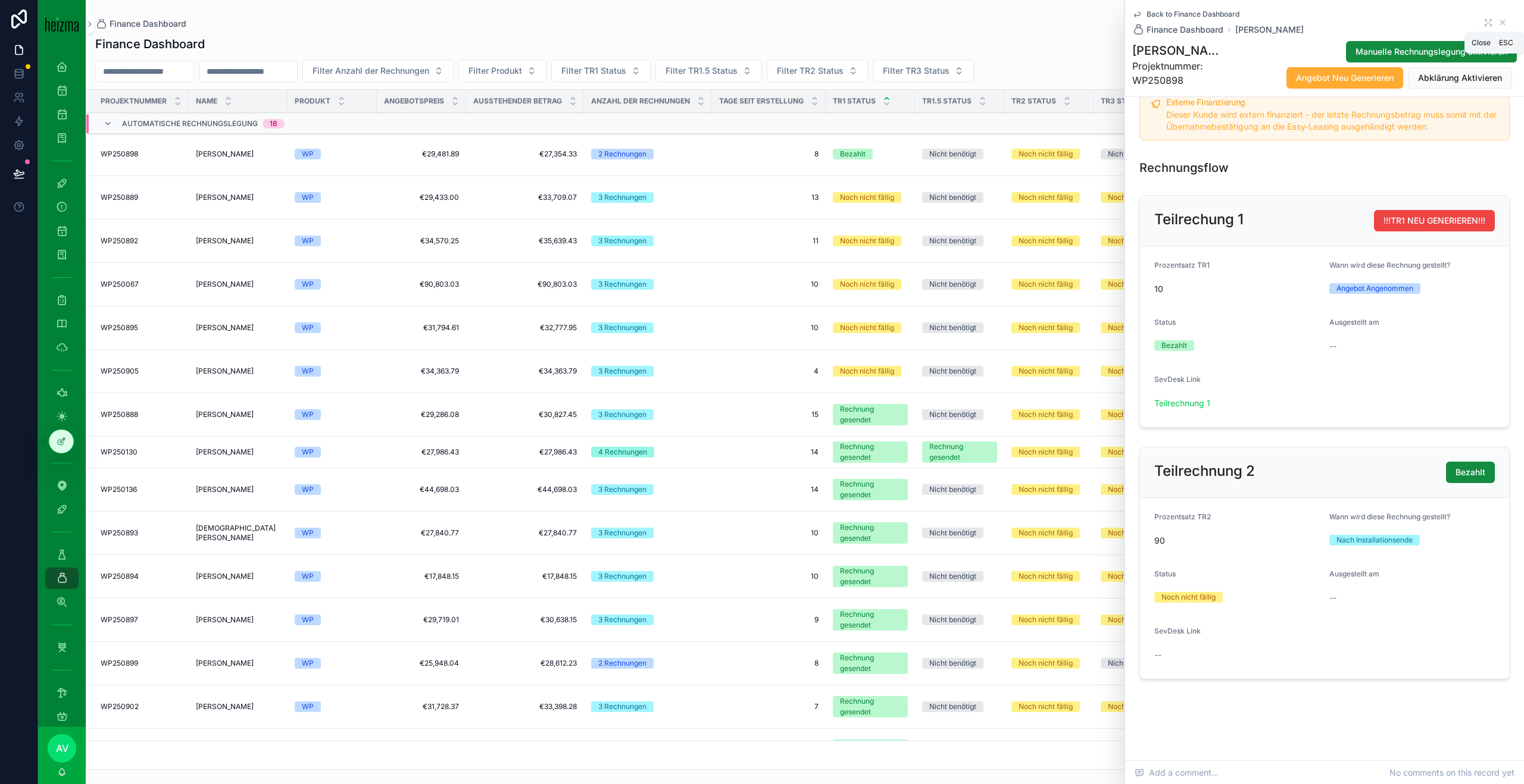
click at [1502, 22] on icon "scrollable content" at bounding box center [1503, 23] width 5 height 5
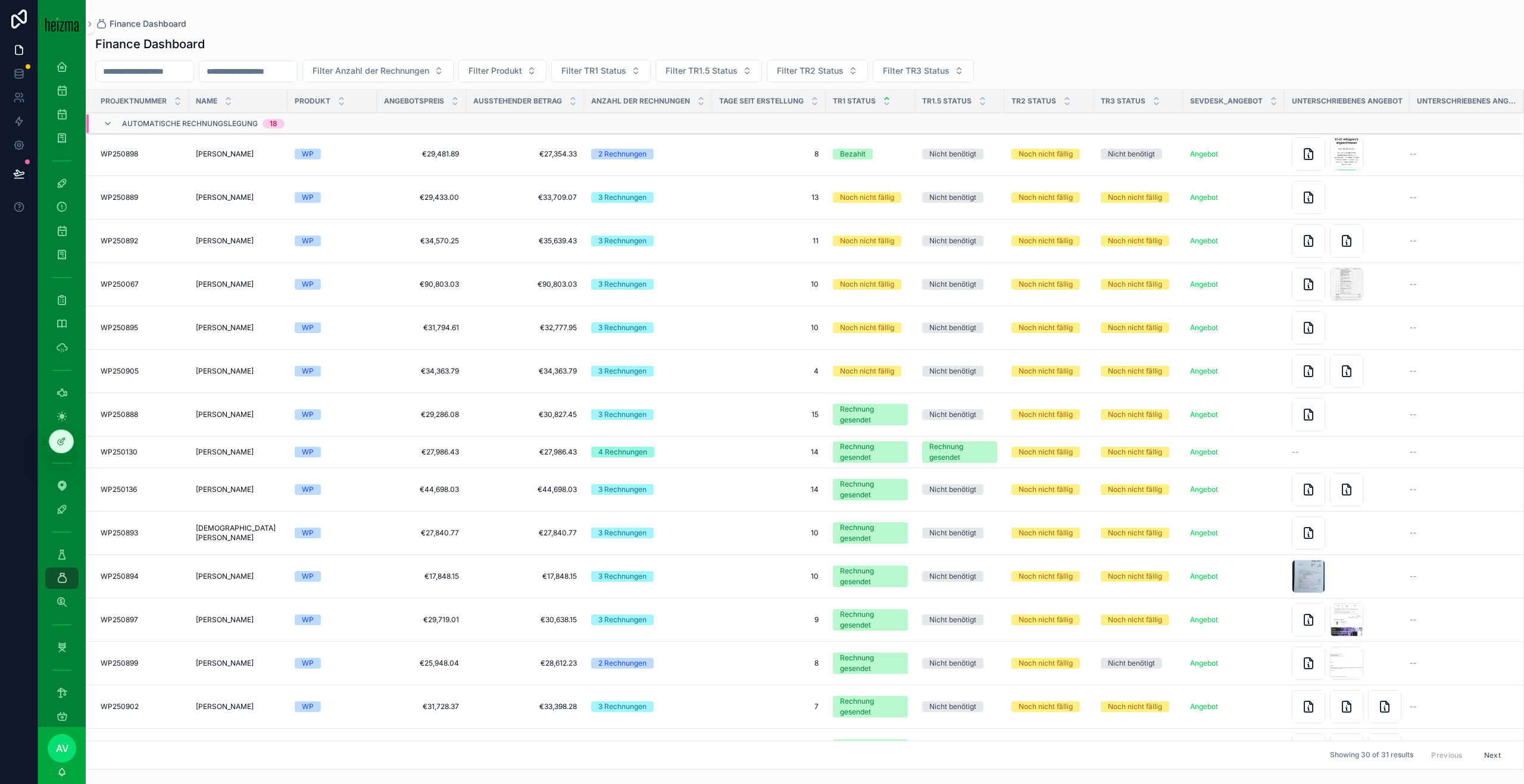
click at [1072, 185] on td "Noch nicht fällig" at bounding box center [1048, 197] width 90 height 44
click at [1051, 201] on div "Noch nicht fällig" at bounding box center [1045, 197] width 54 height 11
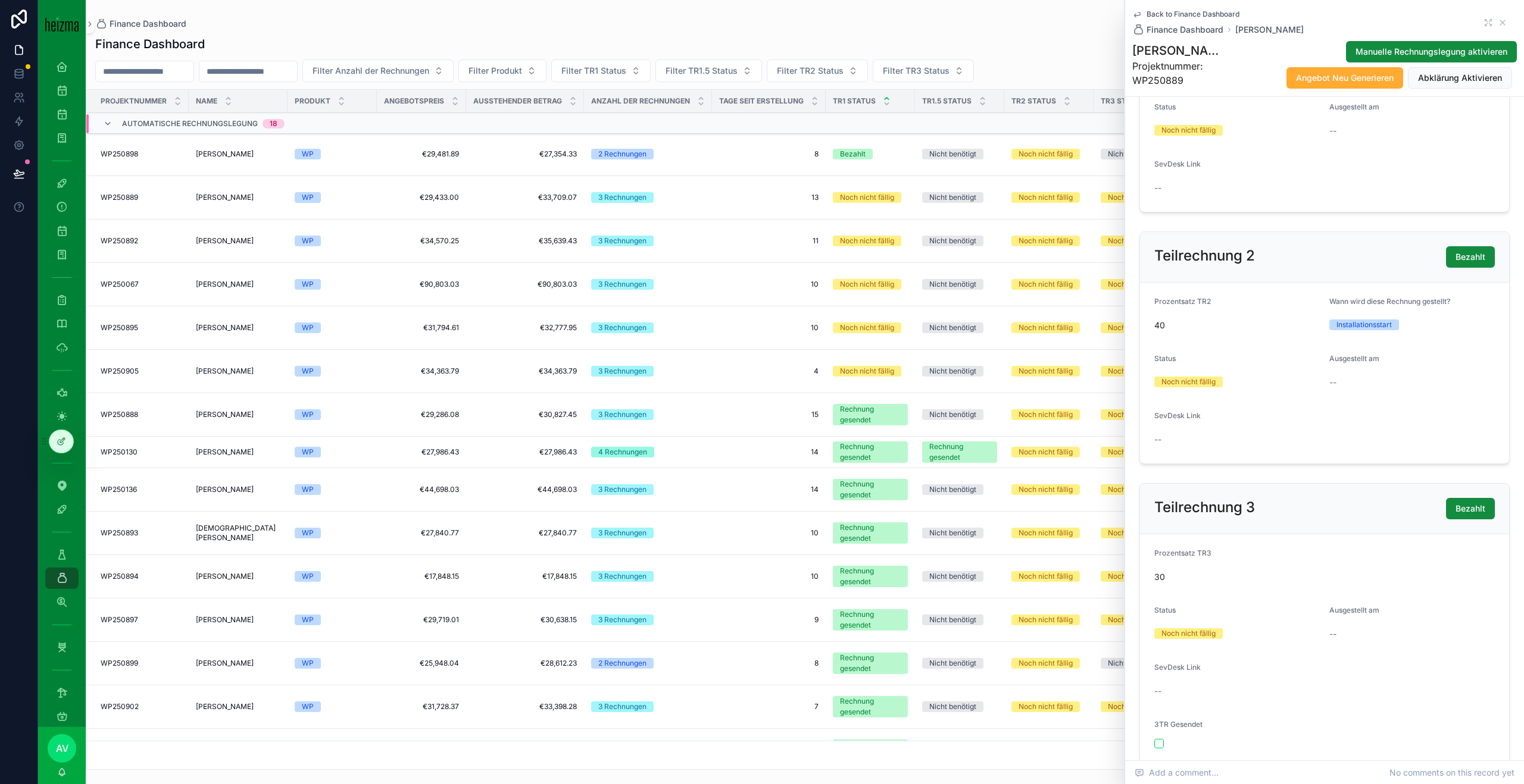
scroll to position [1020, 0]
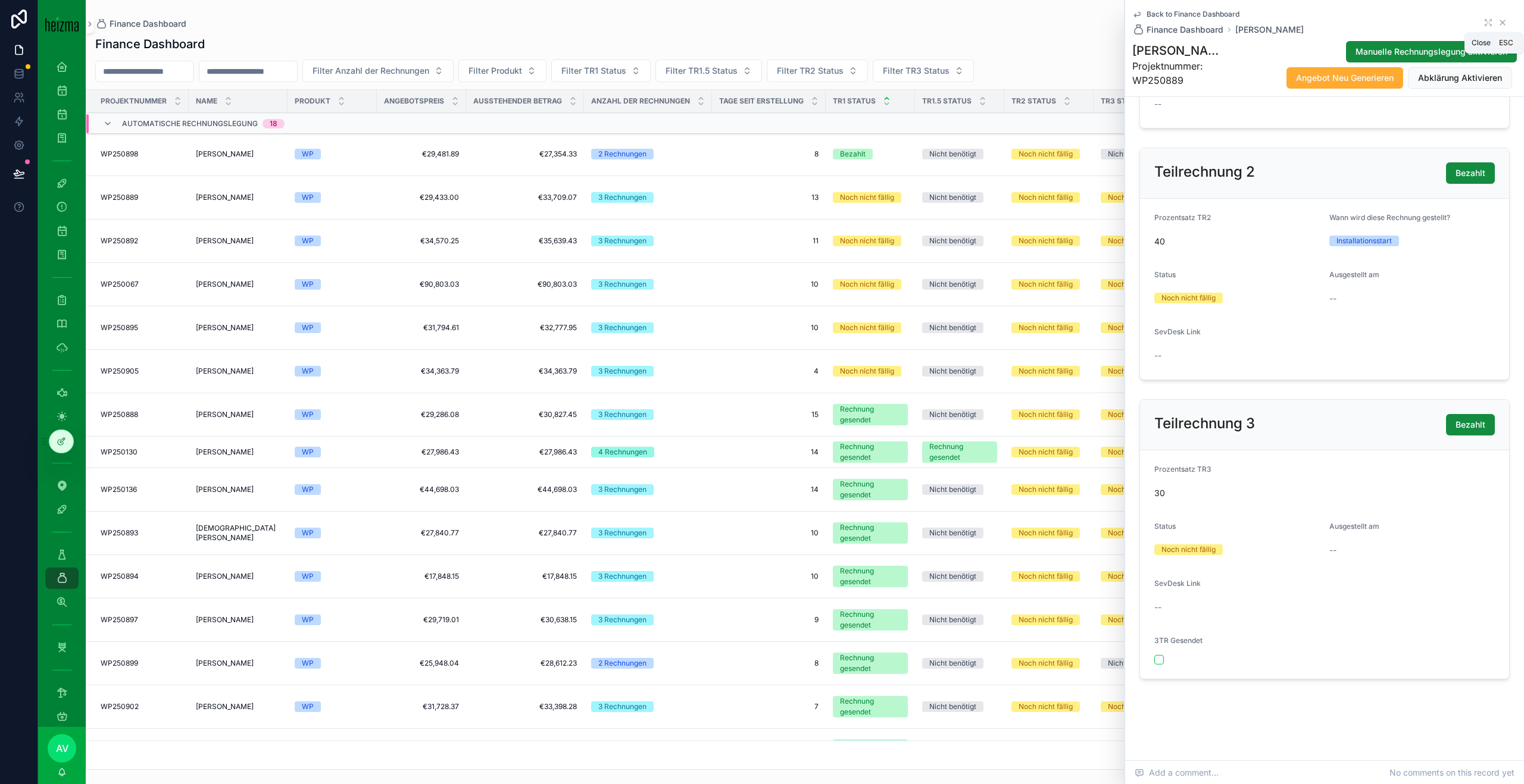
click at [1505, 21] on icon "scrollable content" at bounding box center [1503, 23] width 10 height 10
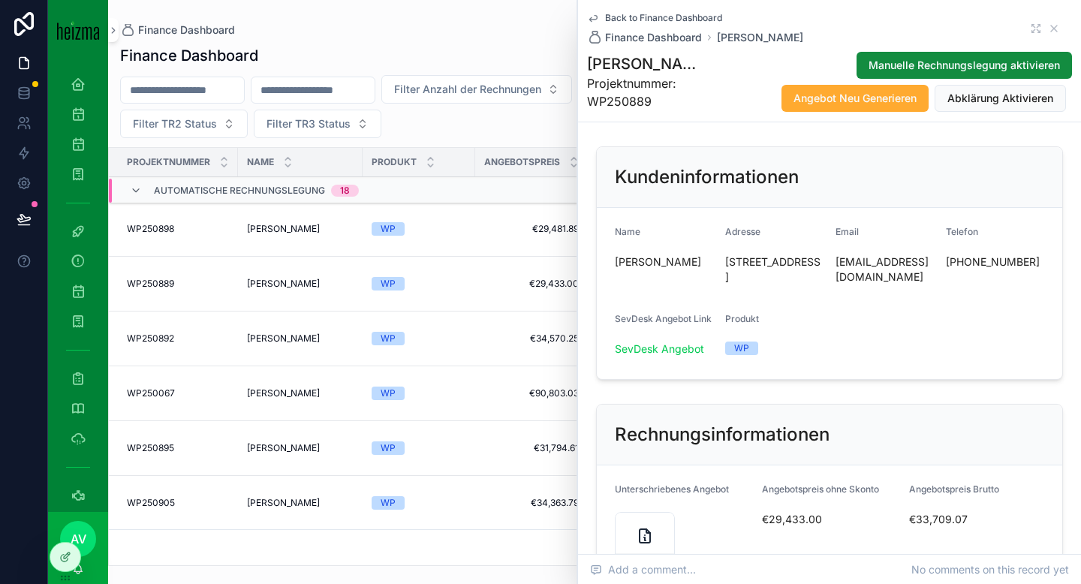
click at [1058, 21] on div "Back to Finance Dashboard Finance Dashboard [PERSON_NAME]" at bounding box center [829, 28] width 485 height 33
click at [1057, 22] on div "Back to Finance Dashboard Finance Dashboard [PERSON_NAME]" at bounding box center [829, 28] width 485 height 33
click at [1057, 24] on icon "scrollable content" at bounding box center [1054, 29] width 12 height 12
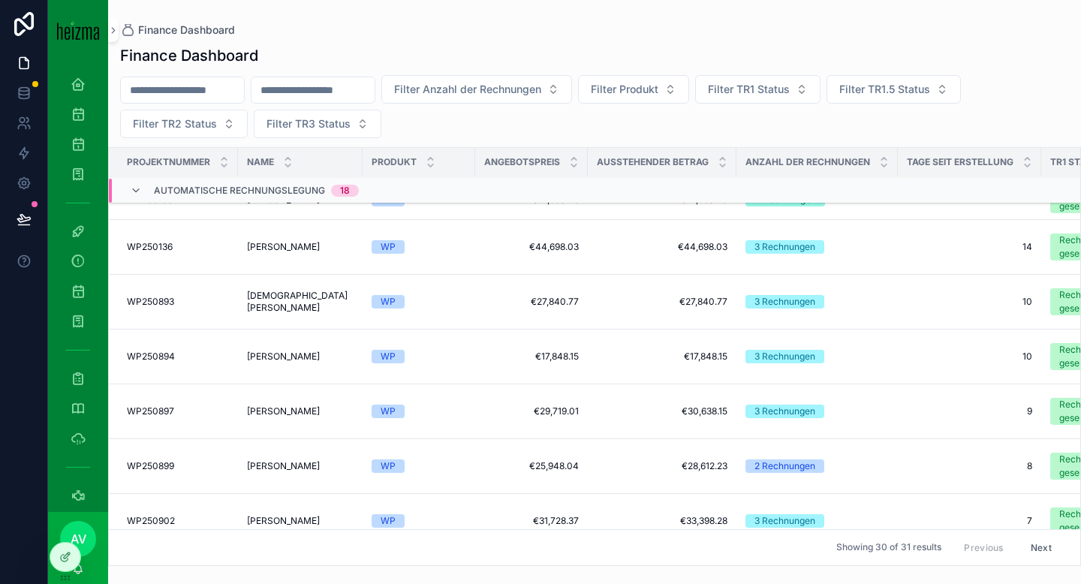
scroll to position [92, 0]
